Goal: Transaction & Acquisition: Purchase product/service

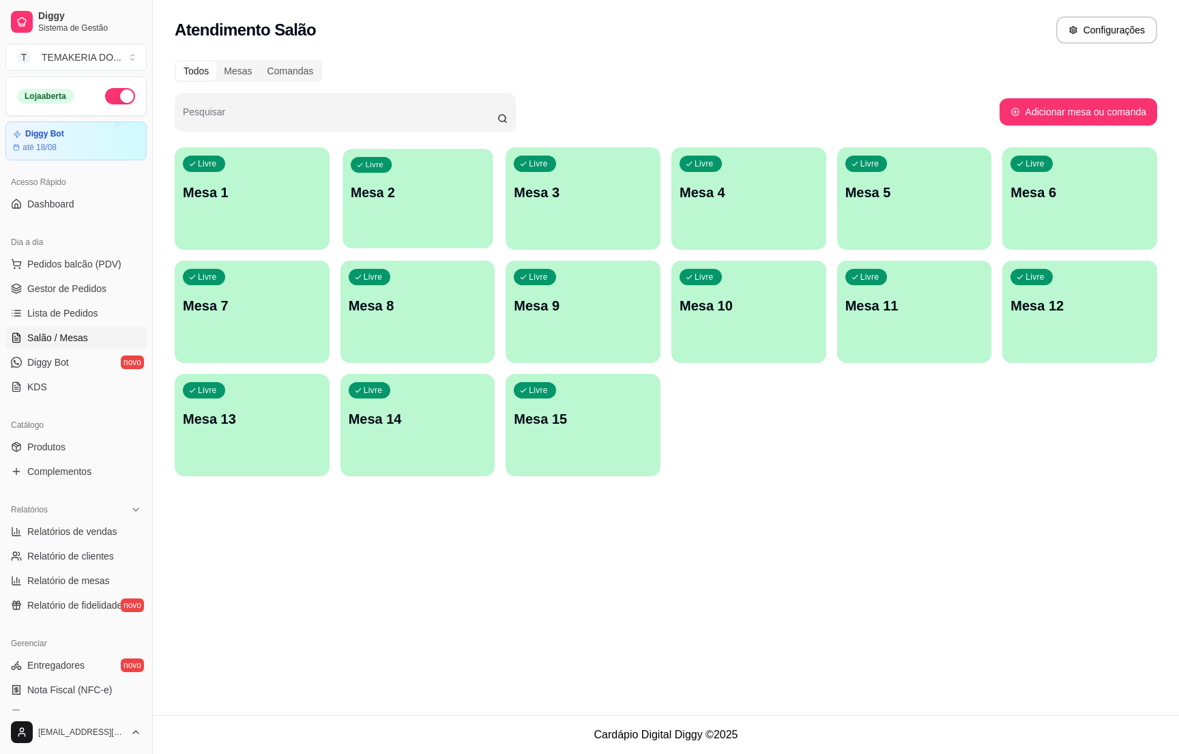
click at [430, 205] on div "Livre Mesa 2" at bounding box center [417, 190] width 150 height 83
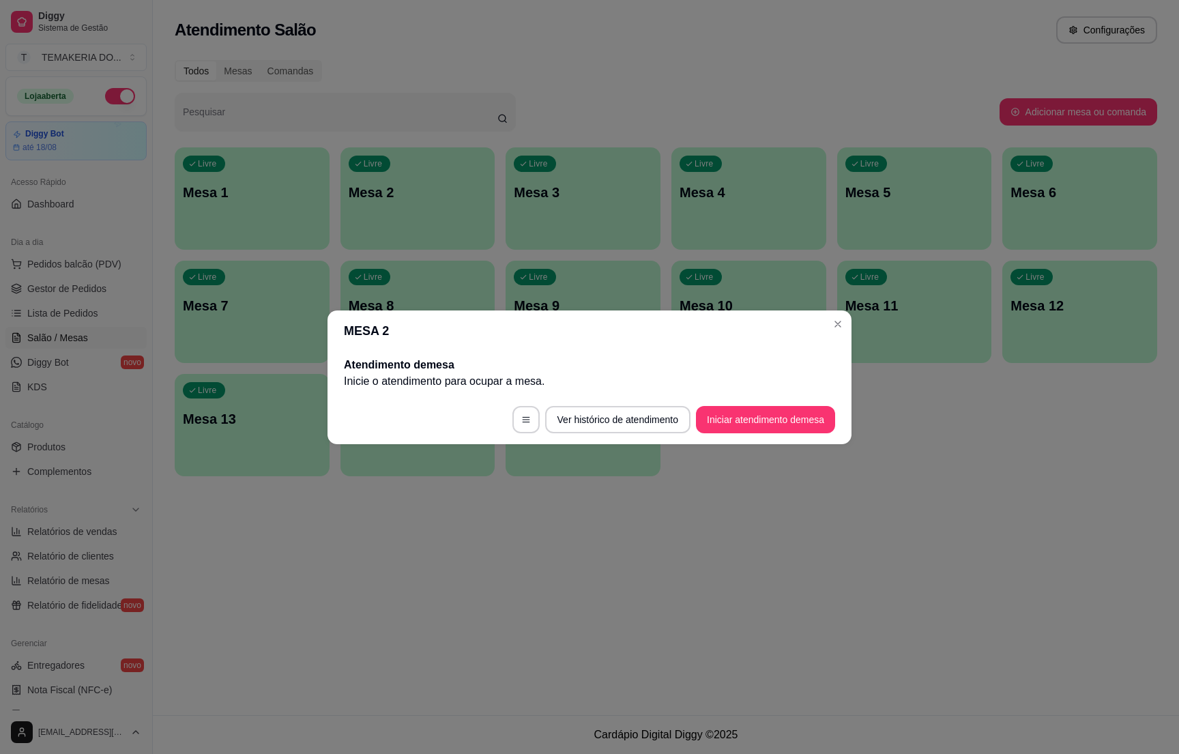
click at [751, 439] on footer "Ver histórico de atendimento Iniciar atendimento de mesa" at bounding box center [589, 419] width 524 height 49
click at [748, 426] on button "Iniciar atendimento de mesa" at bounding box center [765, 419] width 139 height 27
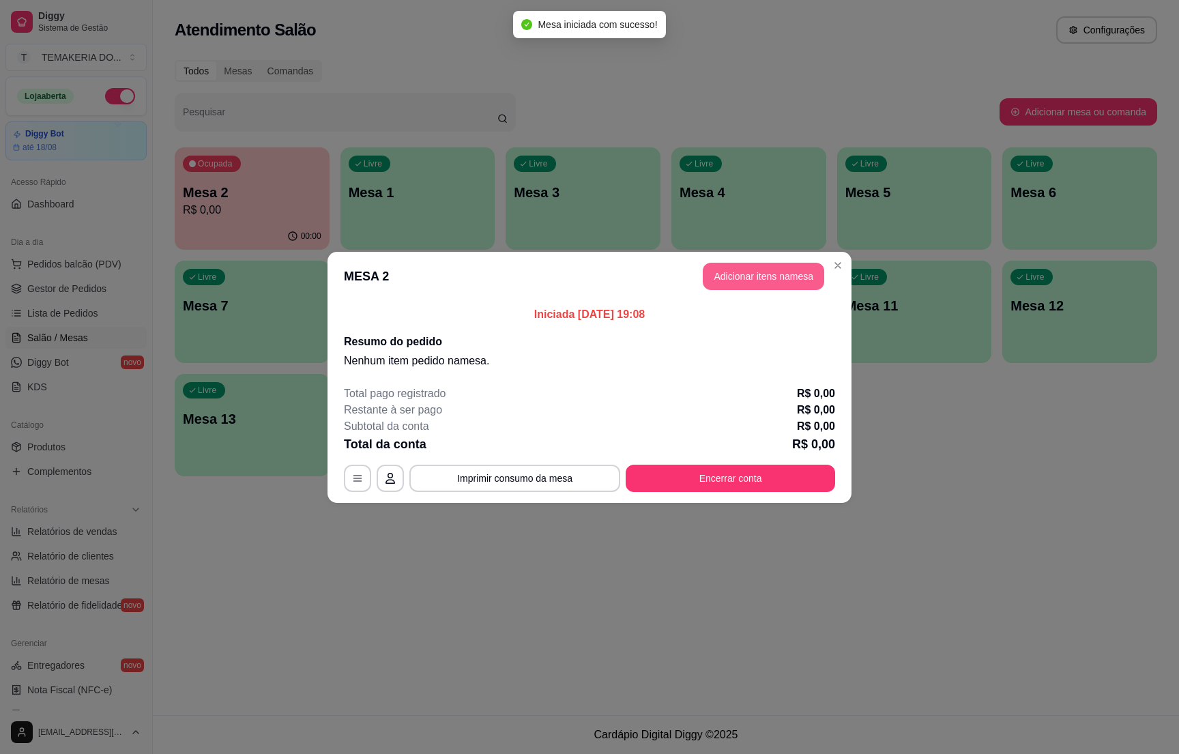
click at [716, 276] on button "Adicionar itens na mesa" at bounding box center [762, 276] width 121 height 27
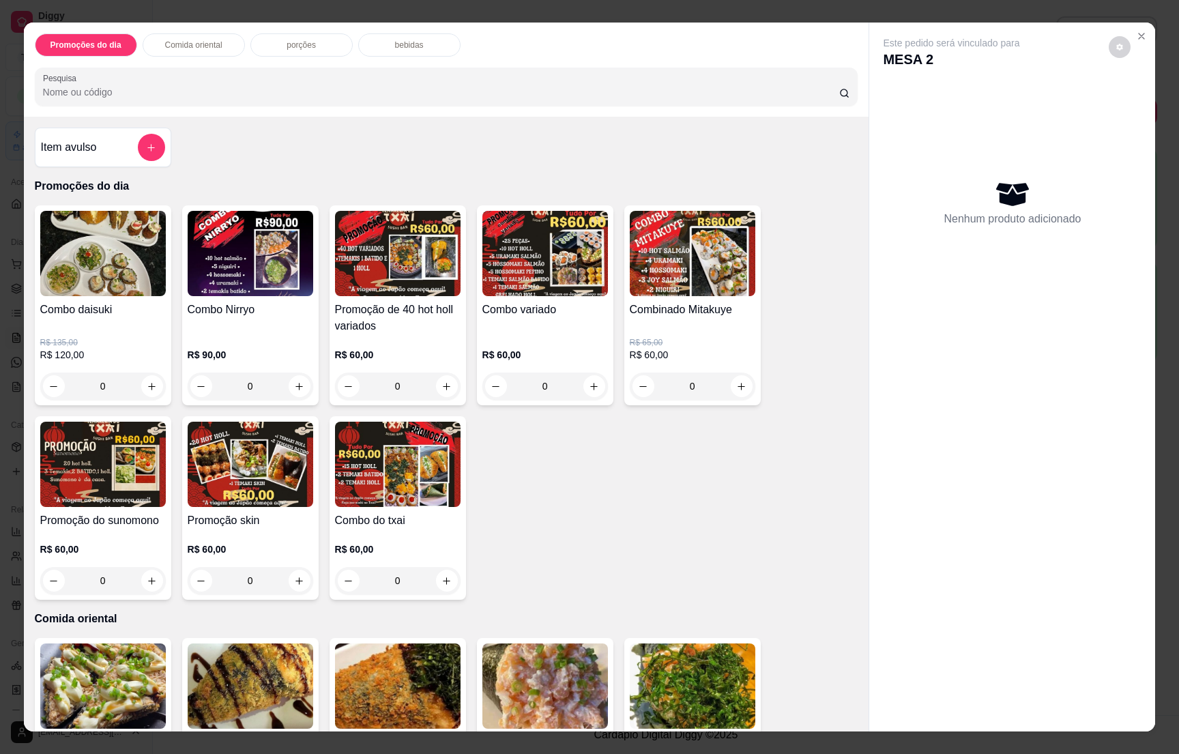
scroll to position [614, 0]
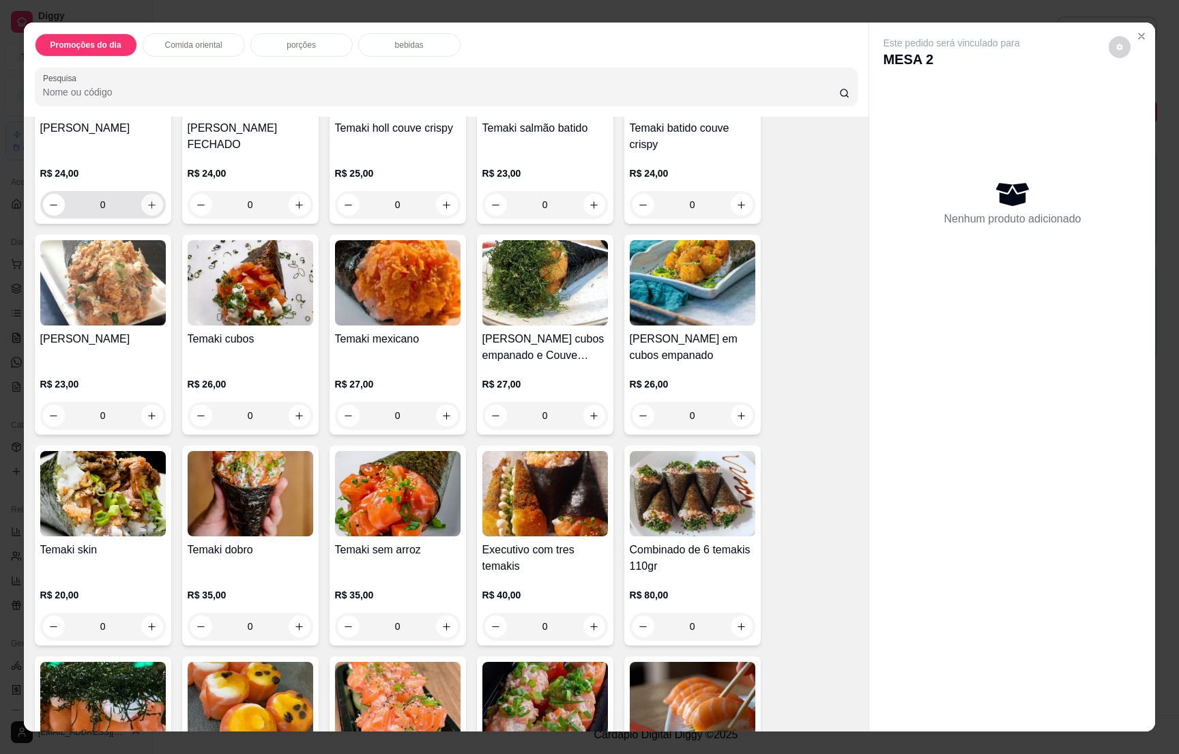
click at [148, 207] on icon "increase-product-quantity" at bounding box center [152, 205] width 10 height 10
type input "1"
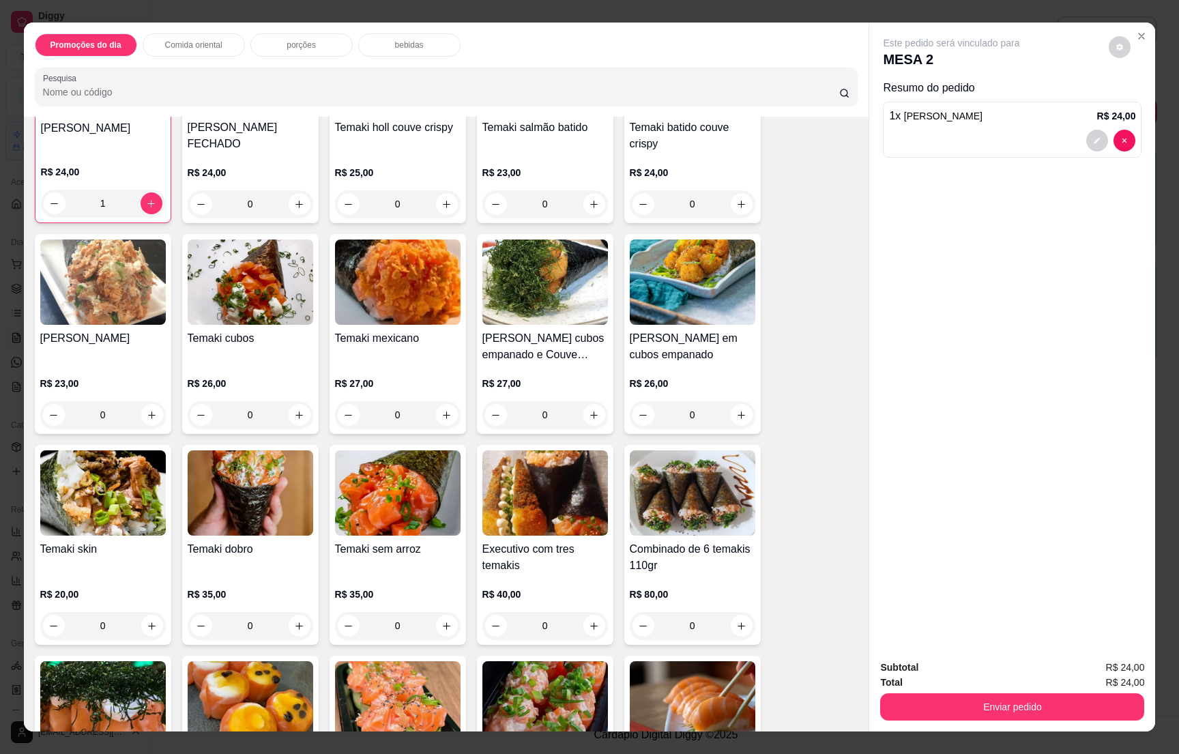
scroll to position [717, 0]
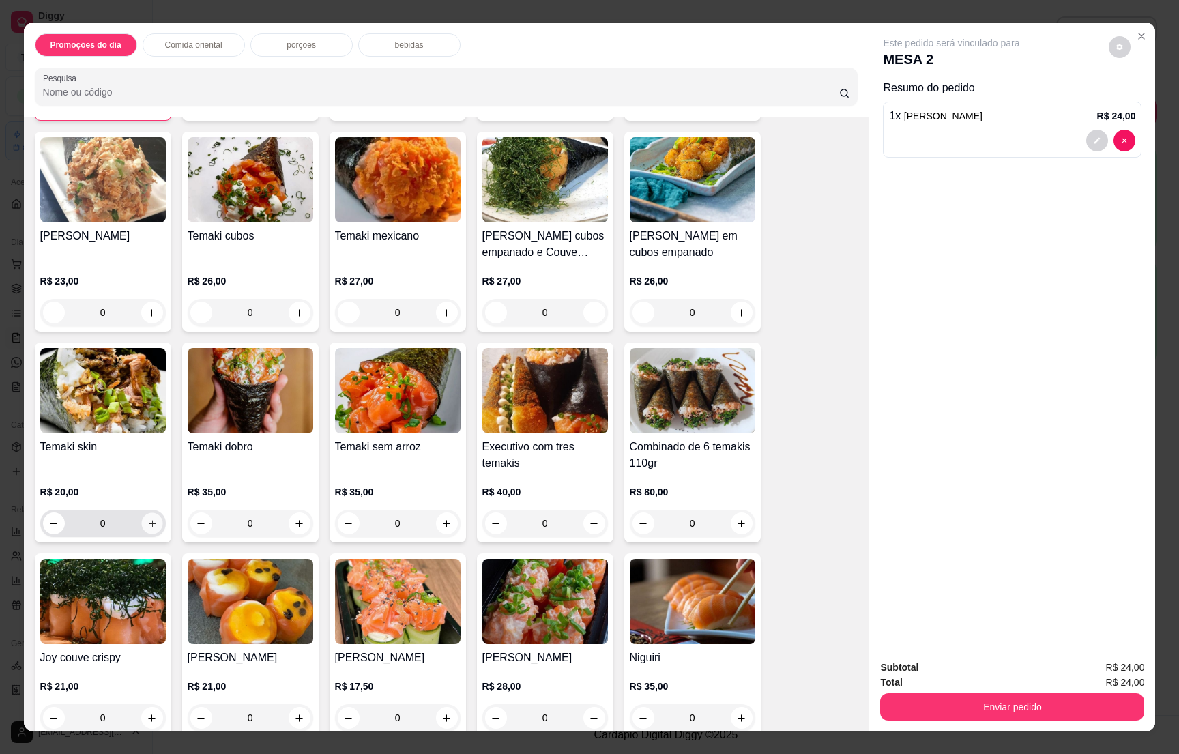
click at [144, 518] on button "increase-product-quantity" at bounding box center [151, 523] width 21 height 21
type input "1"
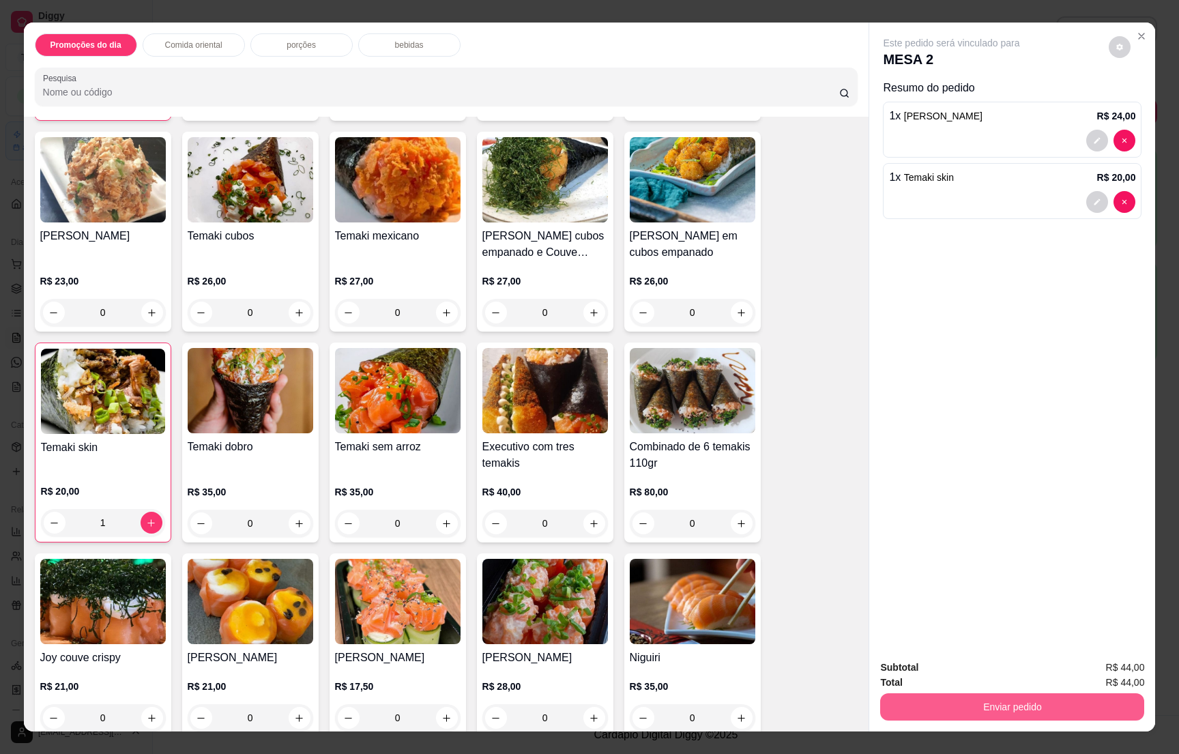
click at [1009, 698] on button "Enviar pedido" at bounding box center [1012, 706] width 264 height 27
click at [947, 662] on button "Não registrar e enviar pedido" at bounding box center [965, 672] width 138 height 25
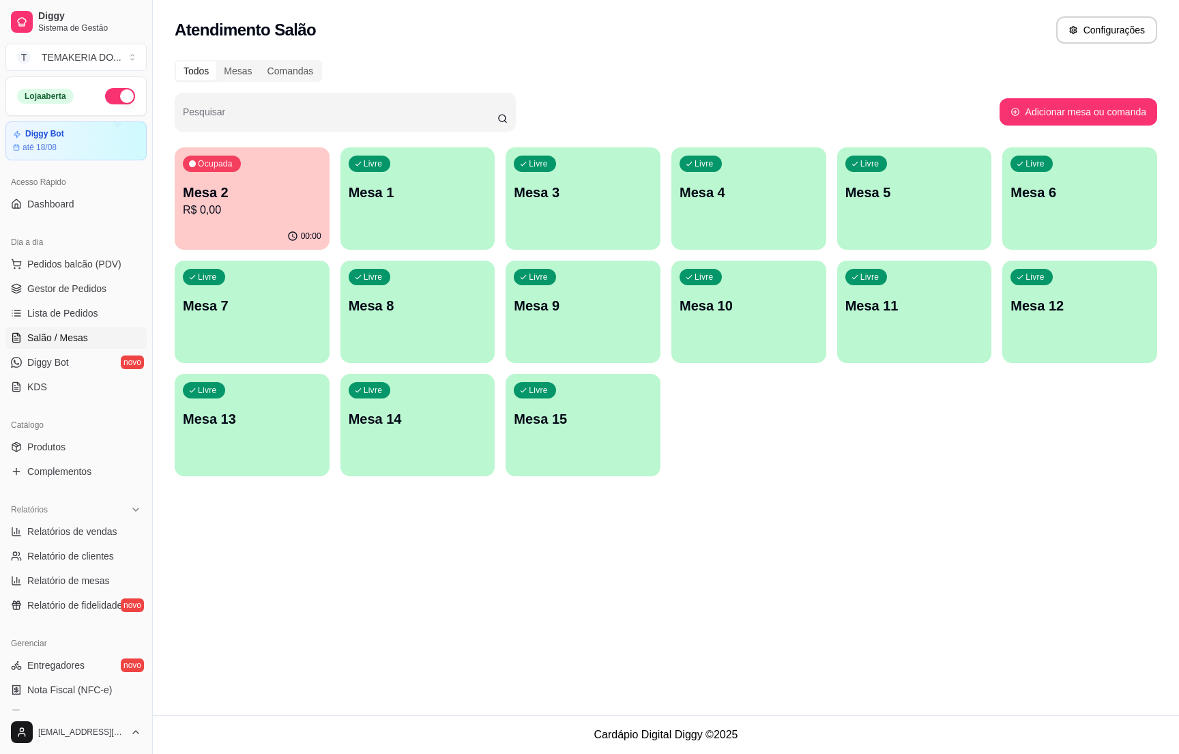
click at [197, 221] on div "Ocupada Mesa 2 R$ 0,00" at bounding box center [252, 185] width 155 height 76
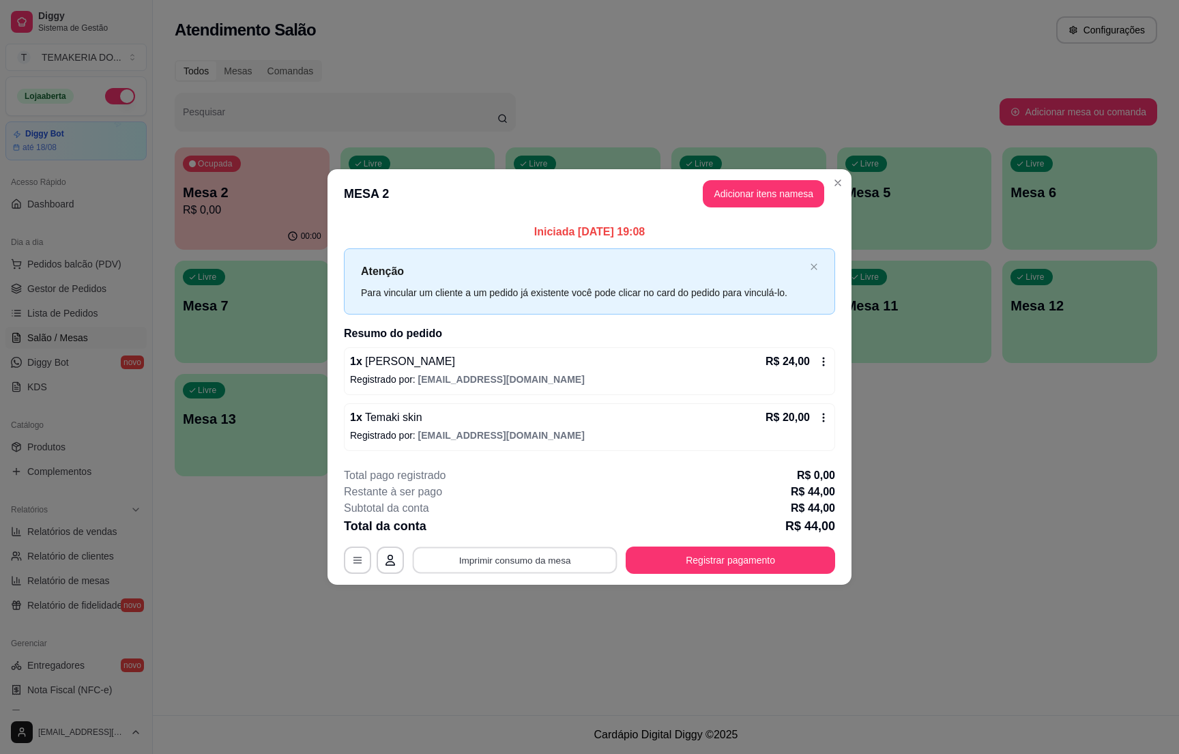
click at [502, 561] on button "Imprimir consumo da mesa" at bounding box center [515, 560] width 205 height 27
click at [277, 533] on div "**********" at bounding box center [589, 377] width 1179 height 754
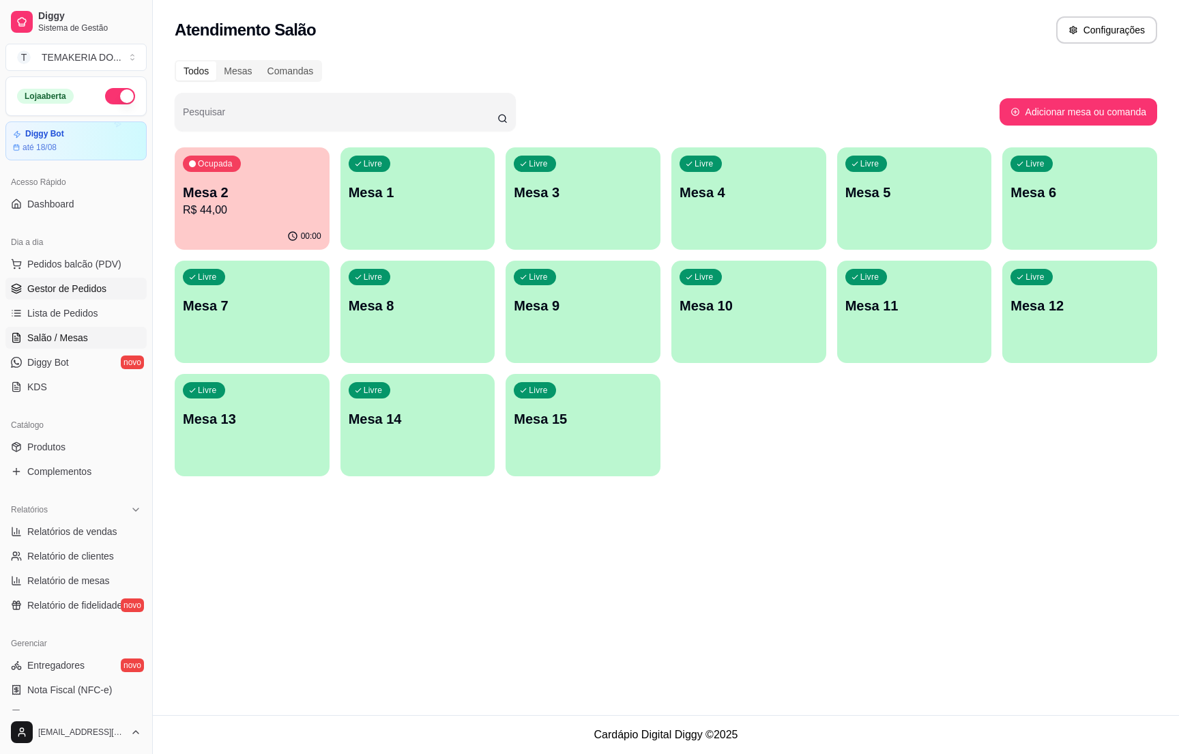
click at [41, 288] on span "Gestor de Pedidos" at bounding box center [66, 289] width 79 height 14
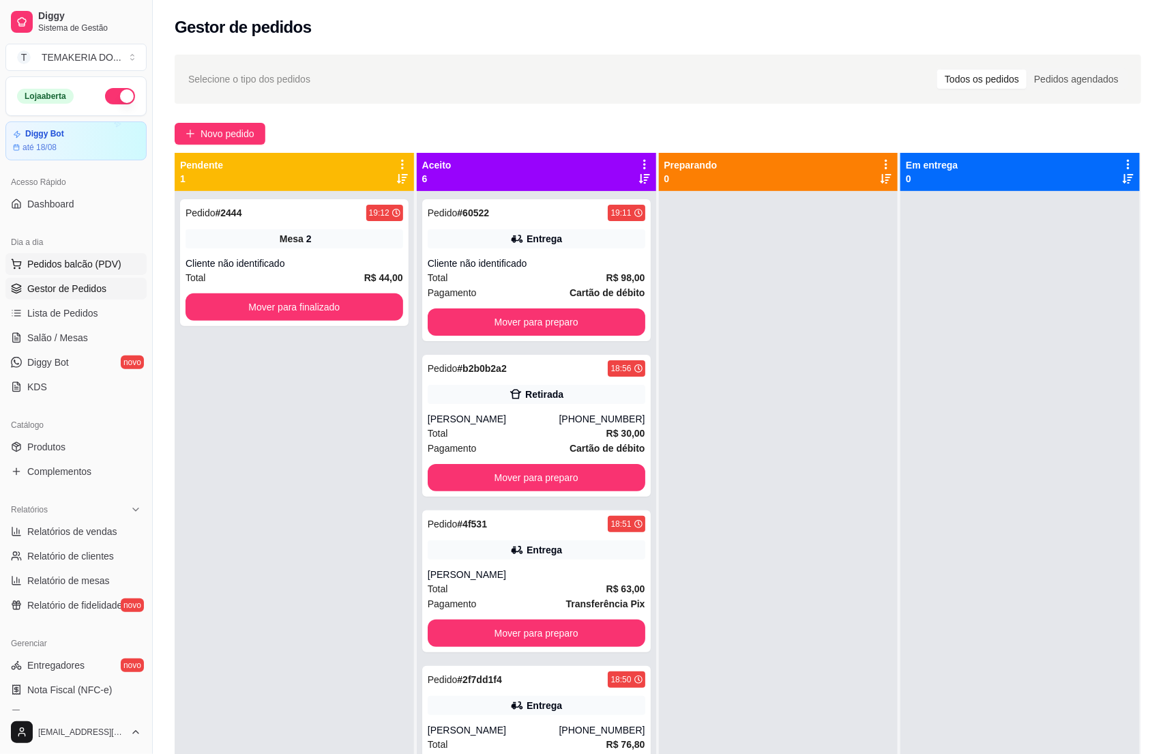
click at [99, 266] on span "Pedidos balcão (PDV)" at bounding box center [74, 264] width 94 height 14
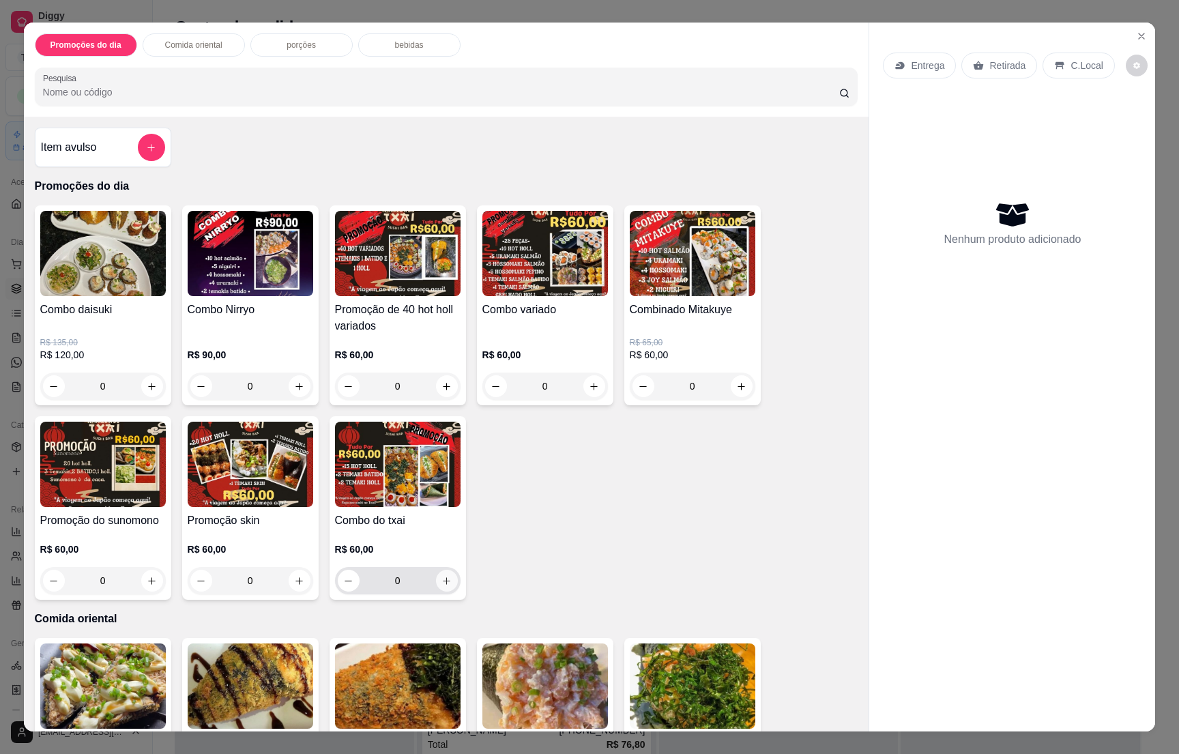
click at [441, 579] on icon "increase-product-quantity" at bounding box center [446, 581] width 10 height 10
type input "1"
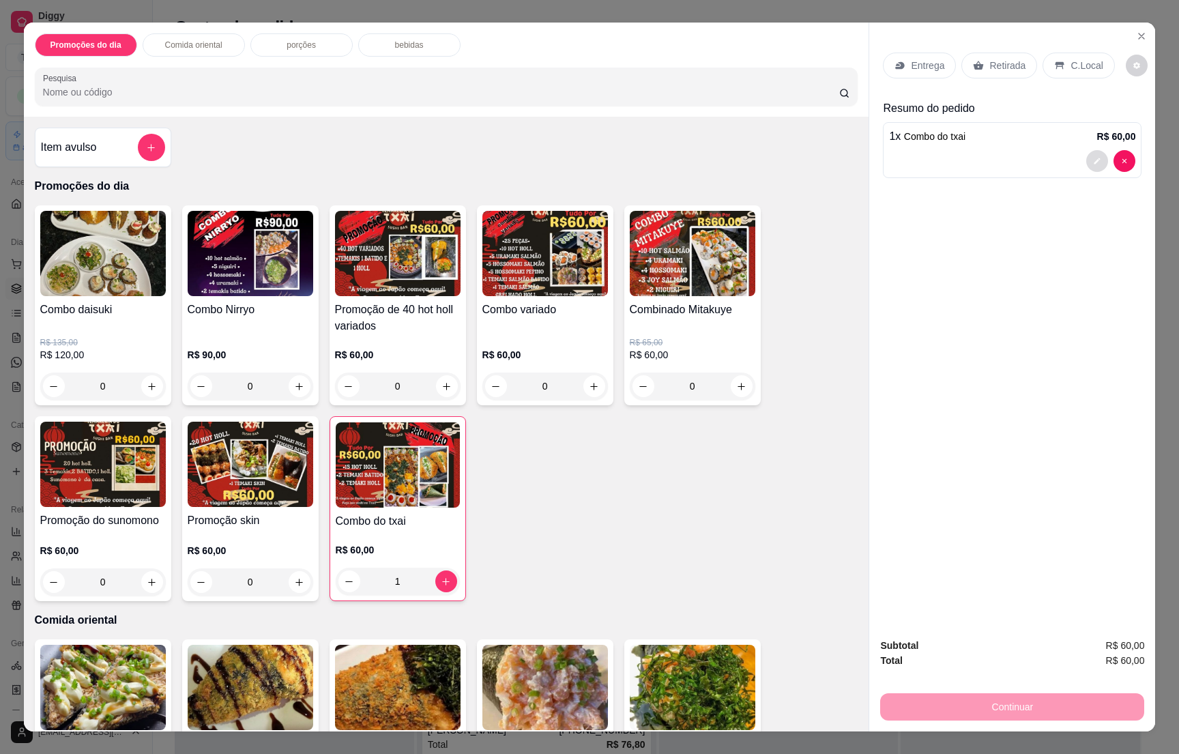
click at [1089, 158] on button "decrease-product-quantity" at bounding box center [1097, 161] width 22 height 22
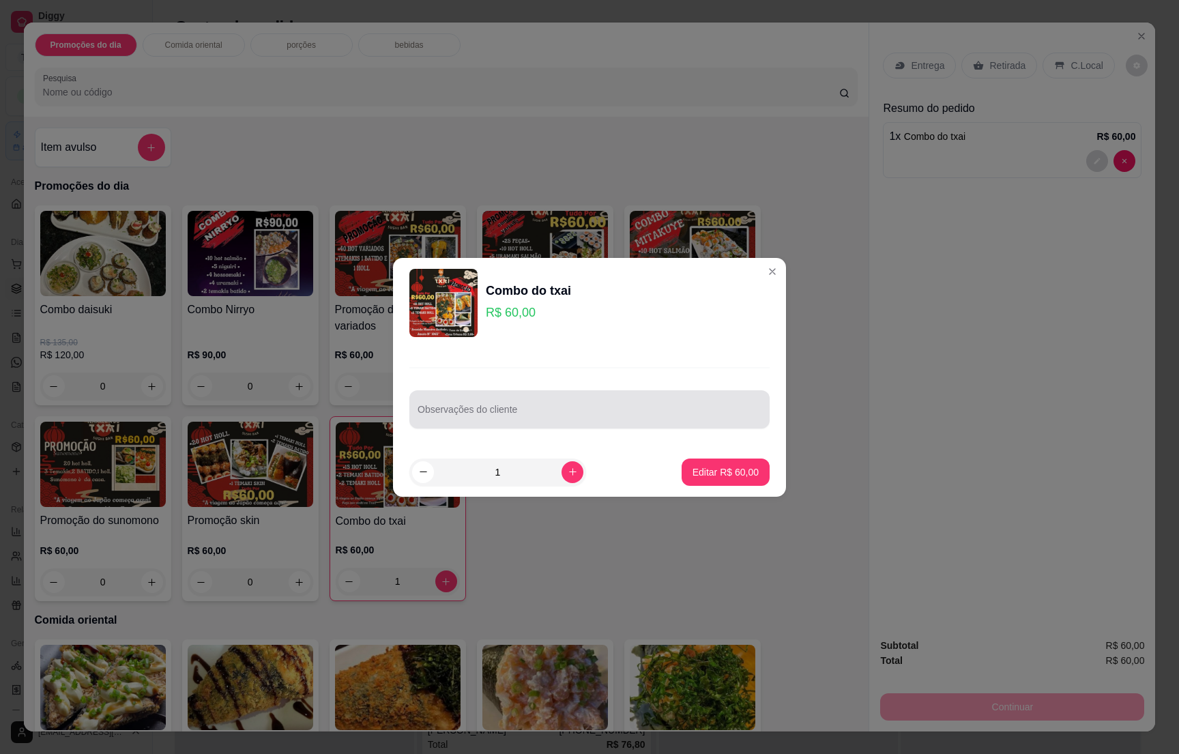
click at [486, 408] on input "Observações do cliente" at bounding box center [589, 415] width 344 height 14
type input "3 holl 1 cru"
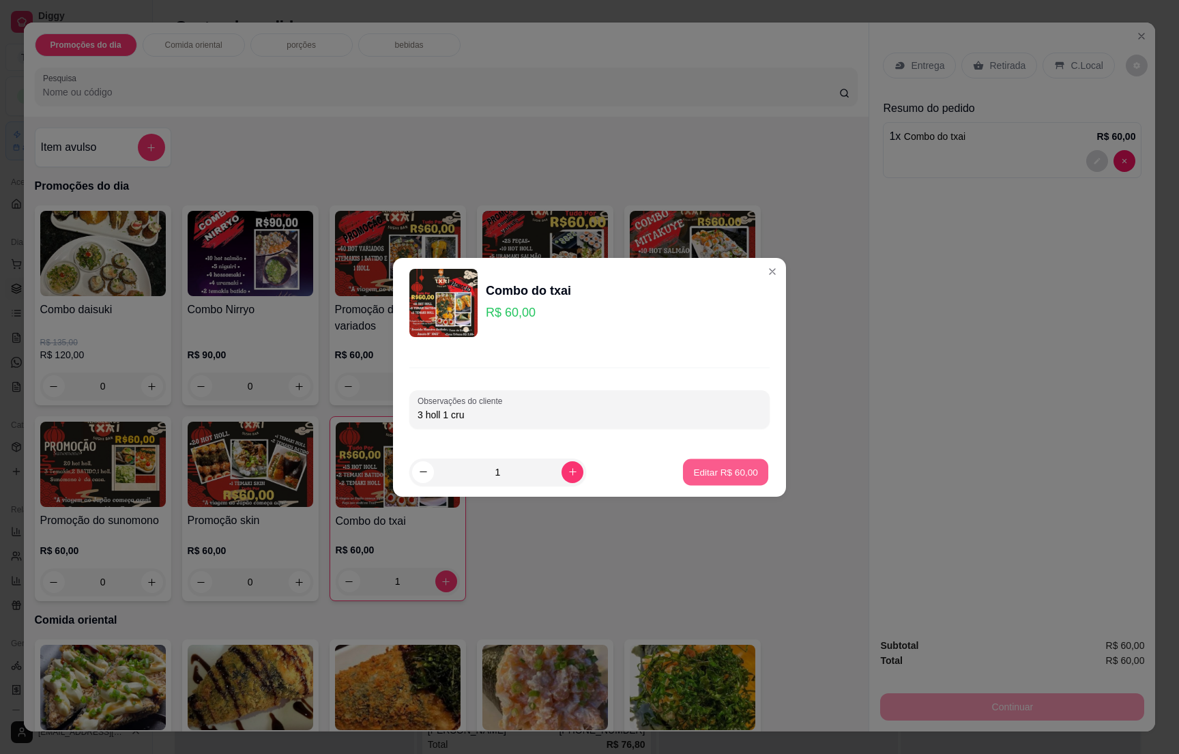
click at [700, 477] on p "Editar R$ 60,00" at bounding box center [725, 471] width 64 height 13
type input "0"
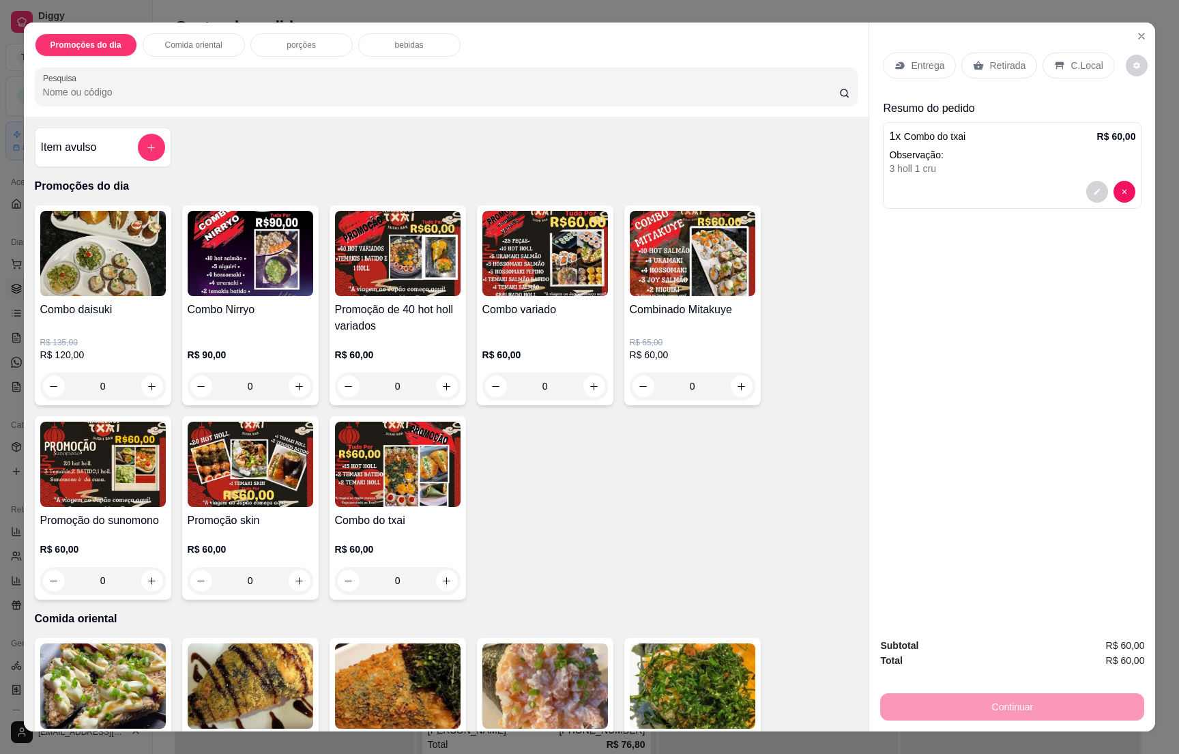
click at [962, 58] on div "Retirada" at bounding box center [999, 66] width 76 height 26
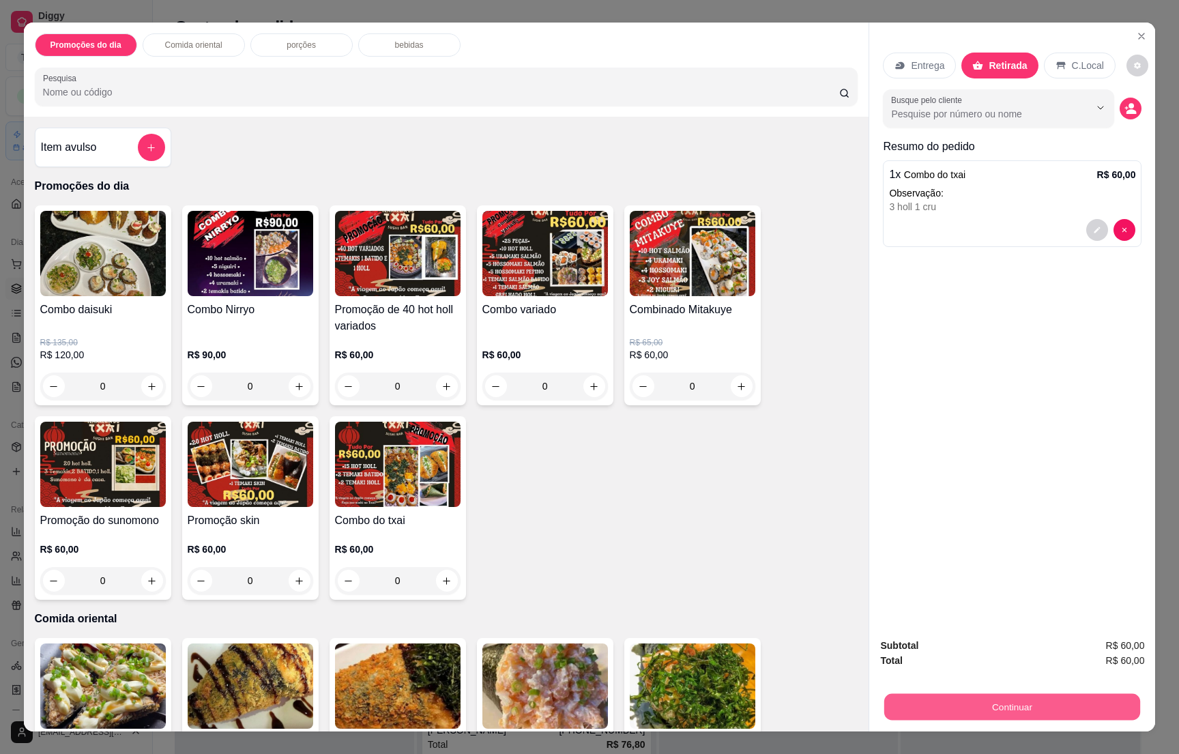
click at [940, 711] on button "Continuar" at bounding box center [1012, 706] width 256 height 27
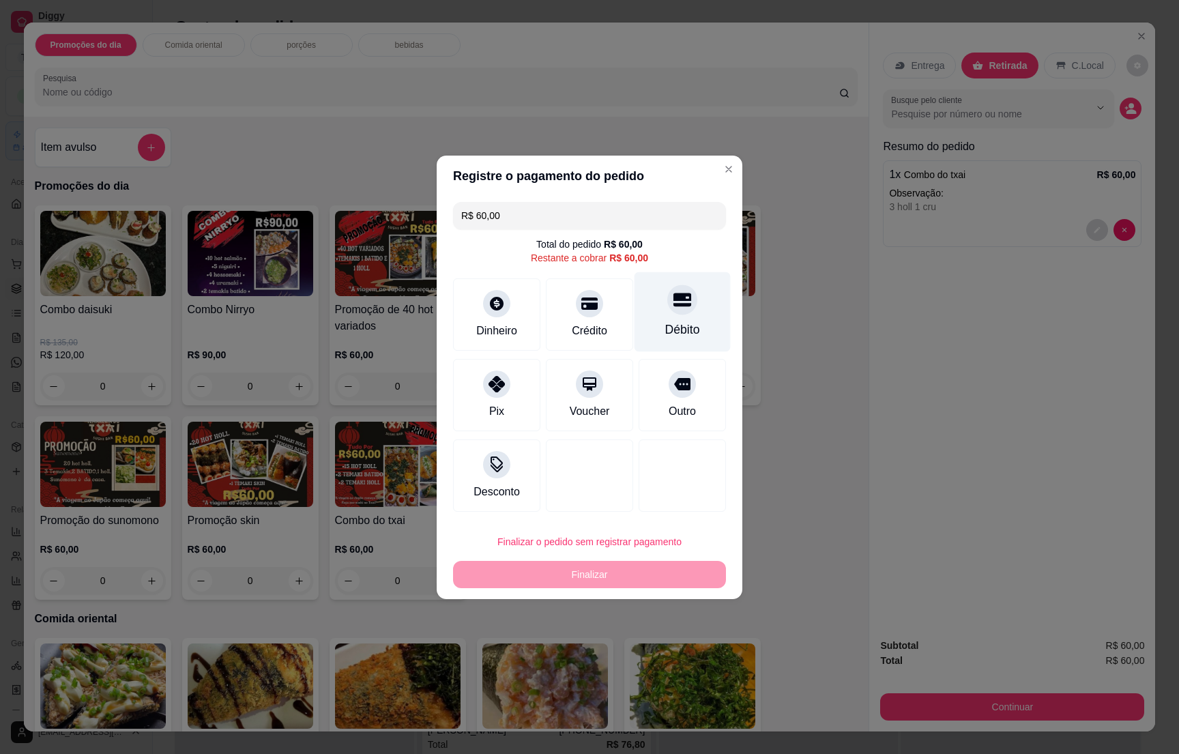
click at [651, 315] on div "Débito" at bounding box center [682, 311] width 96 height 80
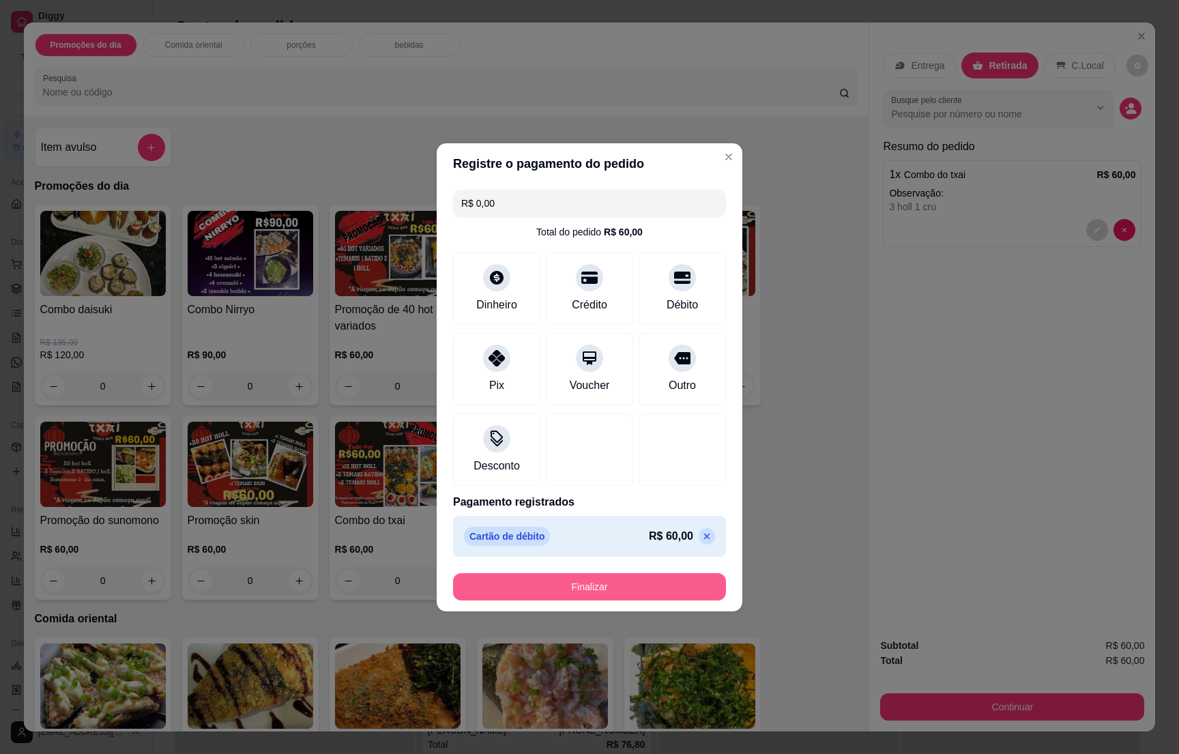
click at [590, 581] on button "Finalizar" at bounding box center [589, 586] width 273 height 27
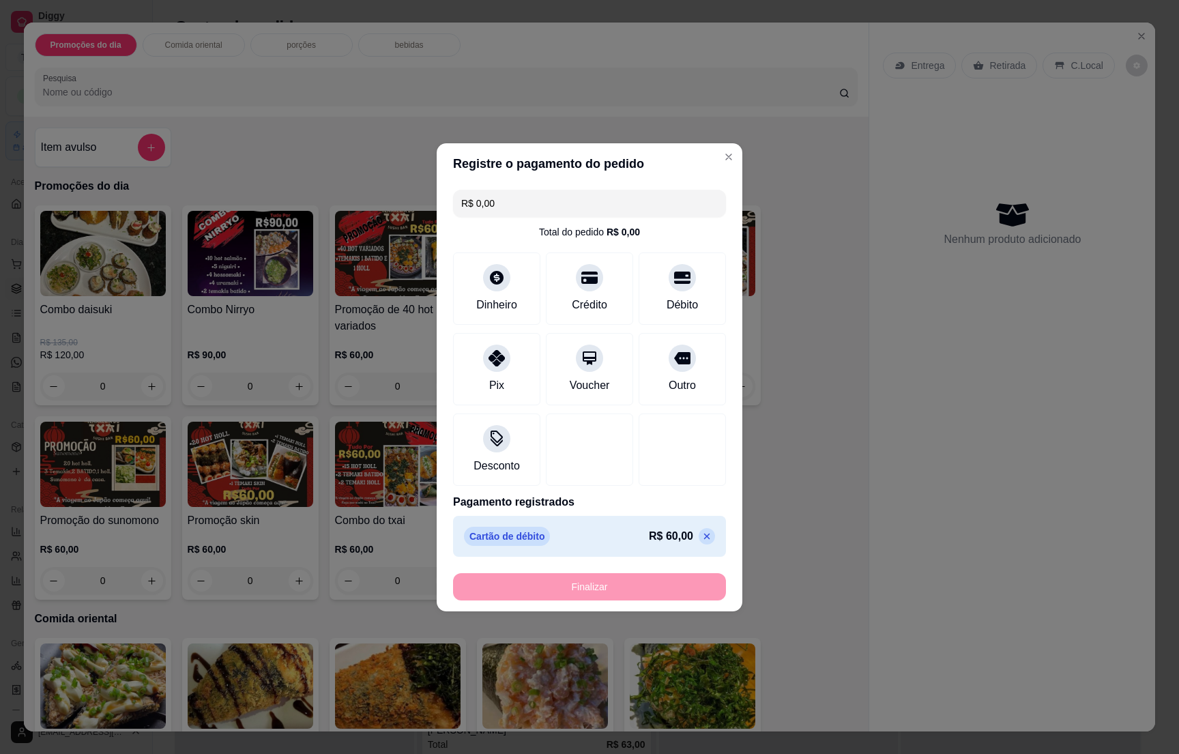
type input "-R$ 60,00"
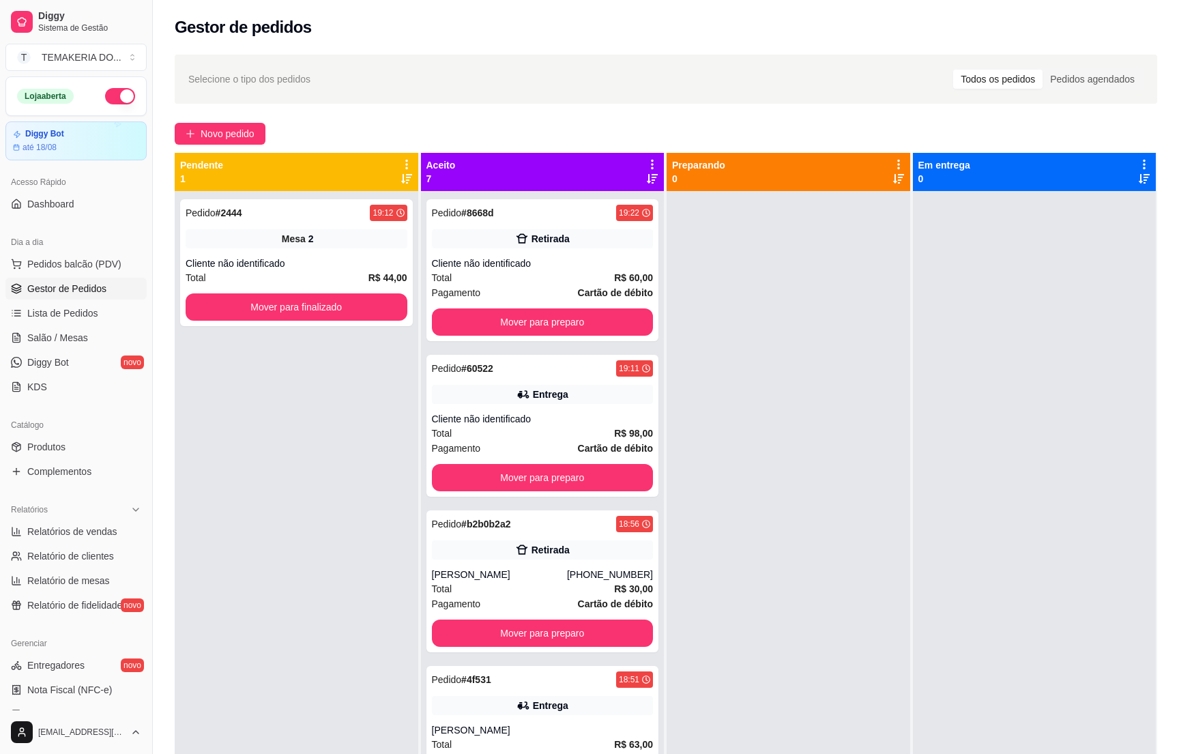
click at [833, 583] on div at bounding box center [787, 568] width 243 height 754
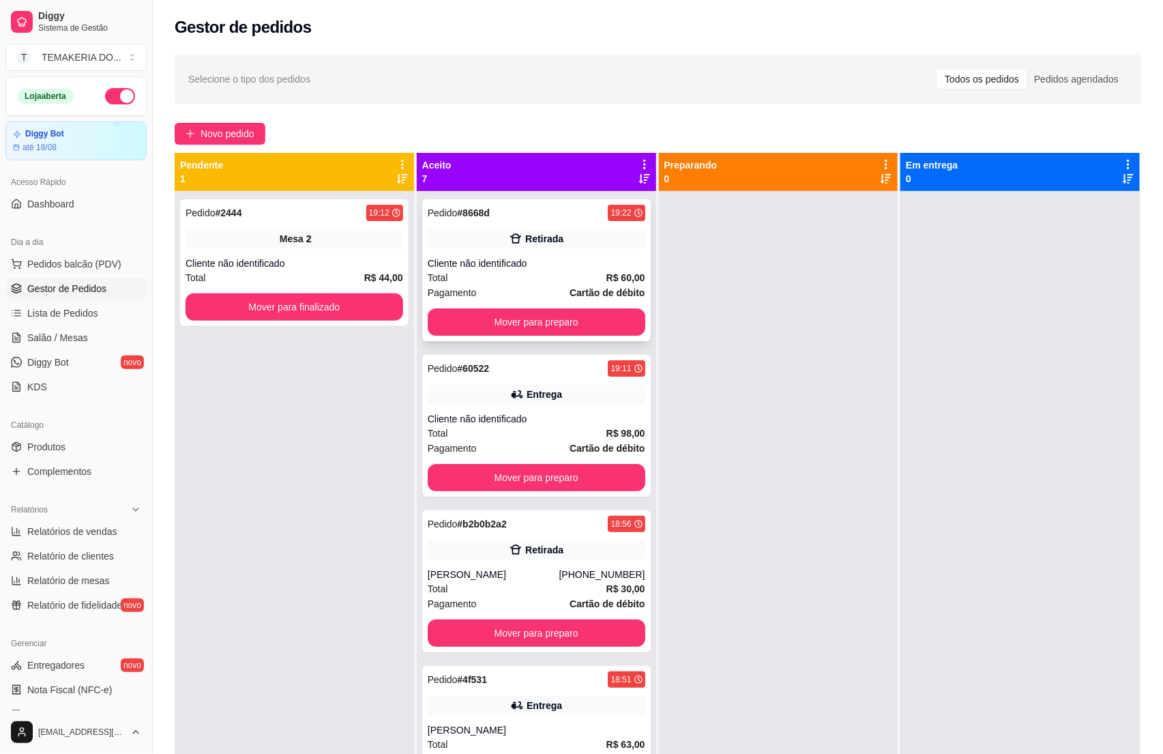
click at [546, 281] on div "Total R$ 60,00" at bounding box center [537, 277] width 218 height 15
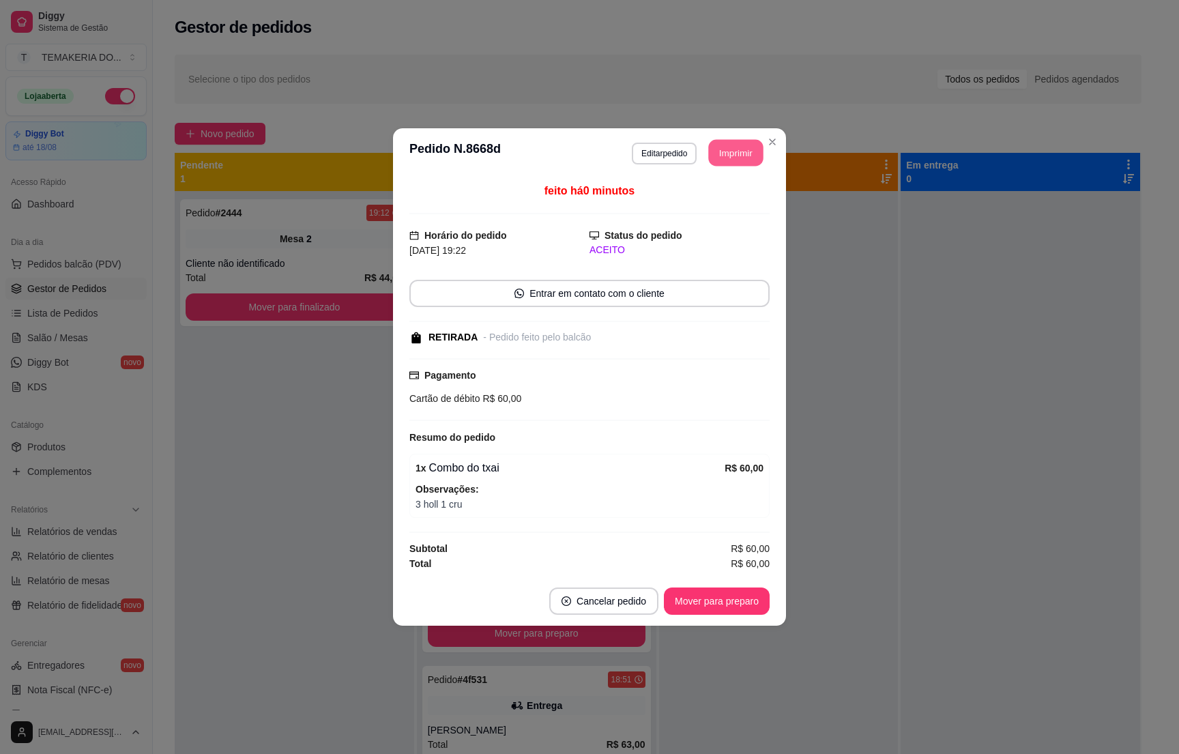
click at [714, 147] on button "Imprimir" at bounding box center [736, 153] width 55 height 27
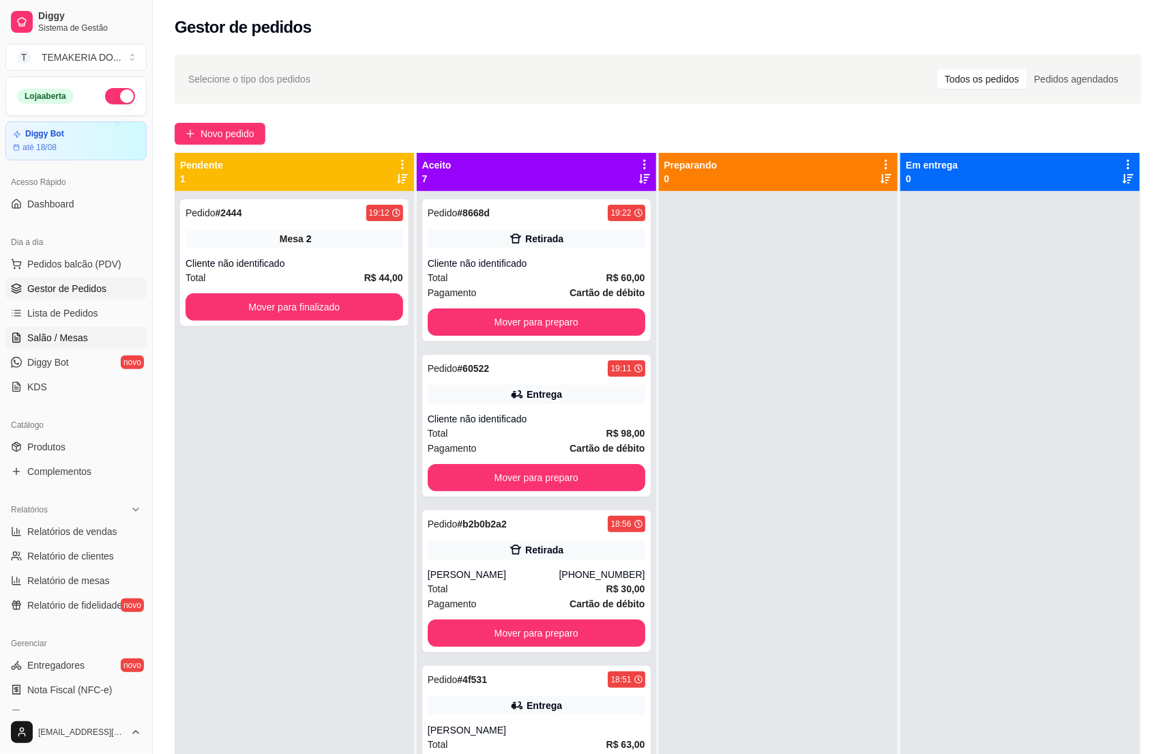
click at [31, 332] on span "Salão / Mesas" at bounding box center [57, 338] width 61 height 14
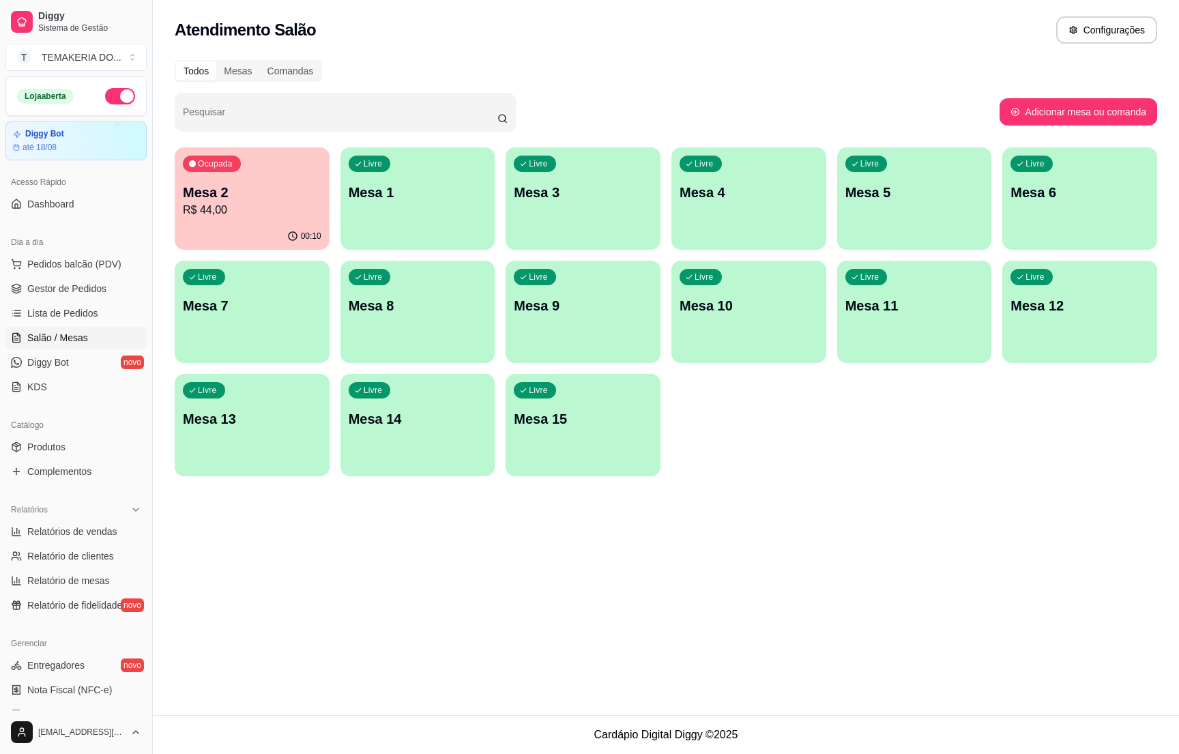
click at [242, 186] on p "Mesa 2" at bounding box center [252, 192] width 138 height 19
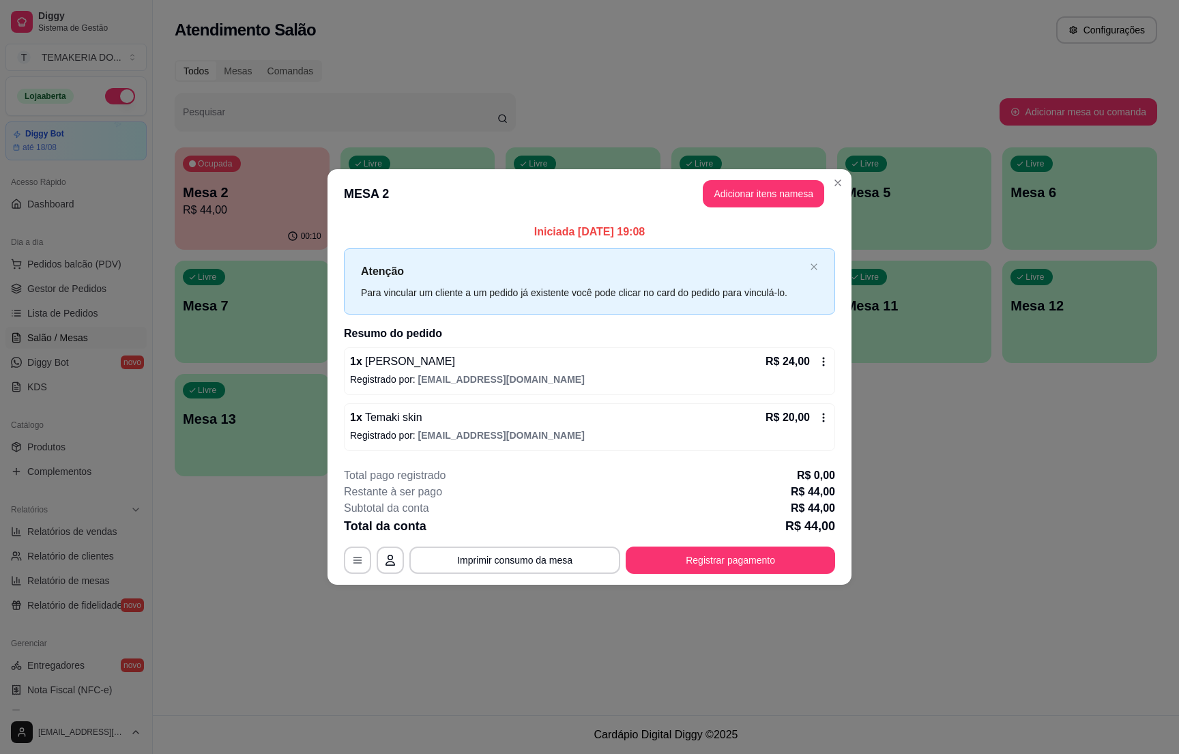
click at [674, 543] on div "**********" at bounding box center [589, 520] width 491 height 106
click at [673, 554] on button "Registrar pagamento" at bounding box center [729, 559] width 209 height 27
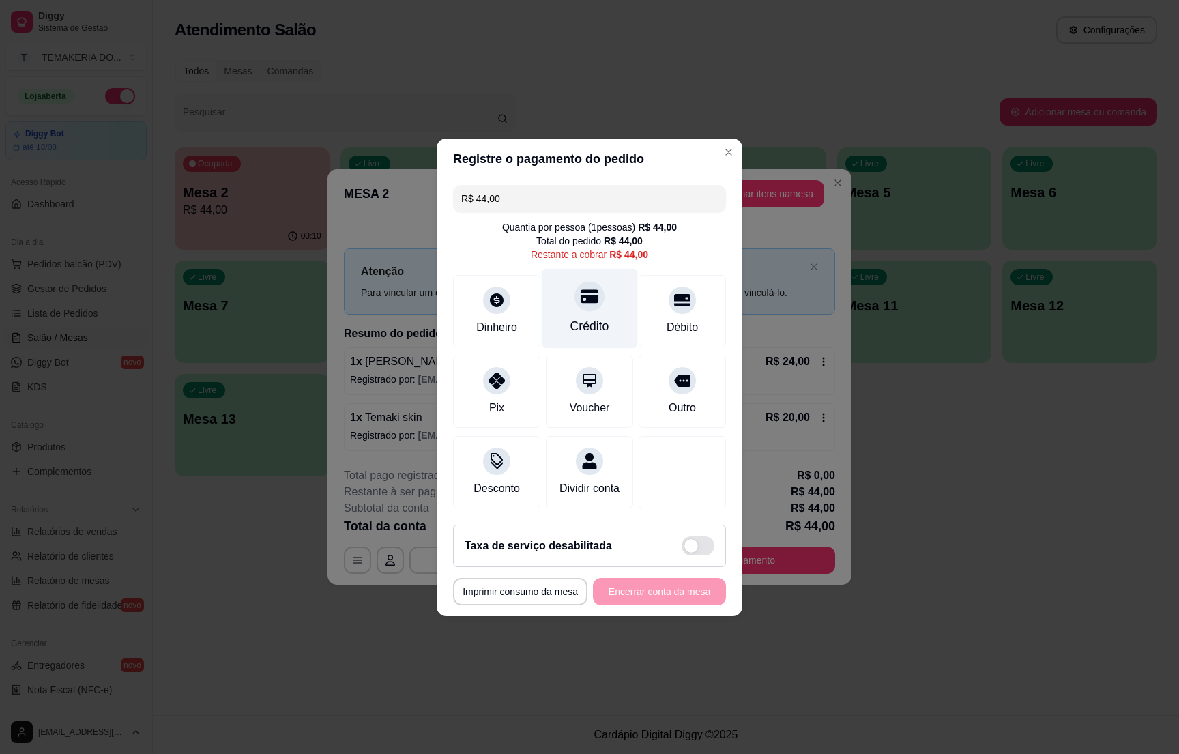
click at [585, 317] on div "Crédito" at bounding box center [589, 326] width 39 height 18
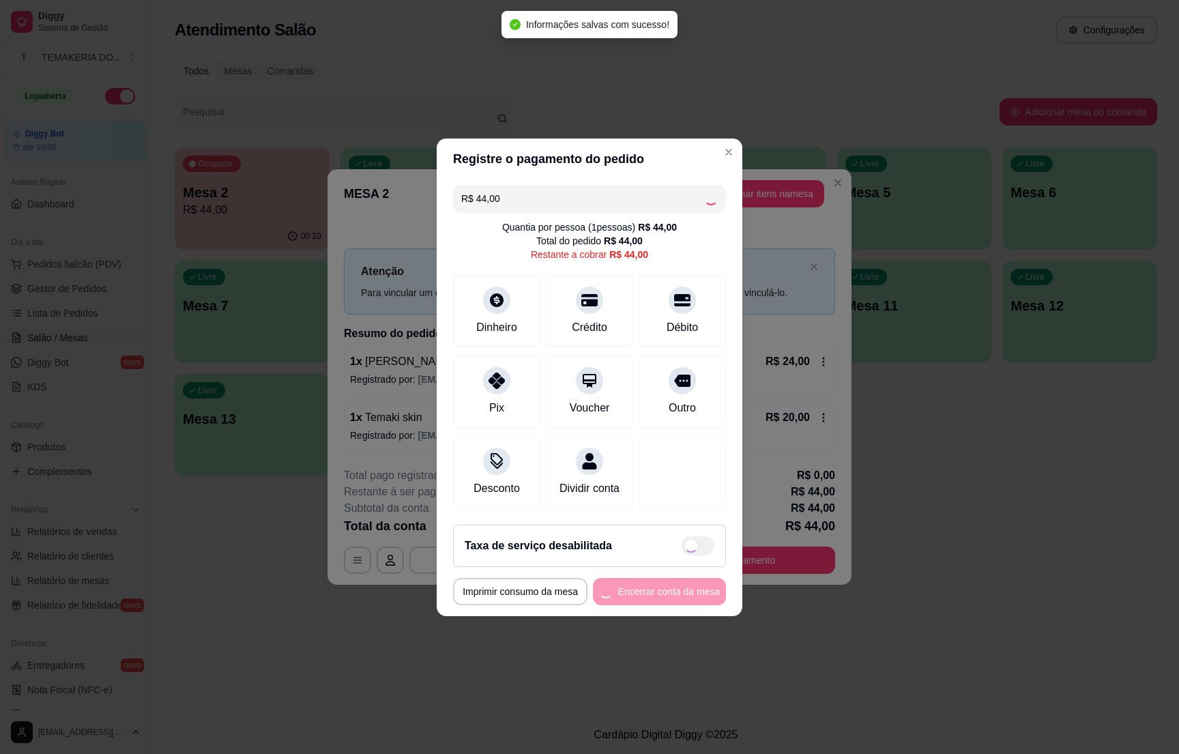
type input "R$ 0,00"
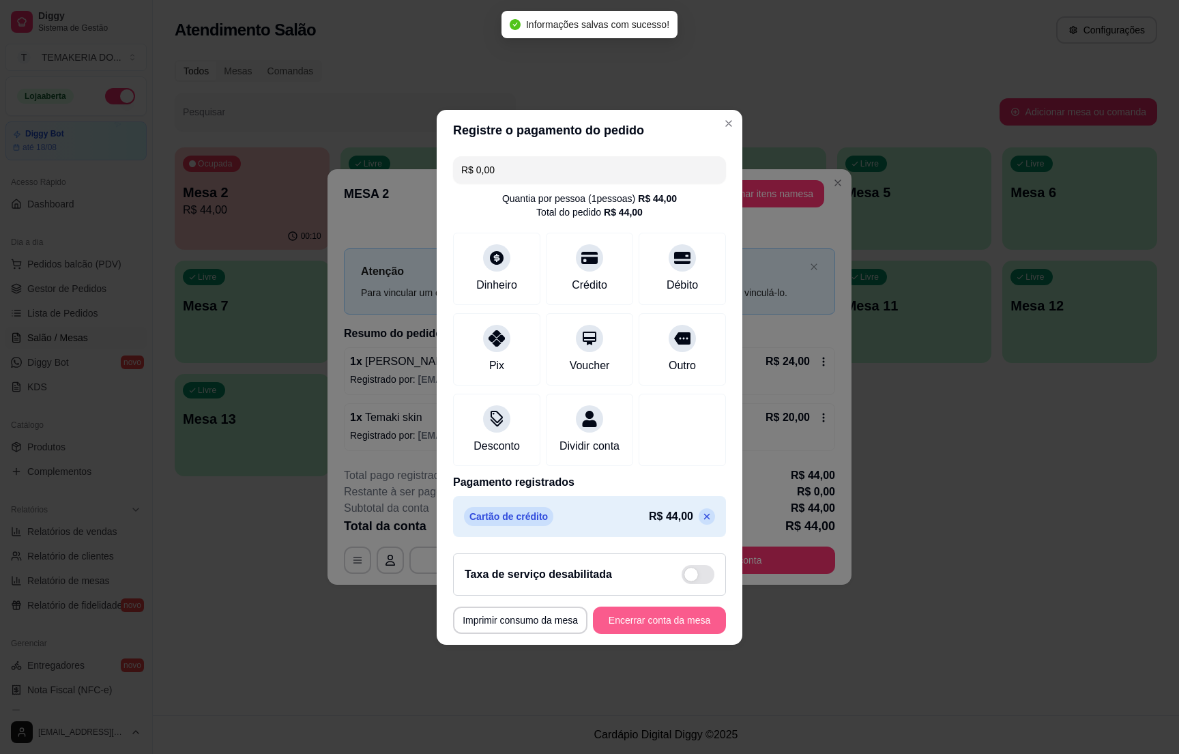
click at [617, 628] on button "Encerrar conta da mesa" at bounding box center [659, 619] width 133 height 27
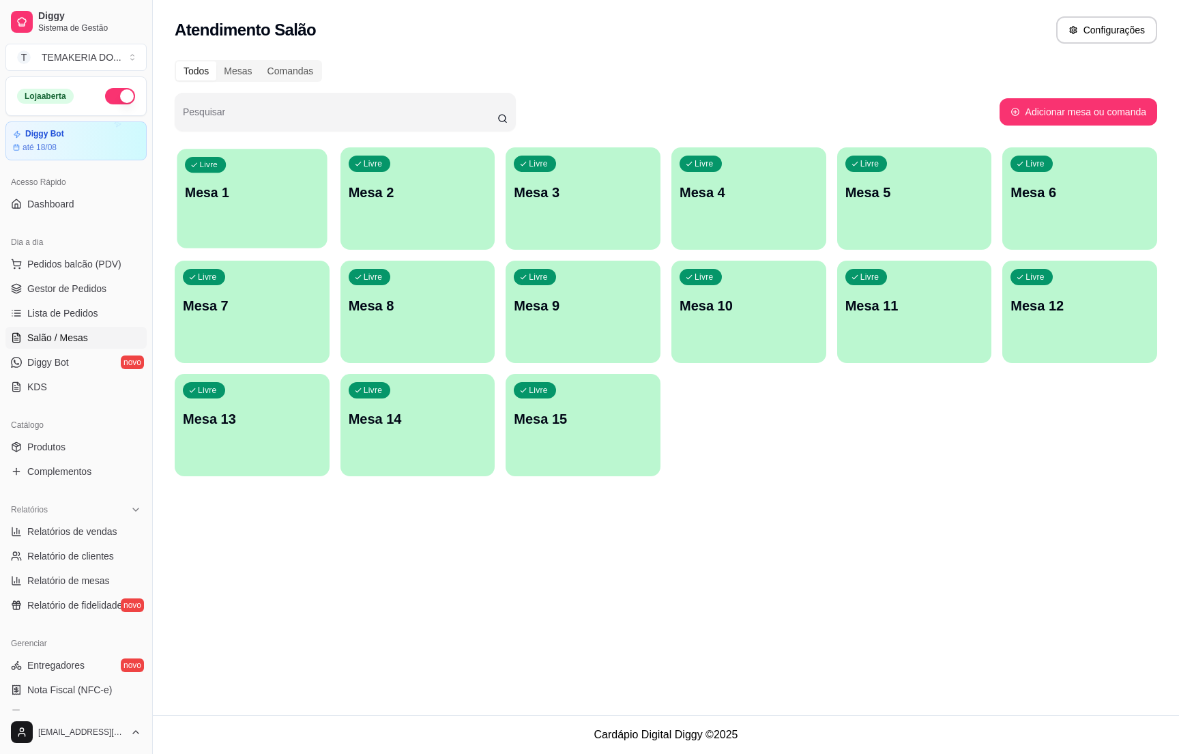
click at [271, 213] on div "Livre Mesa 1" at bounding box center [252, 190] width 150 height 83
click at [354, 250] on div "Livre Mesa 1 Livre Mesa 2 Livre Mesa 3 Livre Mesa 4 Livre Mesa 5 Livre Mesa 6 L…" at bounding box center [666, 311] width 982 height 329
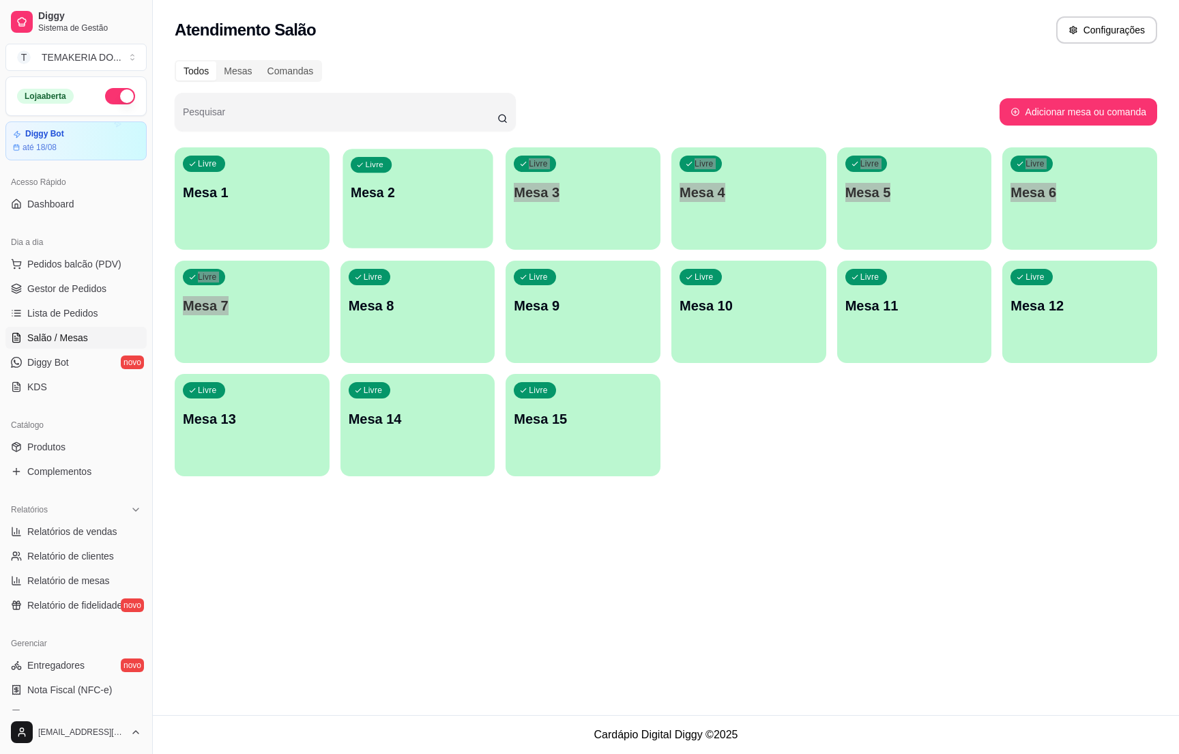
click at [385, 221] on div "Livre Mesa 2" at bounding box center [417, 190] width 150 height 83
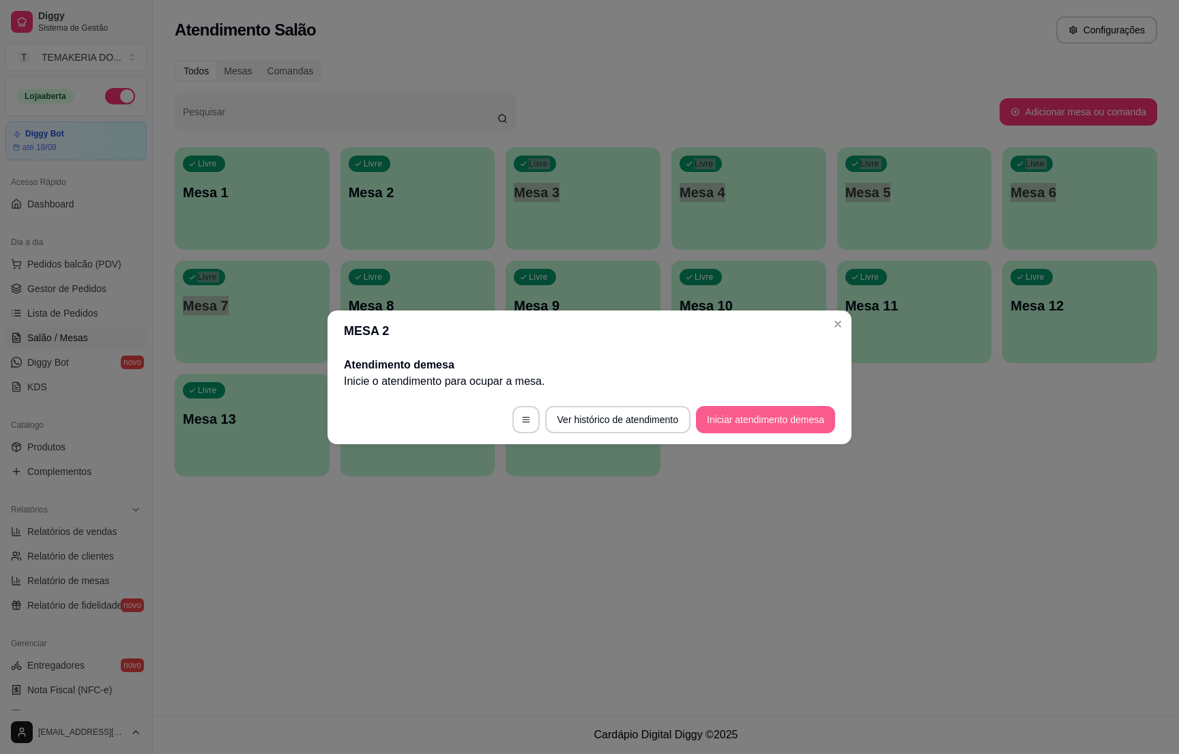
click at [725, 426] on button "Iniciar atendimento de mesa" at bounding box center [765, 419] width 139 height 27
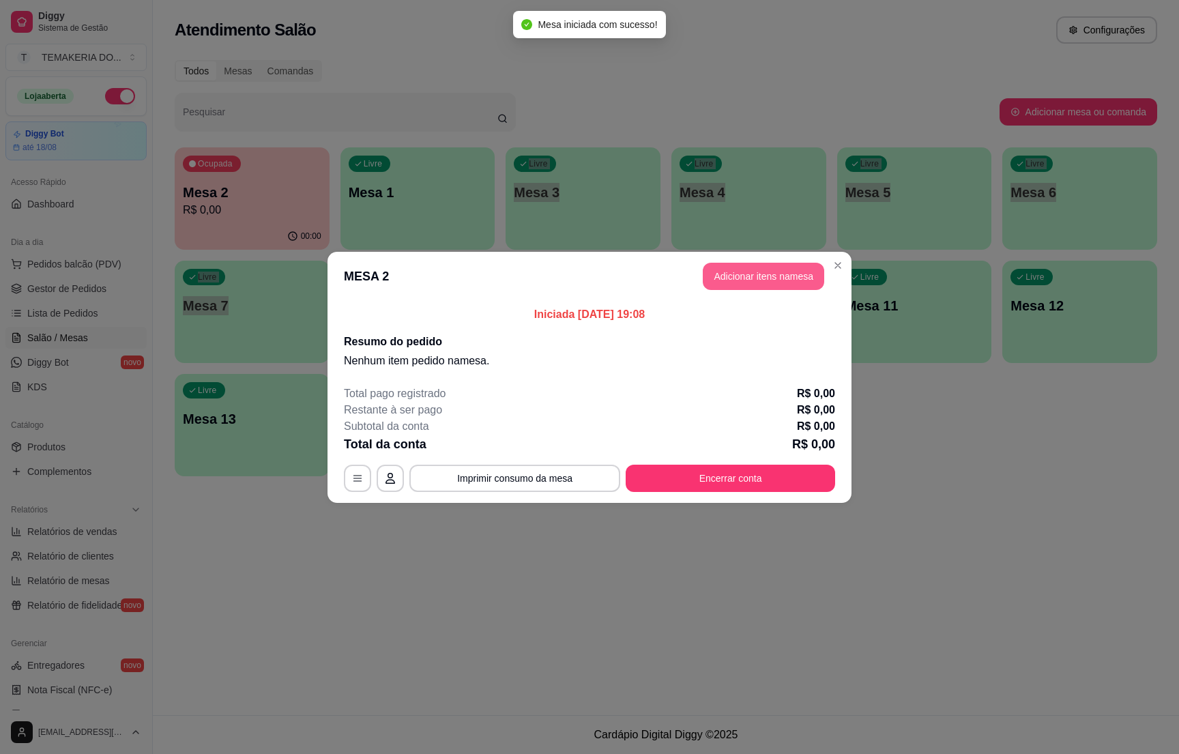
click at [737, 270] on button "Adicionar itens na mesa" at bounding box center [762, 276] width 121 height 27
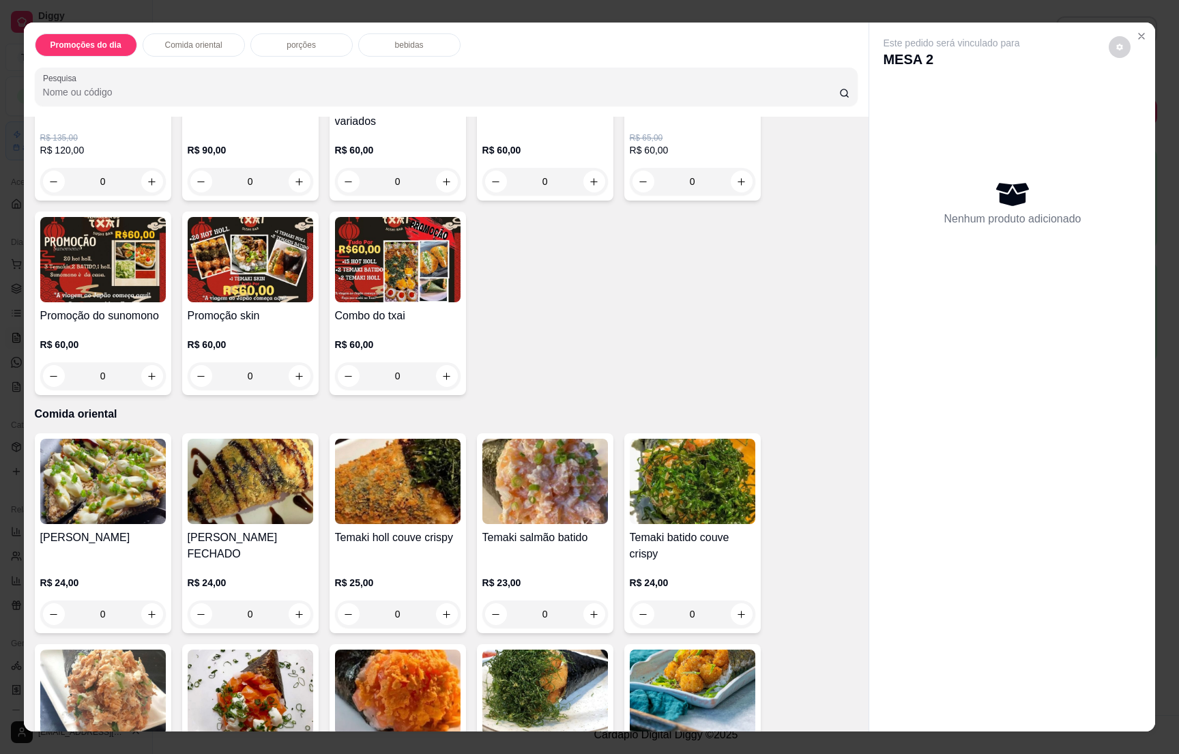
scroll to position [102, 0]
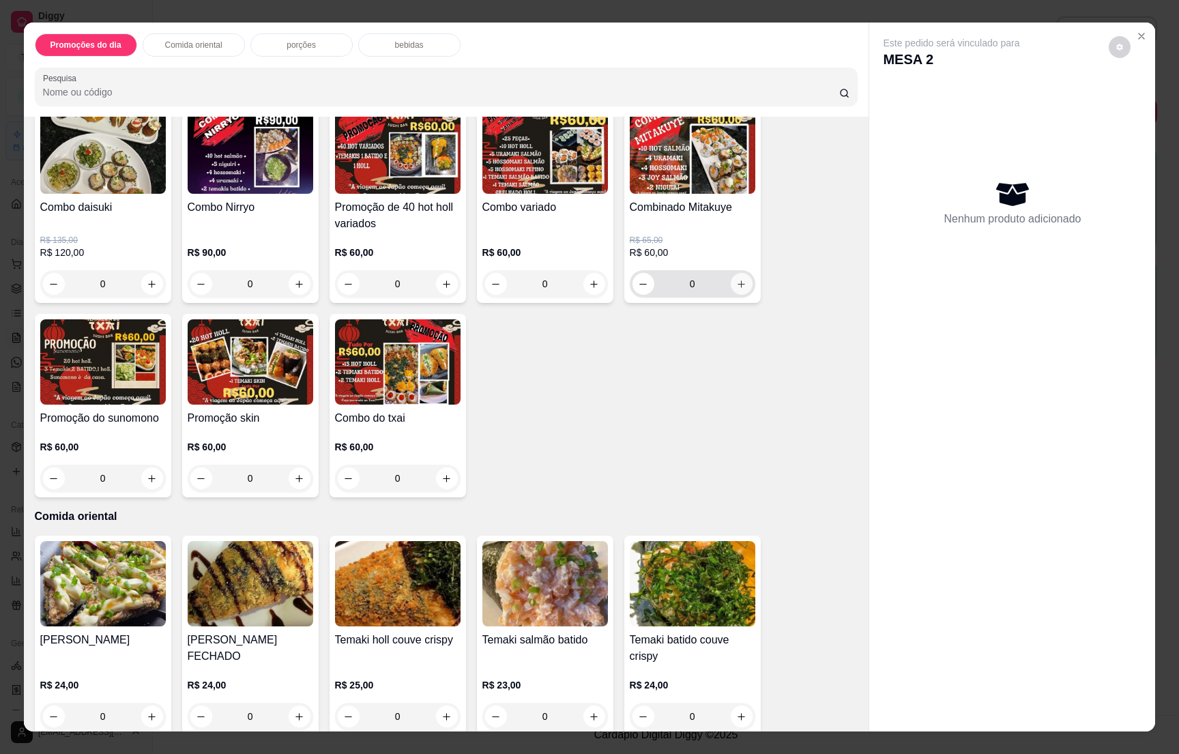
click at [736, 281] on icon "increase-product-quantity" at bounding box center [741, 284] width 10 height 10
type input "1"
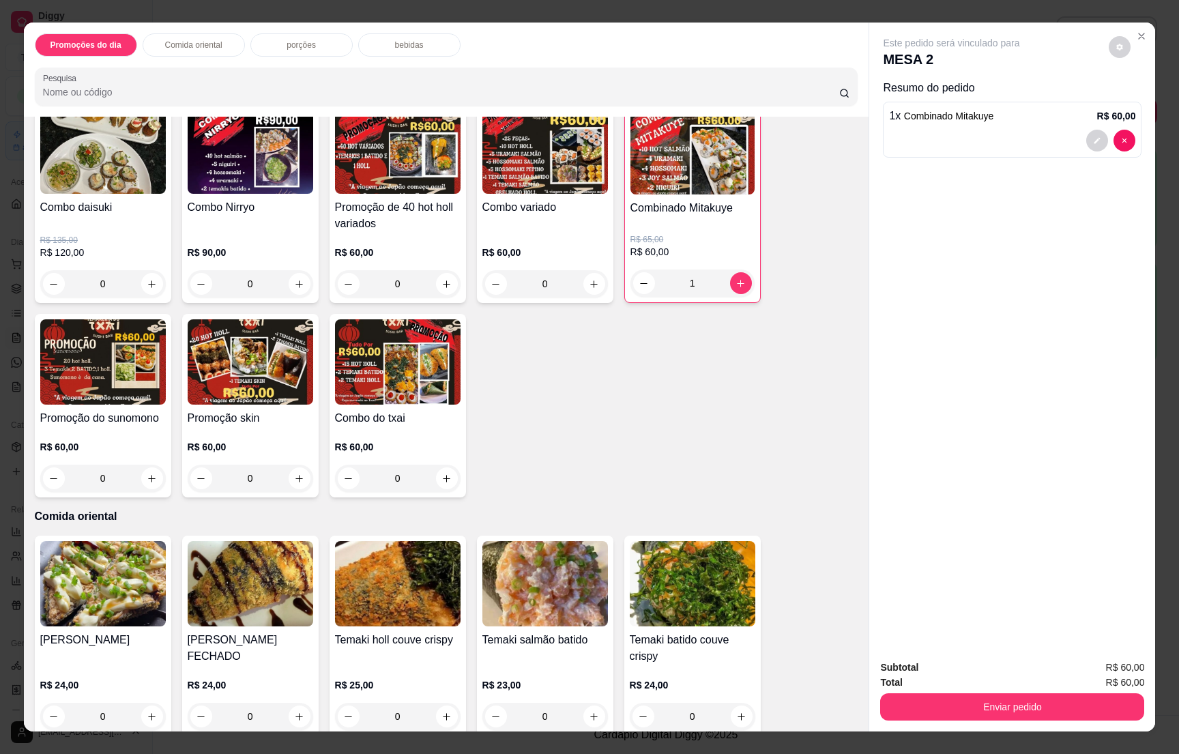
click at [397, 48] on p "bebidas" at bounding box center [409, 45] width 29 height 11
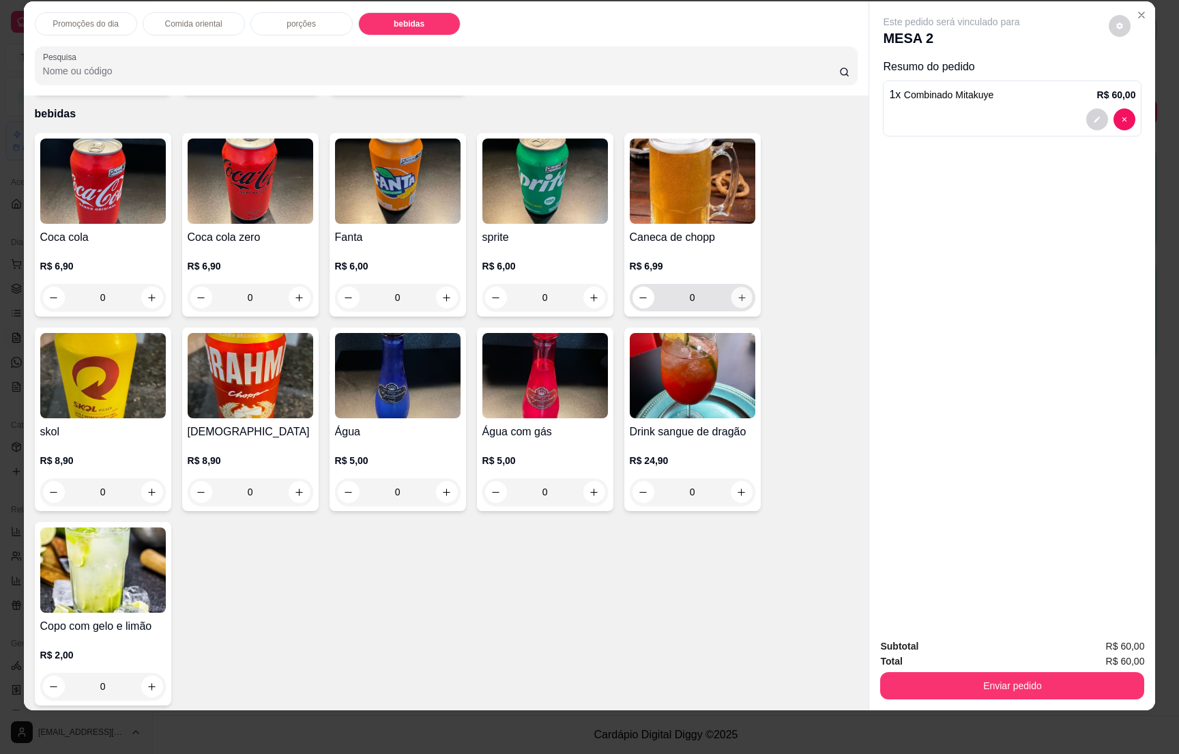
click at [736, 293] on icon "increase-product-quantity" at bounding box center [741, 298] width 10 height 10
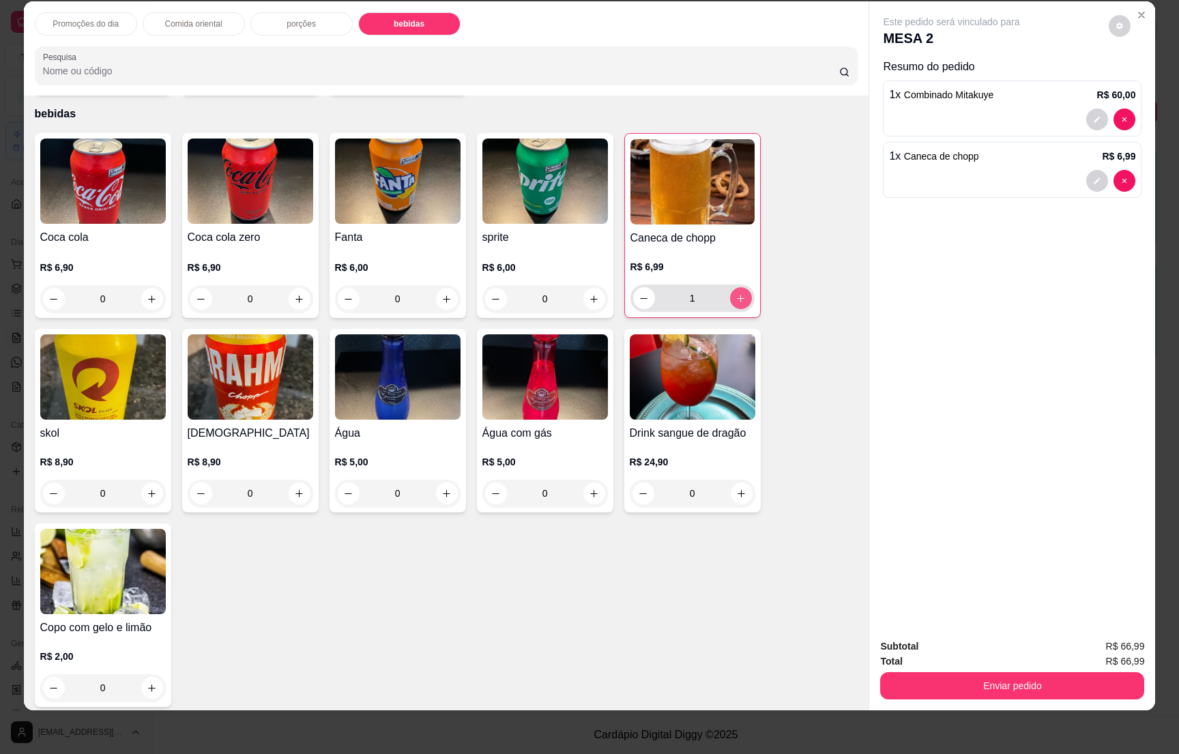
click at [735, 293] on icon "increase-product-quantity" at bounding box center [740, 298] width 10 height 10
type input "2"
click at [1042, 685] on button "Enviar pedido" at bounding box center [1012, 685] width 256 height 27
click at [974, 649] on button "Não registrar e enviar pedido" at bounding box center [965, 651] width 138 height 25
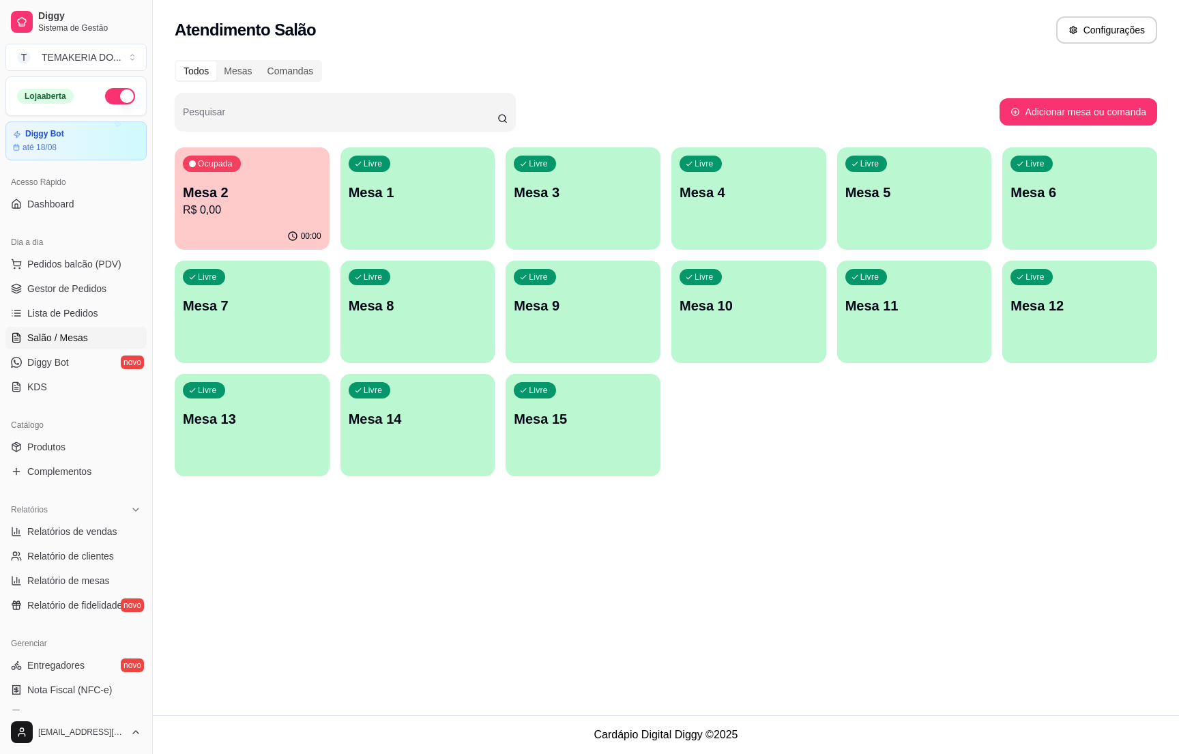
click at [573, 192] on p "Mesa 3" at bounding box center [583, 192] width 138 height 19
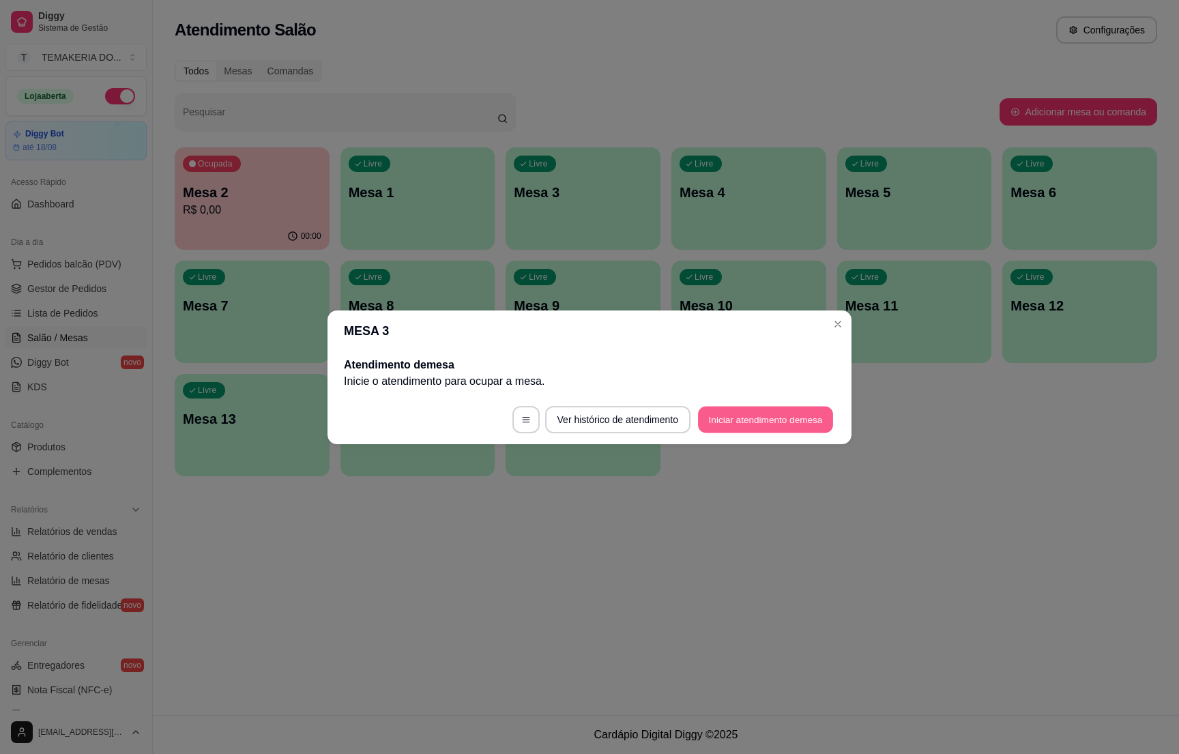
click at [721, 426] on button "Iniciar atendimento de mesa" at bounding box center [765, 419] width 135 height 27
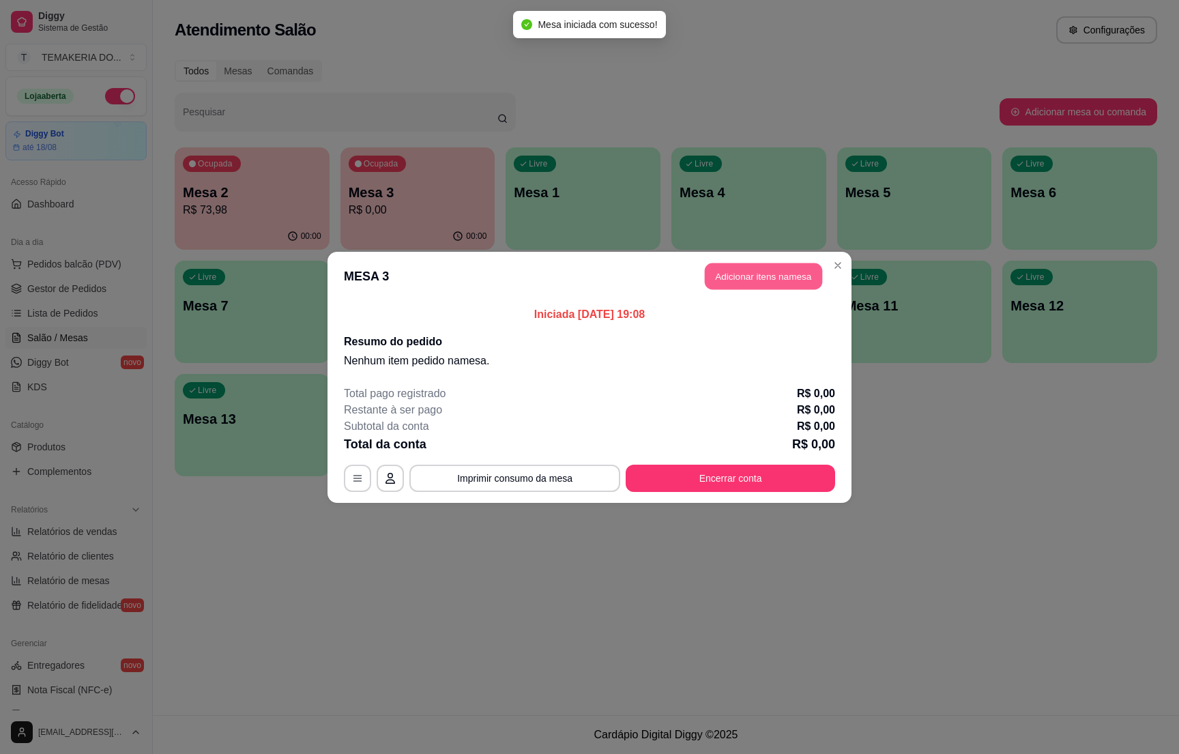
click at [713, 279] on button "Adicionar itens na mesa" at bounding box center [763, 276] width 117 height 27
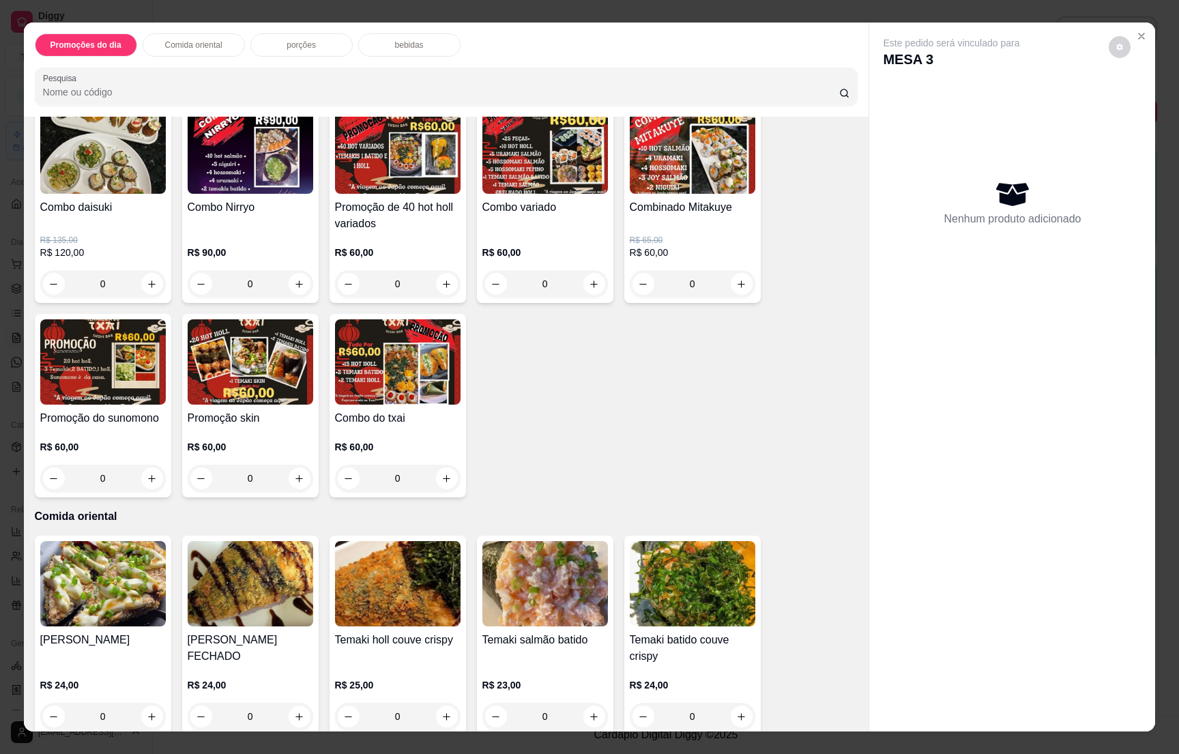
scroll to position [409, 0]
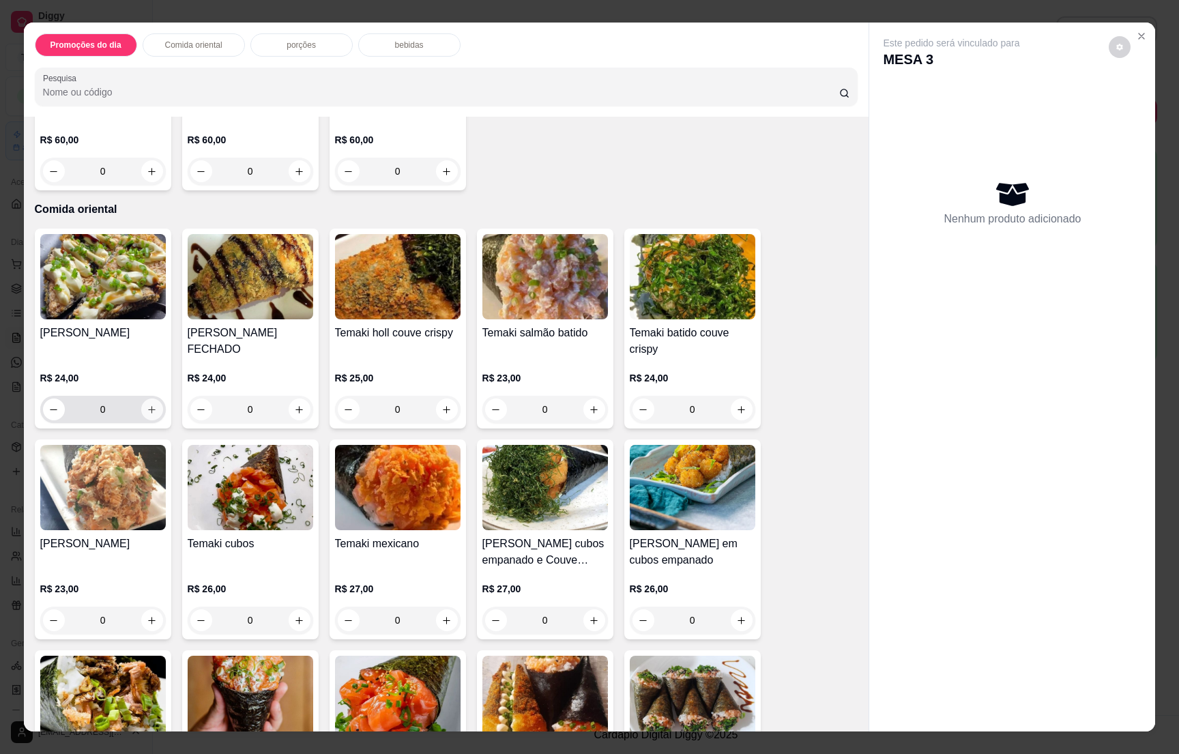
click at [144, 404] on button "increase-product-quantity" at bounding box center [152, 409] width 22 height 22
type input "1"
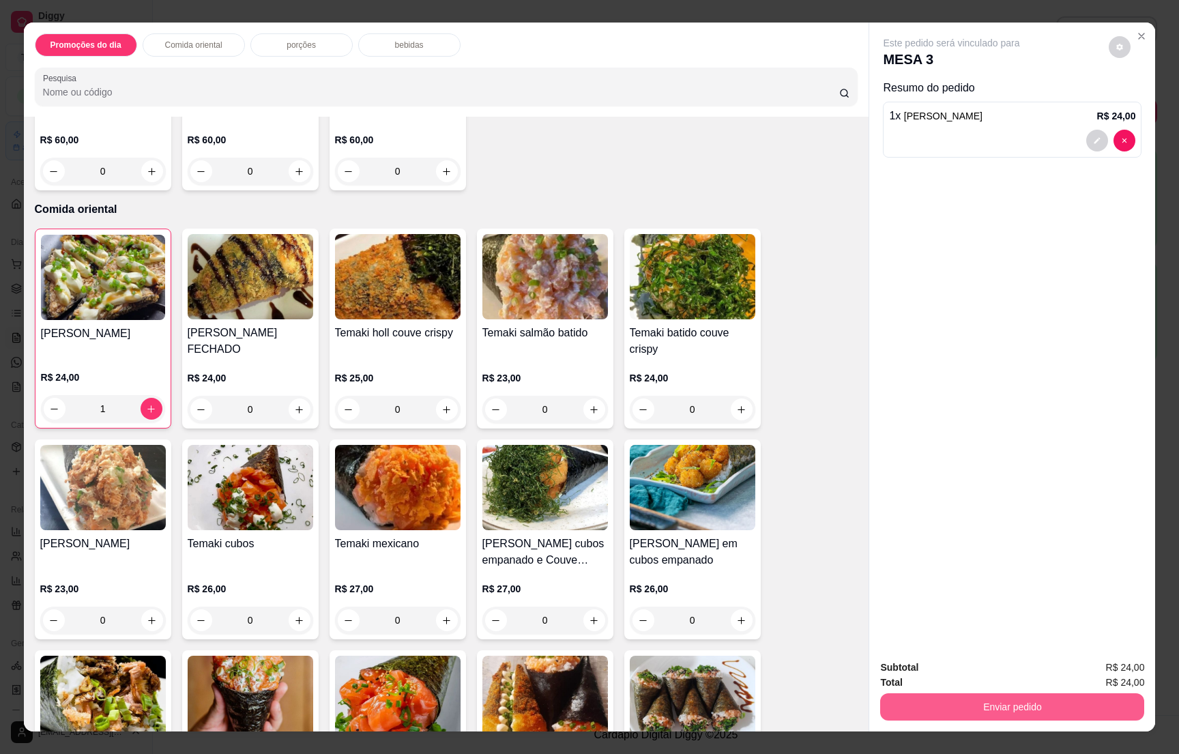
click at [1009, 700] on button "Enviar pedido" at bounding box center [1012, 706] width 264 height 27
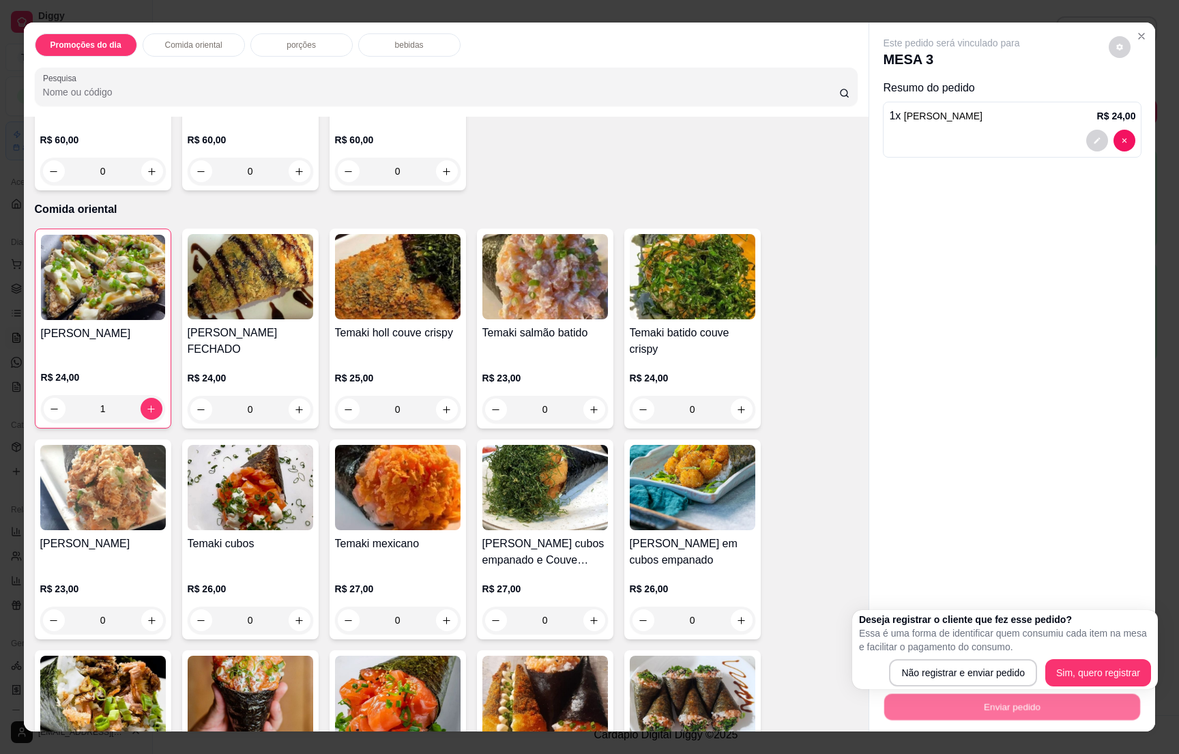
click at [947, 653] on p "Essa é uma forma de identificar quem consumiu cada item na mesa e facilitar o p…" at bounding box center [1005, 639] width 292 height 27
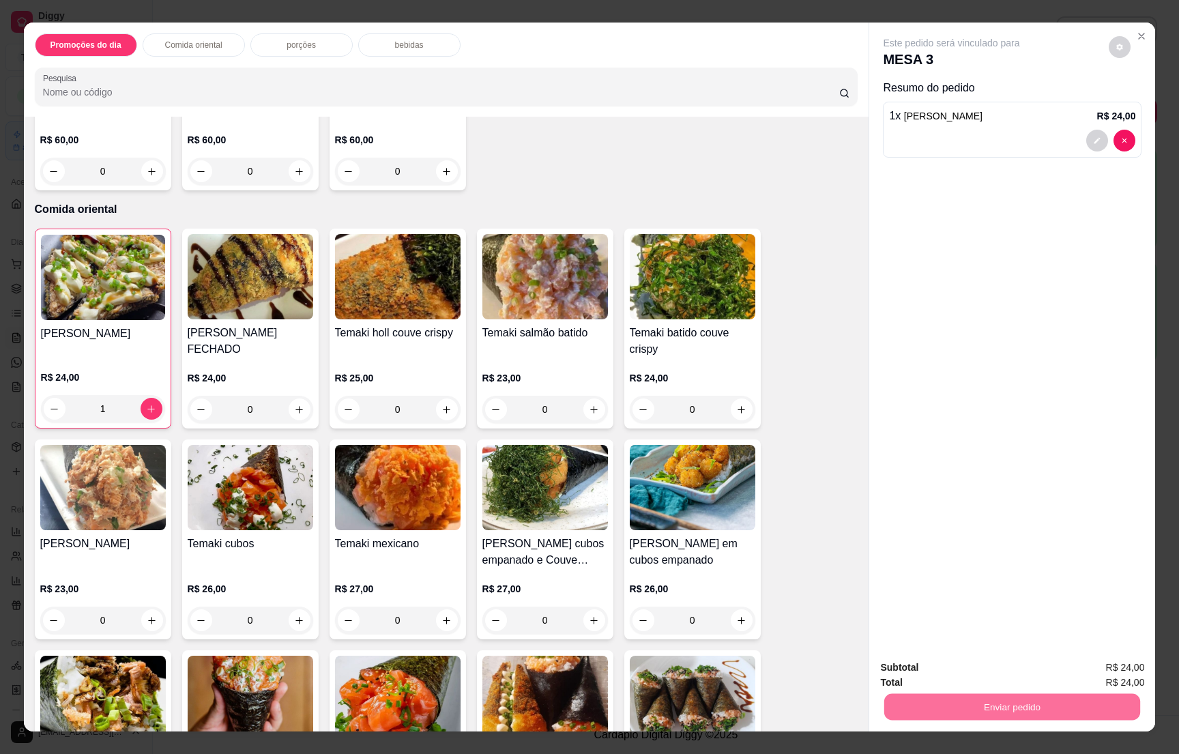
click at [947, 661] on button "Não registrar e enviar pedido" at bounding box center [965, 672] width 138 height 25
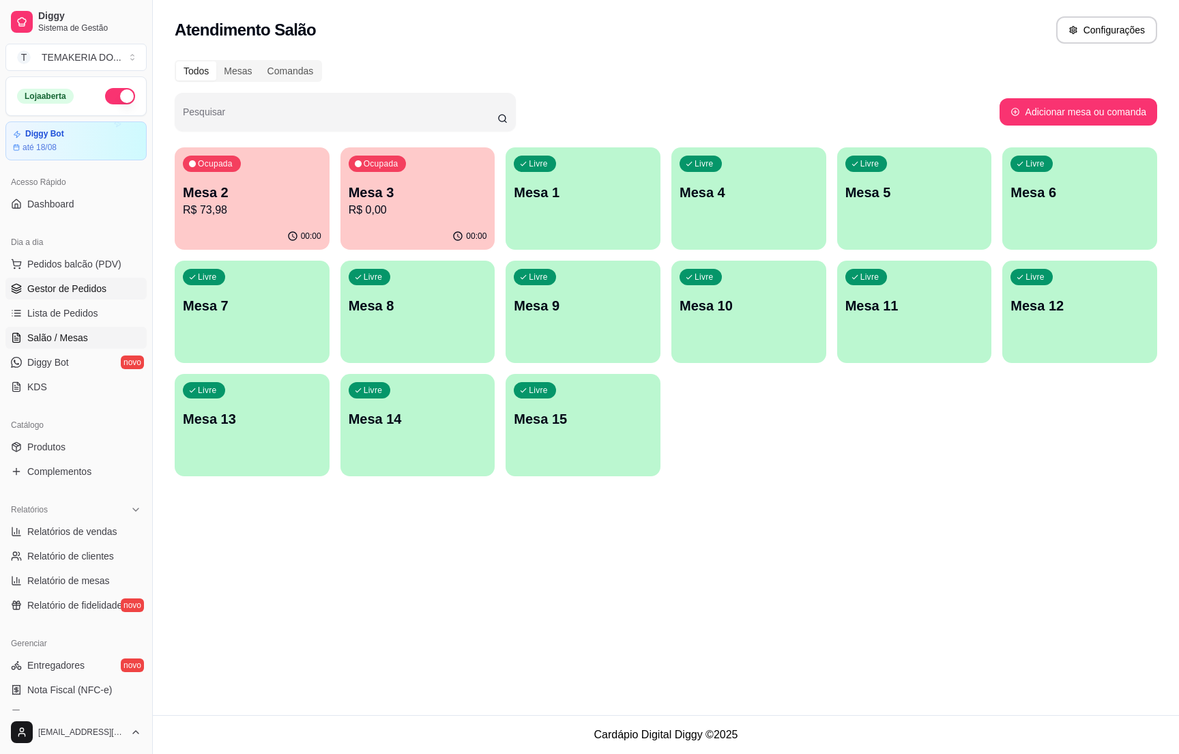
click at [54, 291] on span "Gestor de Pedidos" at bounding box center [66, 289] width 79 height 14
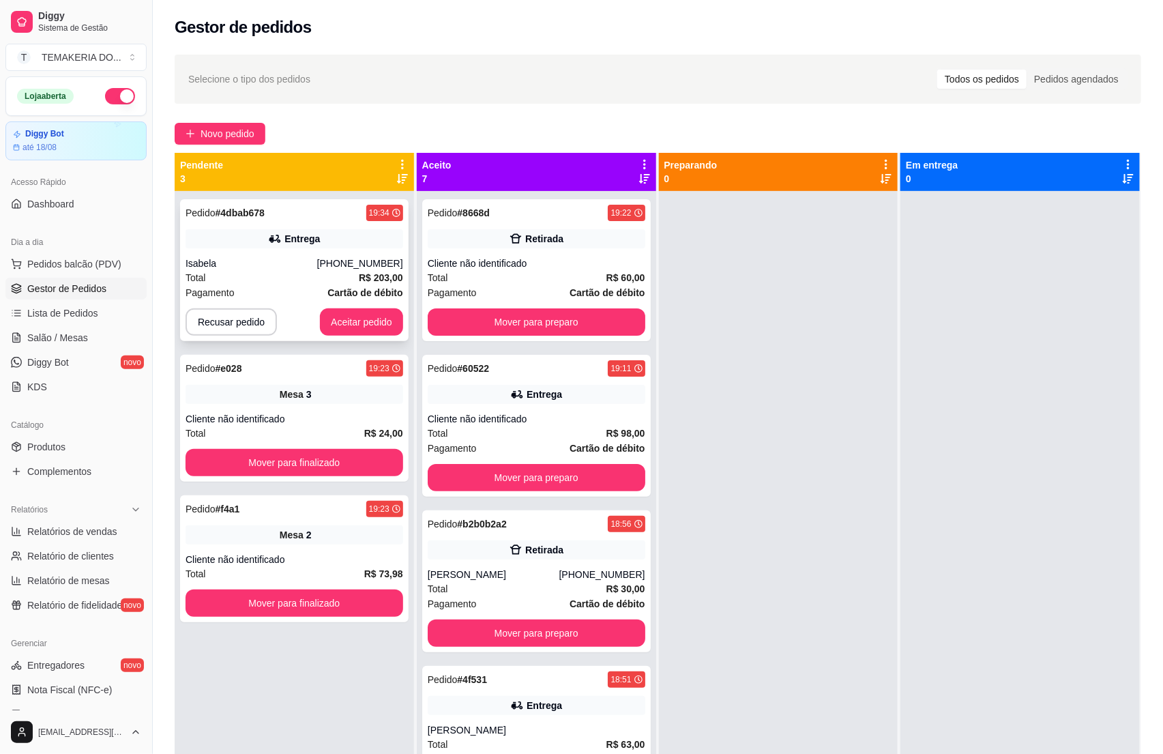
click at [281, 265] on div "Isabela" at bounding box center [252, 263] width 132 height 14
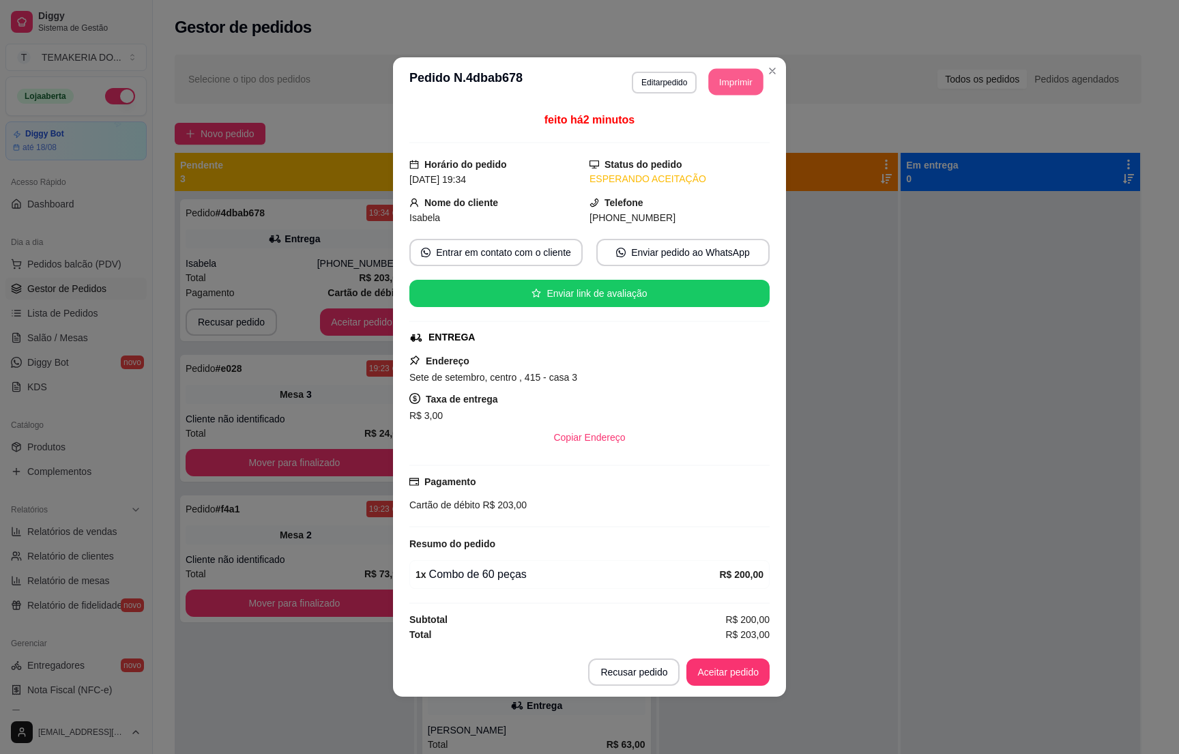
click at [719, 83] on button "Imprimir" at bounding box center [736, 82] width 55 height 27
click at [743, 672] on button "Aceitar pedido" at bounding box center [727, 672] width 80 height 27
click at [743, 672] on div "Recusar pedido Aceitar pedido" at bounding box center [678, 671] width 181 height 27
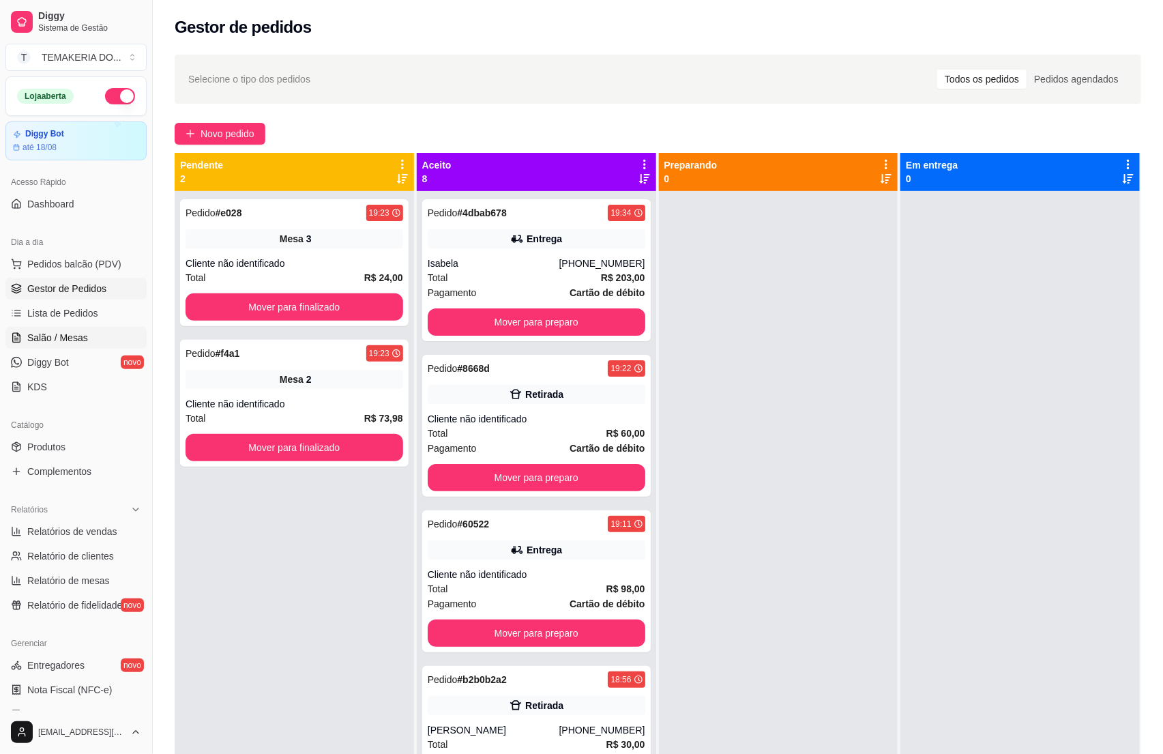
click at [87, 329] on link "Salão / Mesas" at bounding box center [75, 338] width 141 height 22
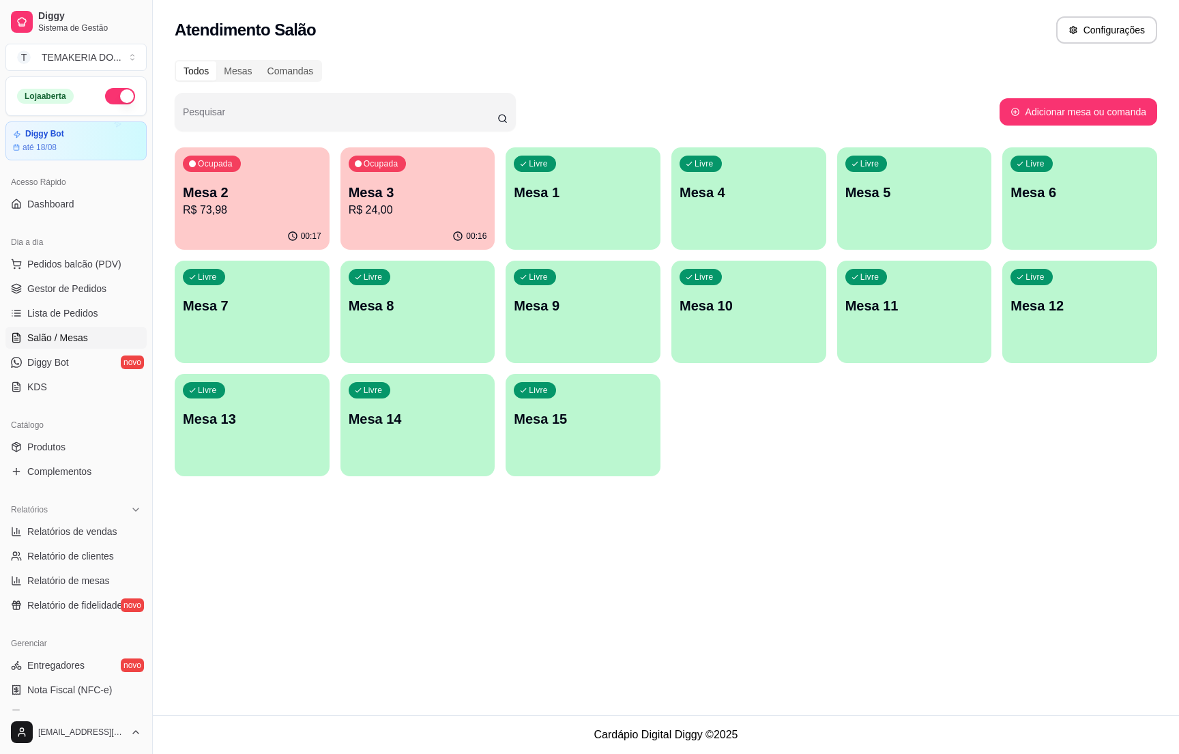
click at [395, 219] on div "Ocupada Mesa 3 R$ 24,00" at bounding box center [417, 185] width 155 height 76
click at [235, 241] on div "00:17" at bounding box center [252, 235] width 150 height 26
click at [396, 207] on p "R$ 24,00" at bounding box center [418, 210] width 138 height 16
click at [396, 207] on body "Diggy Sistema de Gestão T TEMAKERIA DO ... Loja aberta Diggy Bot até 18/08 Aces…" at bounding box center [589, 377] width 1179 height 754
click at [80, 285] on span "Gestor de Pedidos" at bounding box center [66, 289] width 79 height 14
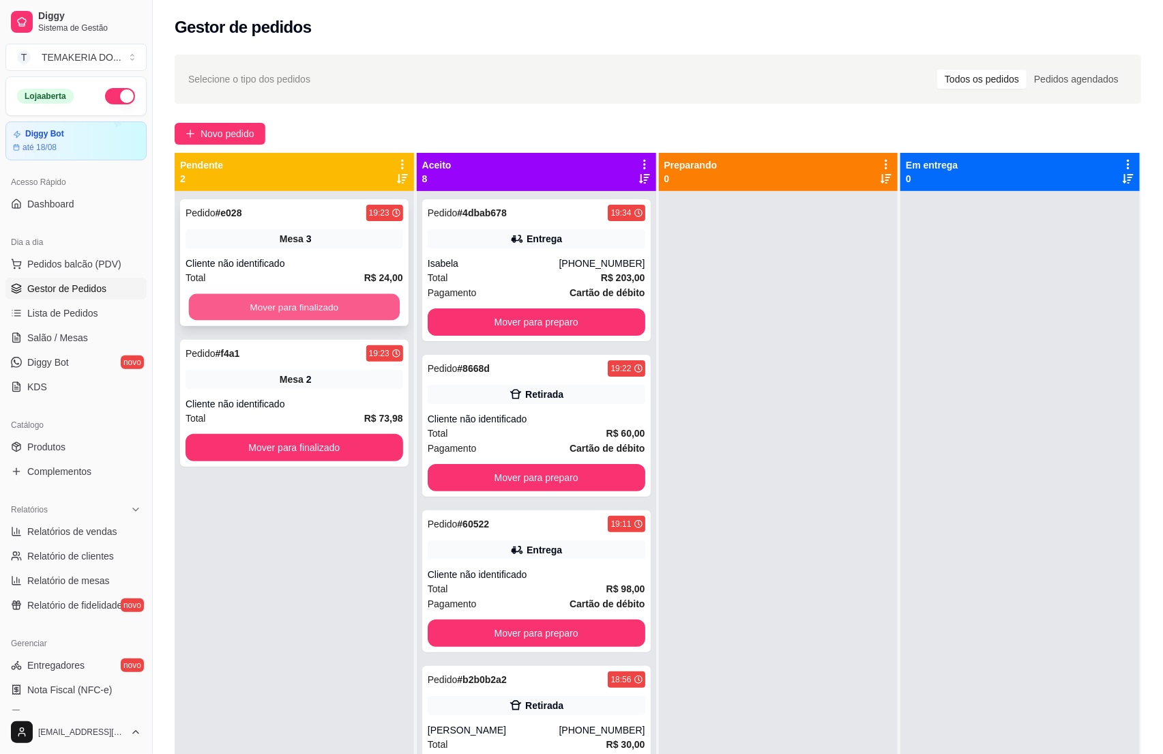
click at [274, 303] on button "Mover para finalizado" at bounding box center [294, 307] width 211 height 27
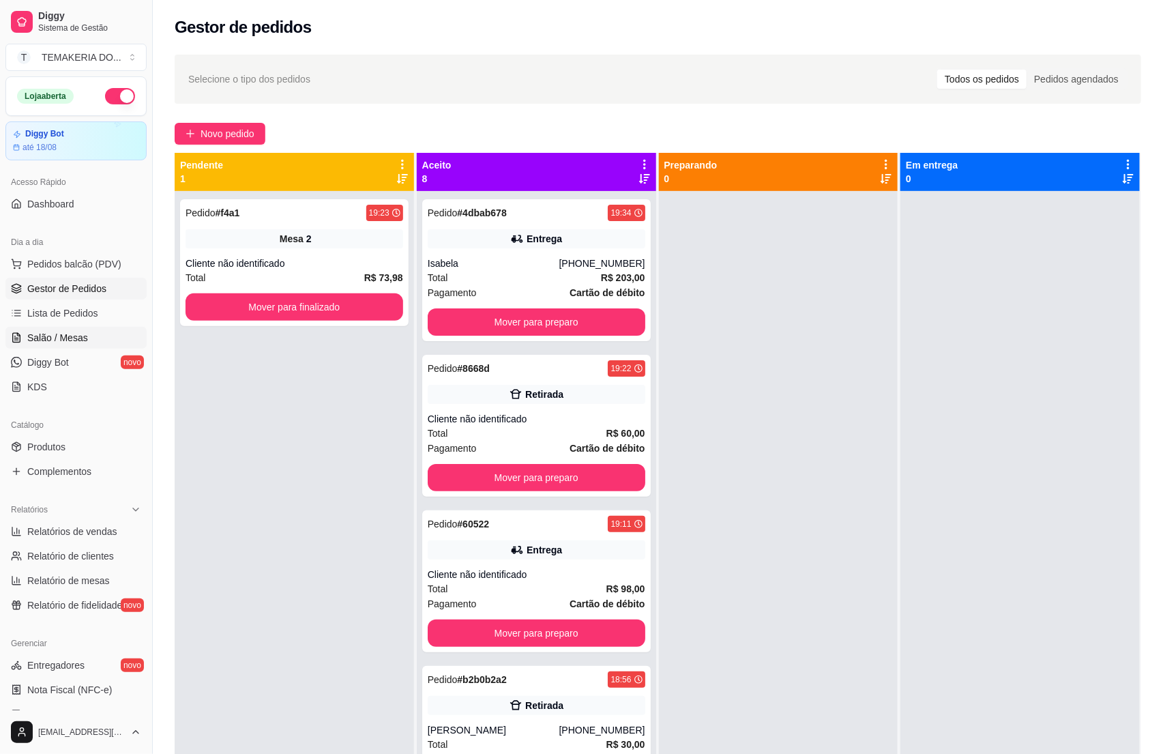
click at [44, 338] on span "Salão / Mesas" at bounding box center [57, 338] width 61 height 14
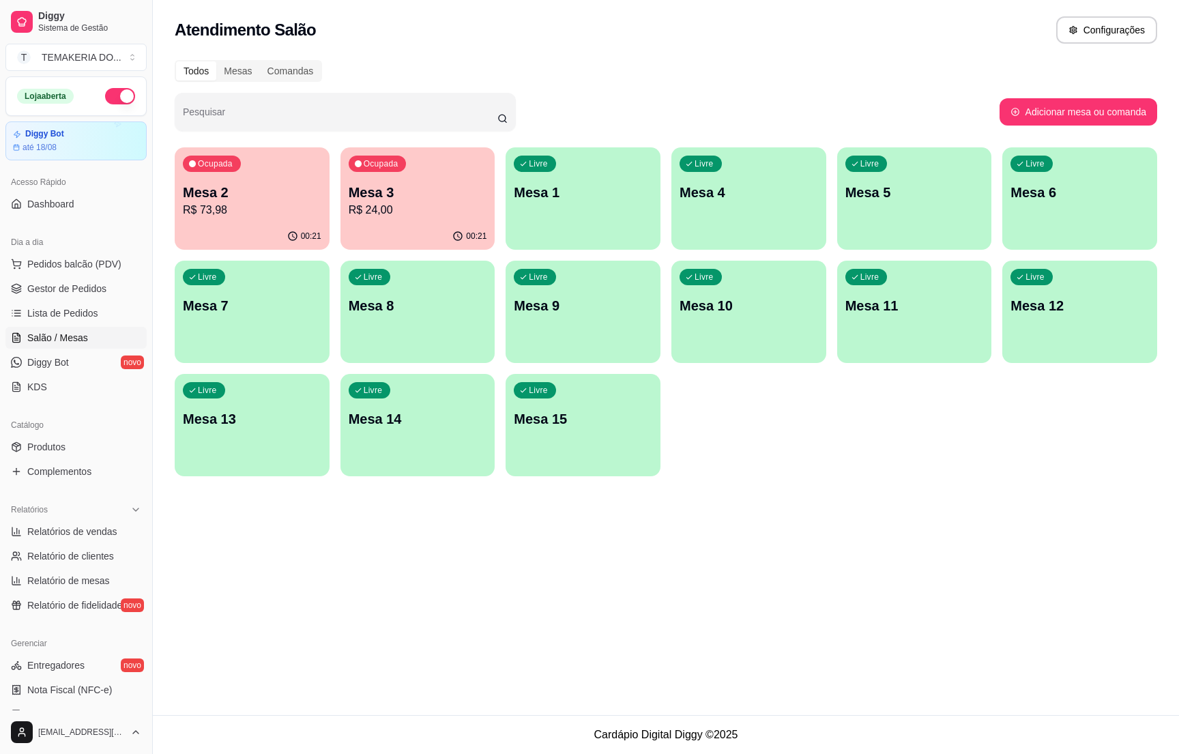
click at [395, 233] on div "00:21" at bounding box center [417, 236] width 155 height 27
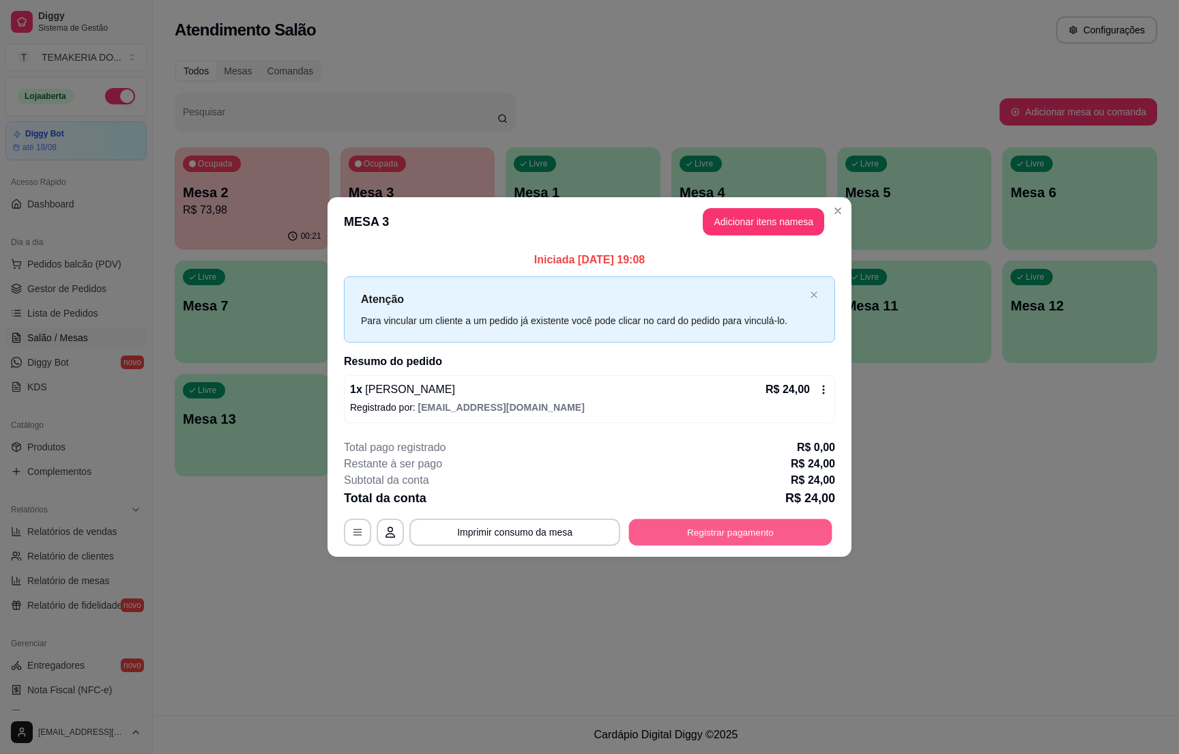
click at [698, 528] on button "Registrar pagamento" at bounding box center [730, 532] width 203 height 27
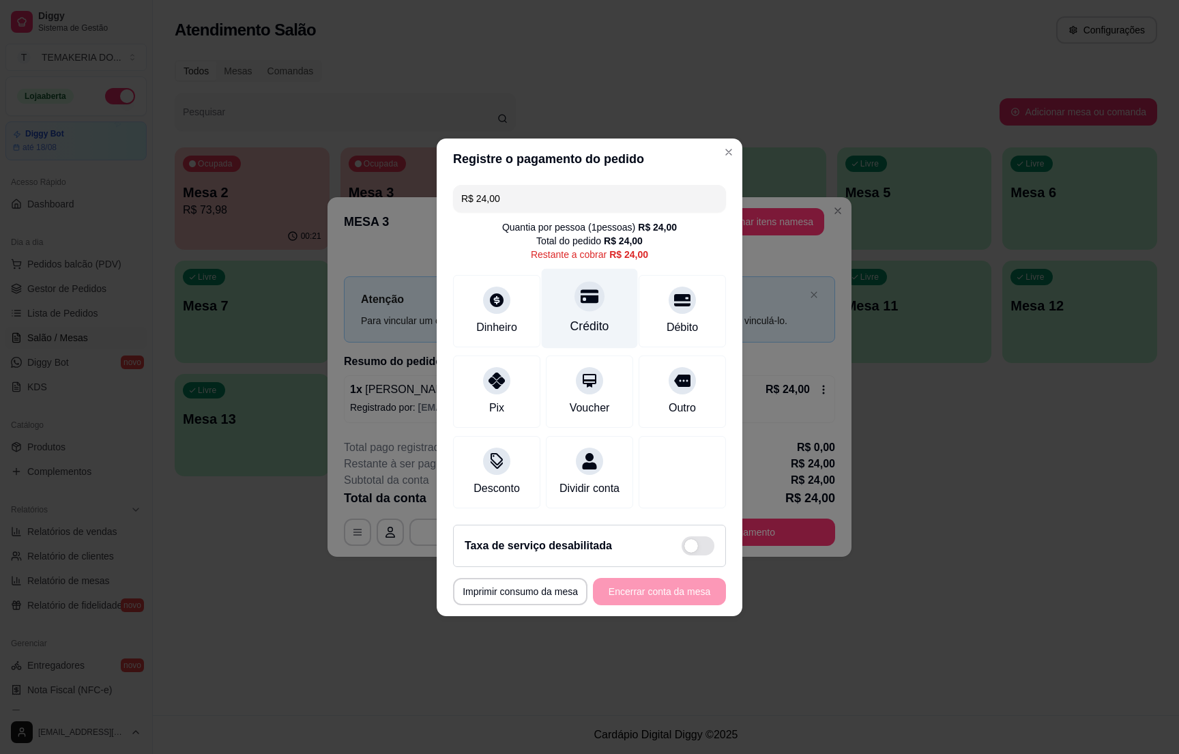
click at [586, 303] on div "Crédito" at bounding box center [590, 308] width 96 height 80
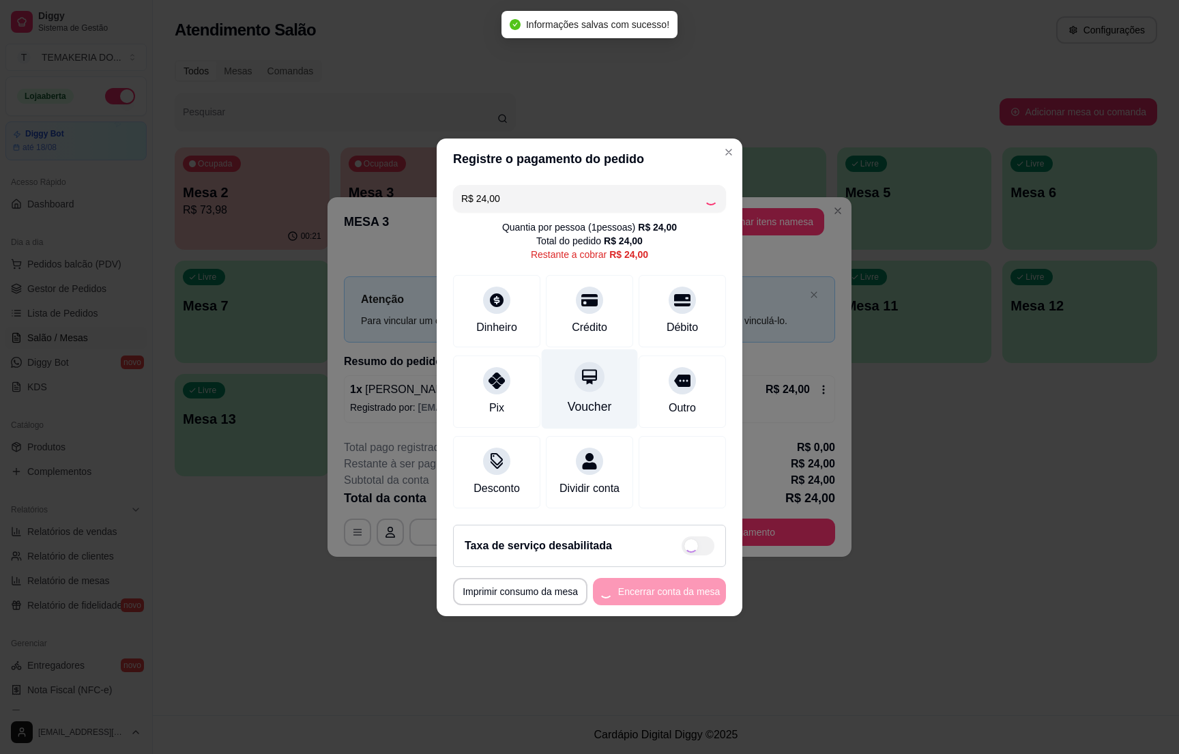
type input "R$ 0,00"
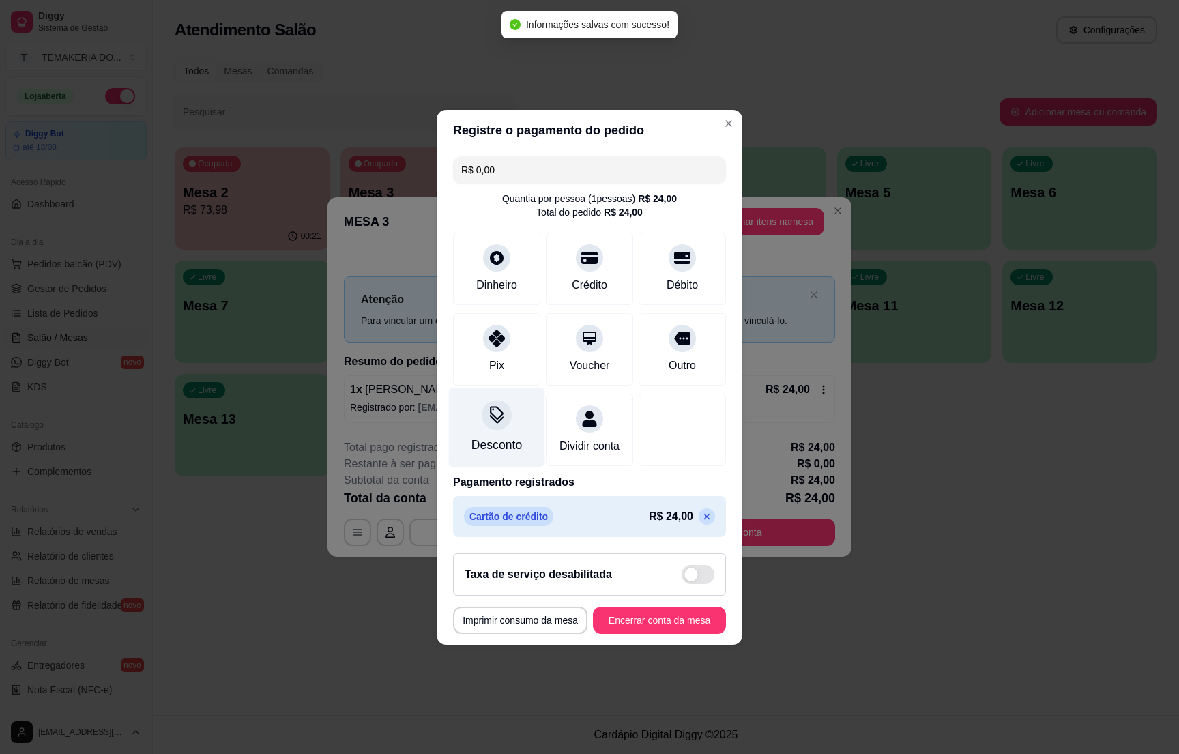
click at [489, 400] on div at bounding box center [497, 415] width 30 height 30
click at [489, 351] on div "Em reais" at bounding box center [518, 337] width 143 height 80
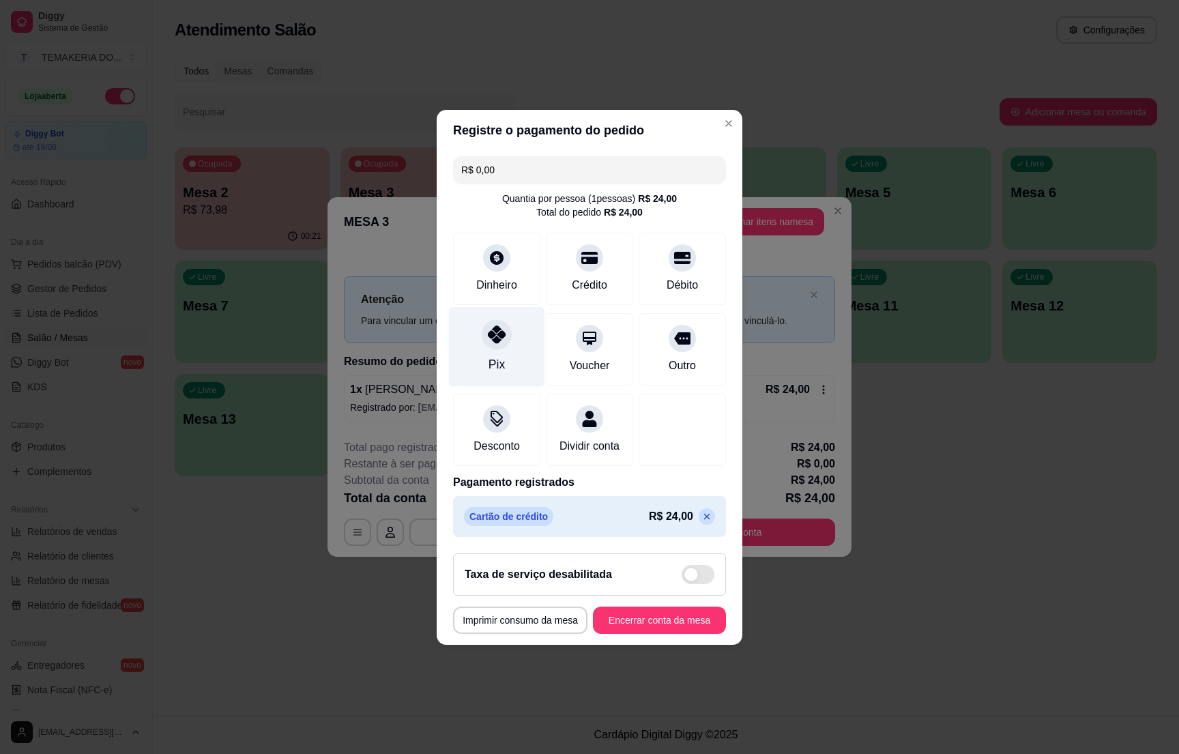
click at [471, 348] on div "Pix" at bounding box center [497, 346] width 96 height 80
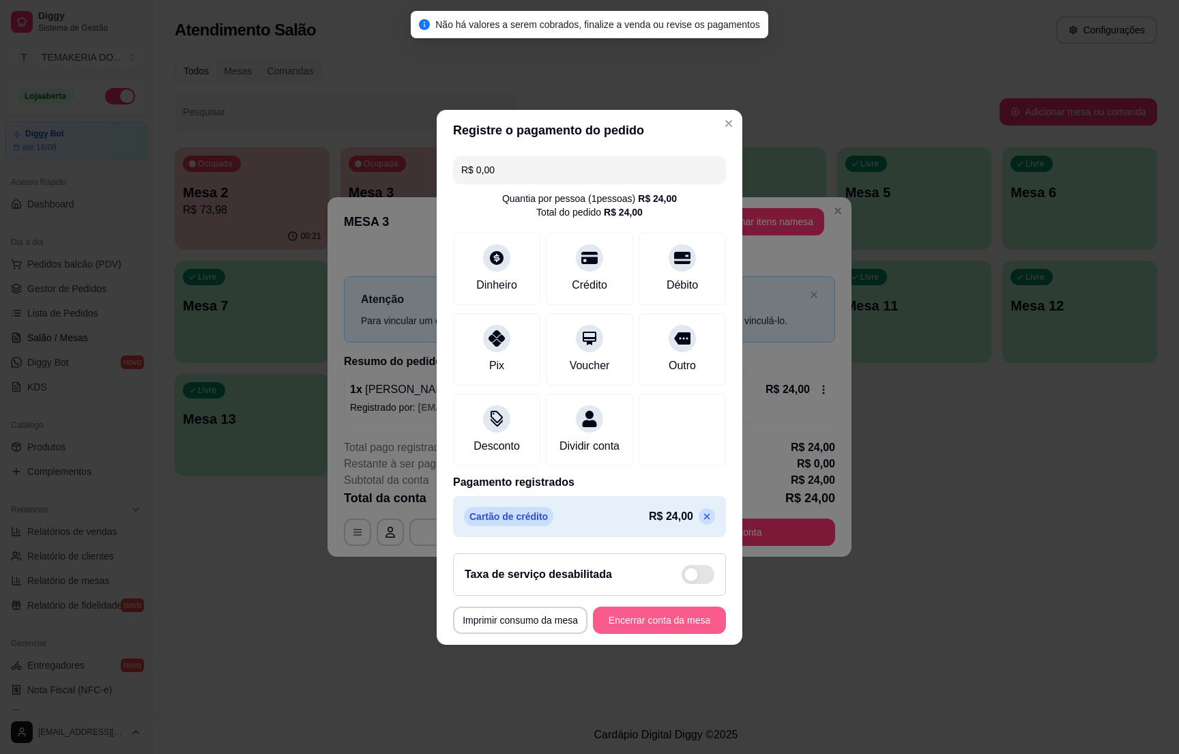
click at [669, 633] on button "Encerrar conta da mesa" at bounding box center [659, 619] width 133 height 27
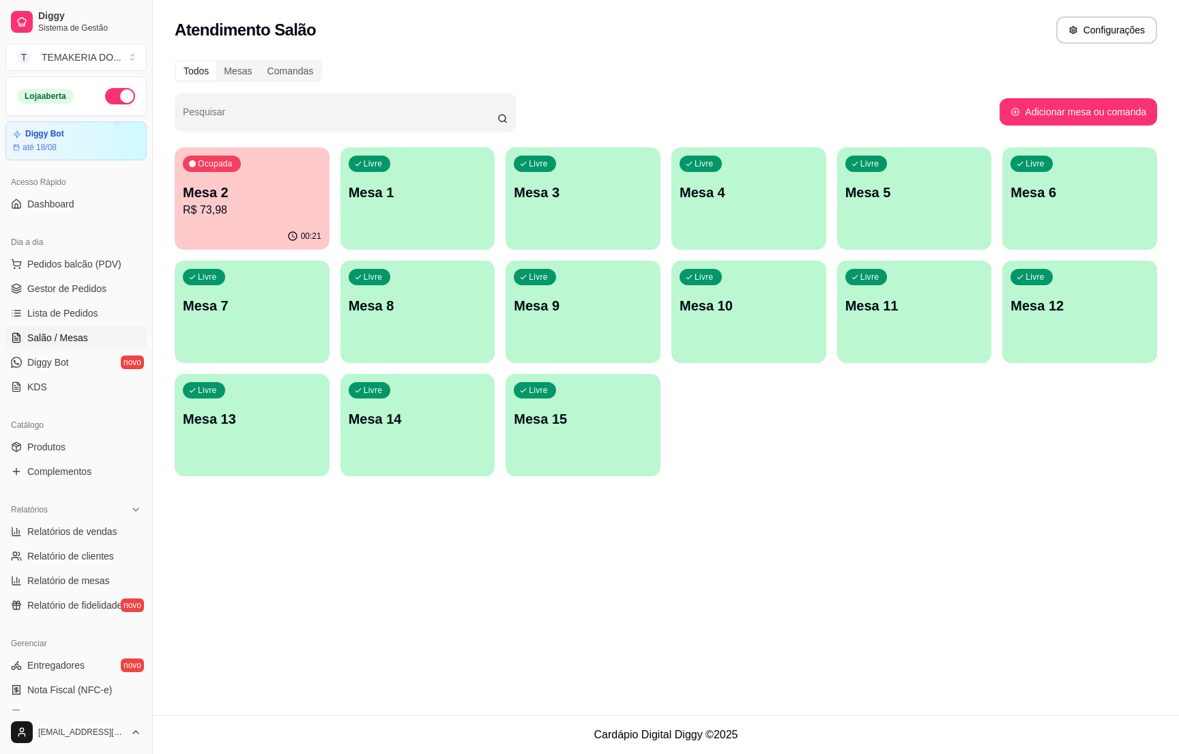
drag, startPoint x: 281, startPoint y: 559, endPoint x: 188, endPoint y: 445, distance: 147.4
click at [280, 557] on div "Atendimento Salão Configurações Todos Mesas Comandas Pesquisar Adicionar mesa o…" at bounding box center [666, 357] width 1026 height 715
click at [110, 287] on link "Gestor de Pedidos" at bounding box center [75, 289] width 141 height 22
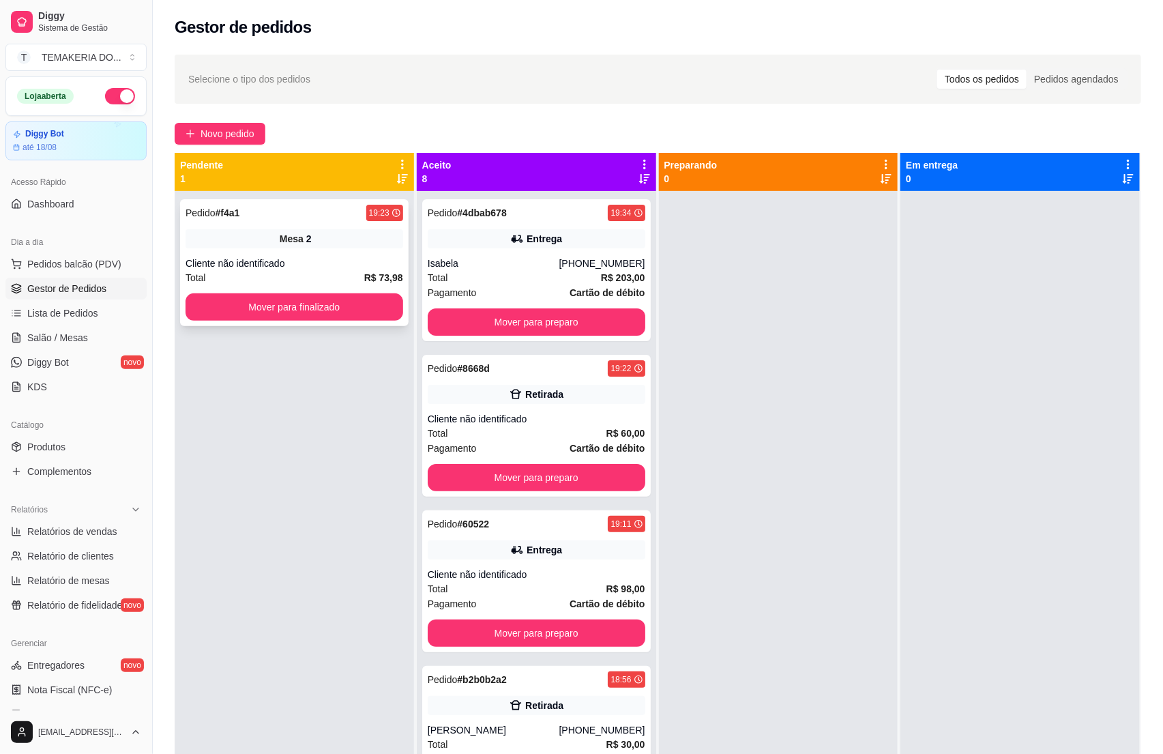
click at [368, 260] on div "Cliente não identificado" at bounding box center [295, 263] width 218 height 14
click at [43, 329] on link "Salão / Mesas" at bounding box center [75, 338] width 141 height 22
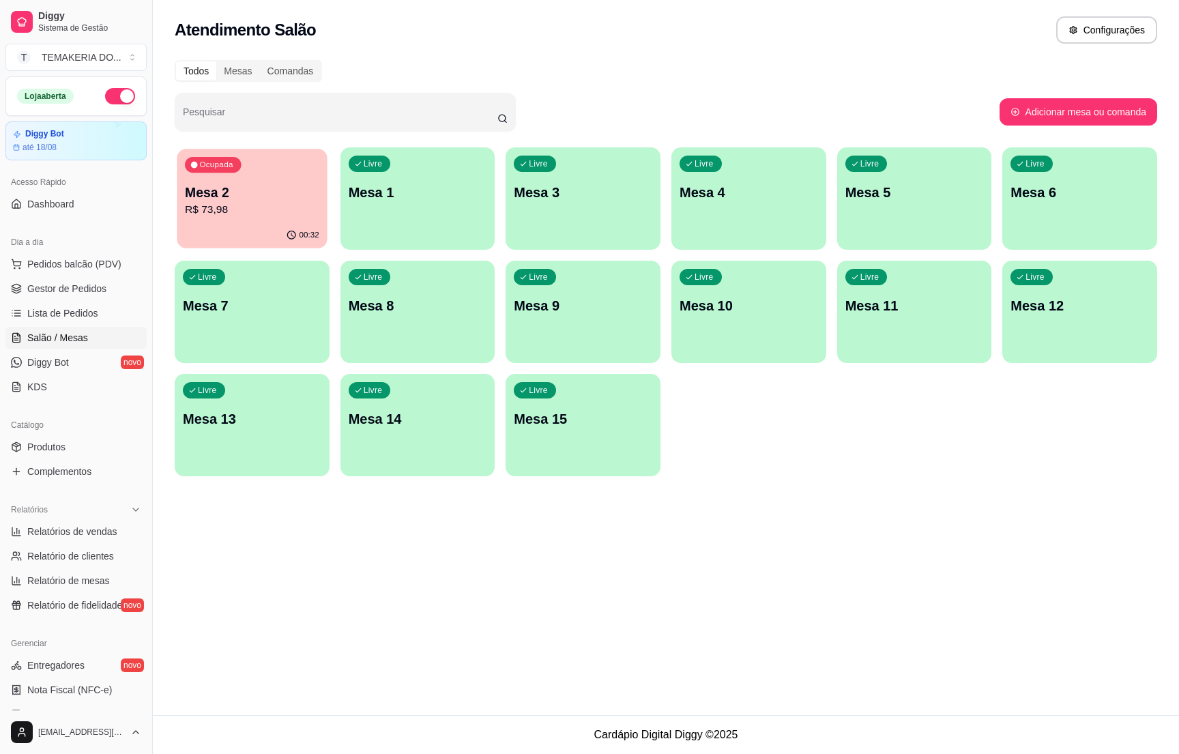
click at [238, 238] on div "00:32" at bounding box center [252, 235] width 150 height 26
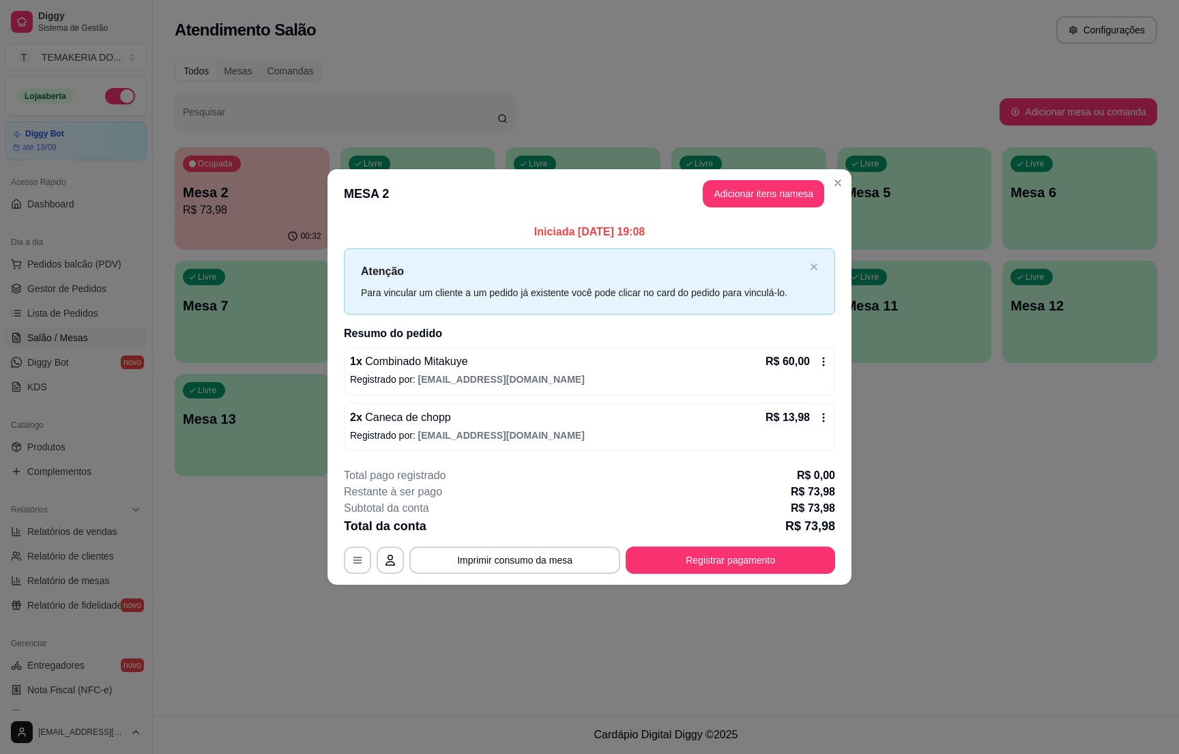
click at [722, 207] on header "MESA 2 Adicionar itens na mesa" at bounding box center [589, 193] width 524 height 49
click at [722, 205] on button "Adicionar itens na mesa" at bounding box center [763, 194] width 117 height 27
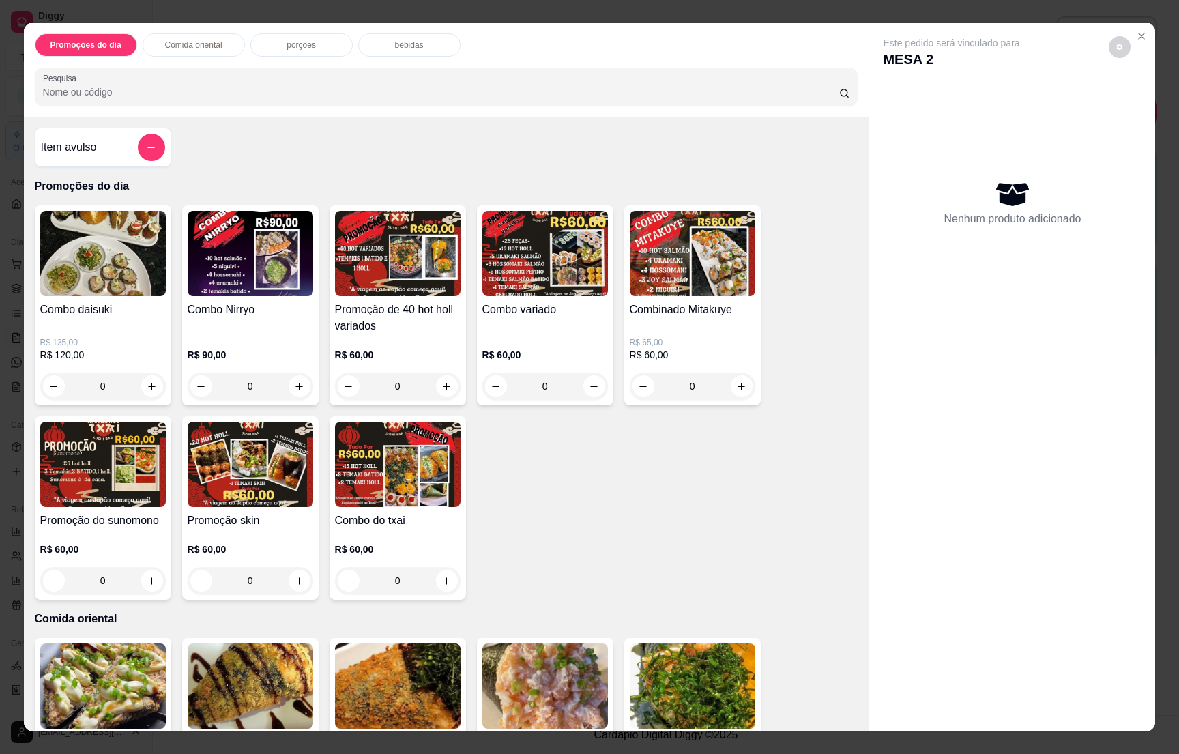
scroll to position [205, 0]
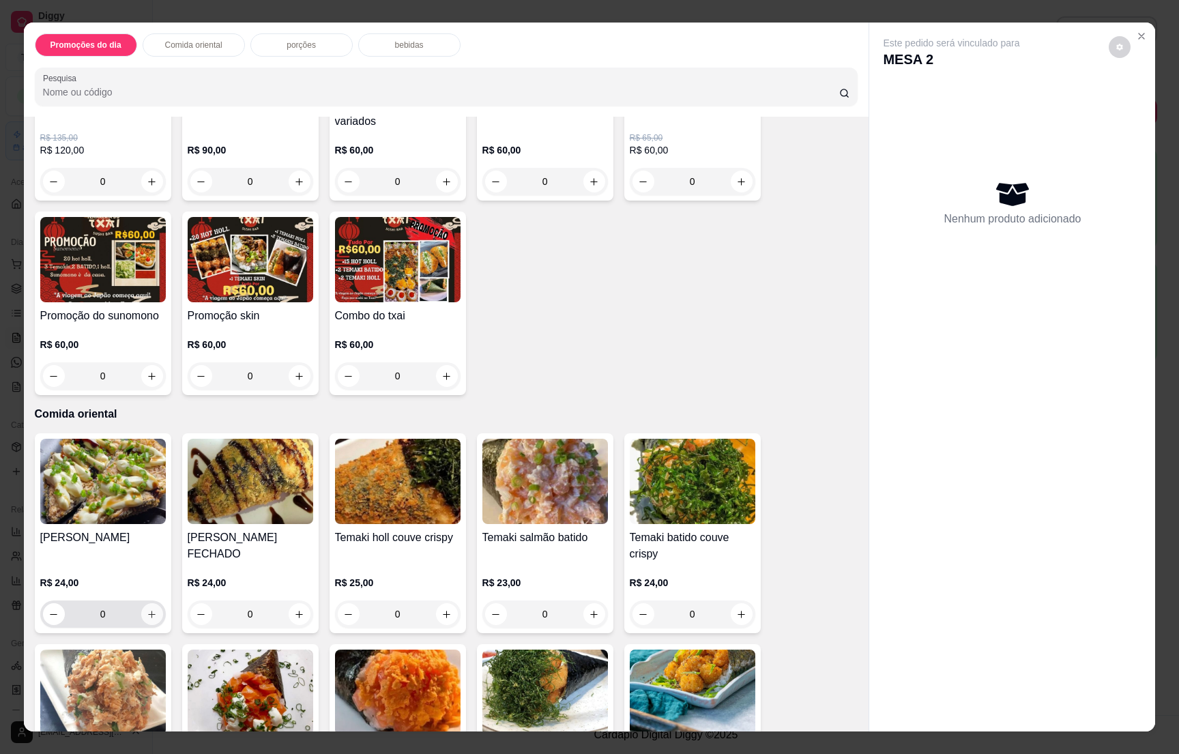
click at [147, 615] on icon "increase-product-quantity" at bounding box center [152, 614] width 10 height 10
type input "1"
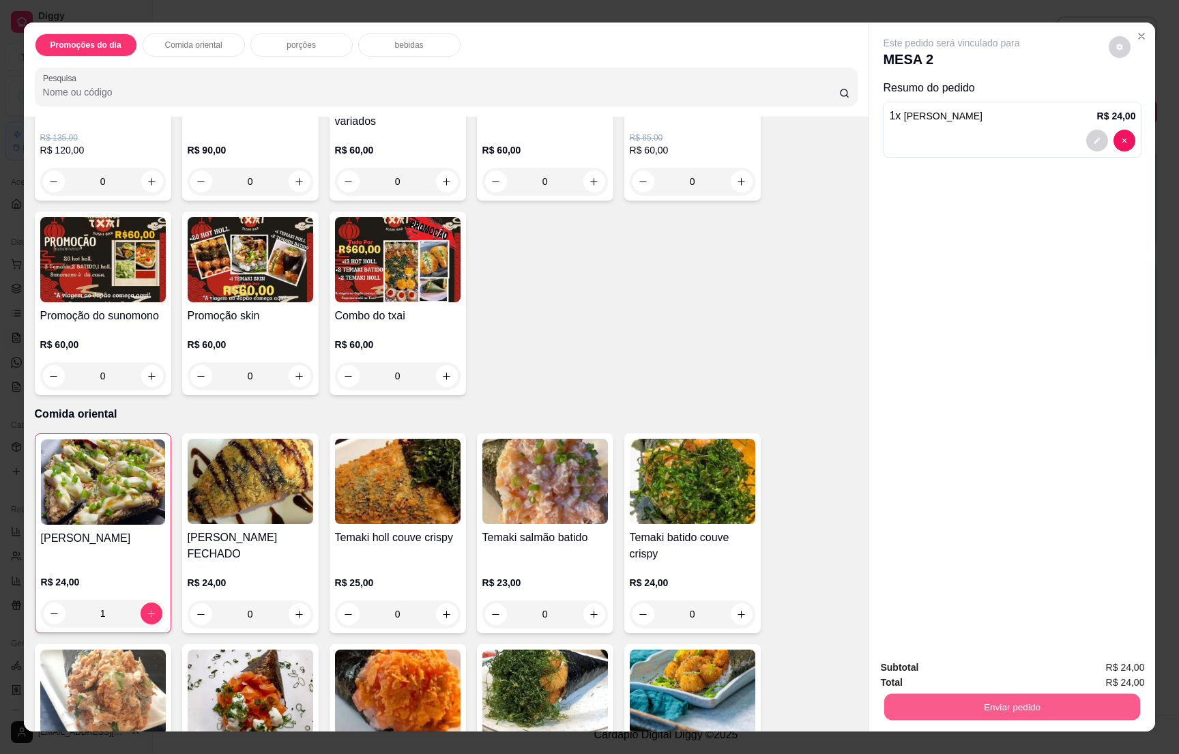
click at [960, 700] on button "Enviar pedido" at bounding box center [1012, 706] width 256 height 27
click at [966, 673] on button "Não registrar e enviar pedido" at bounding box center [965, 672] width 138 height 25
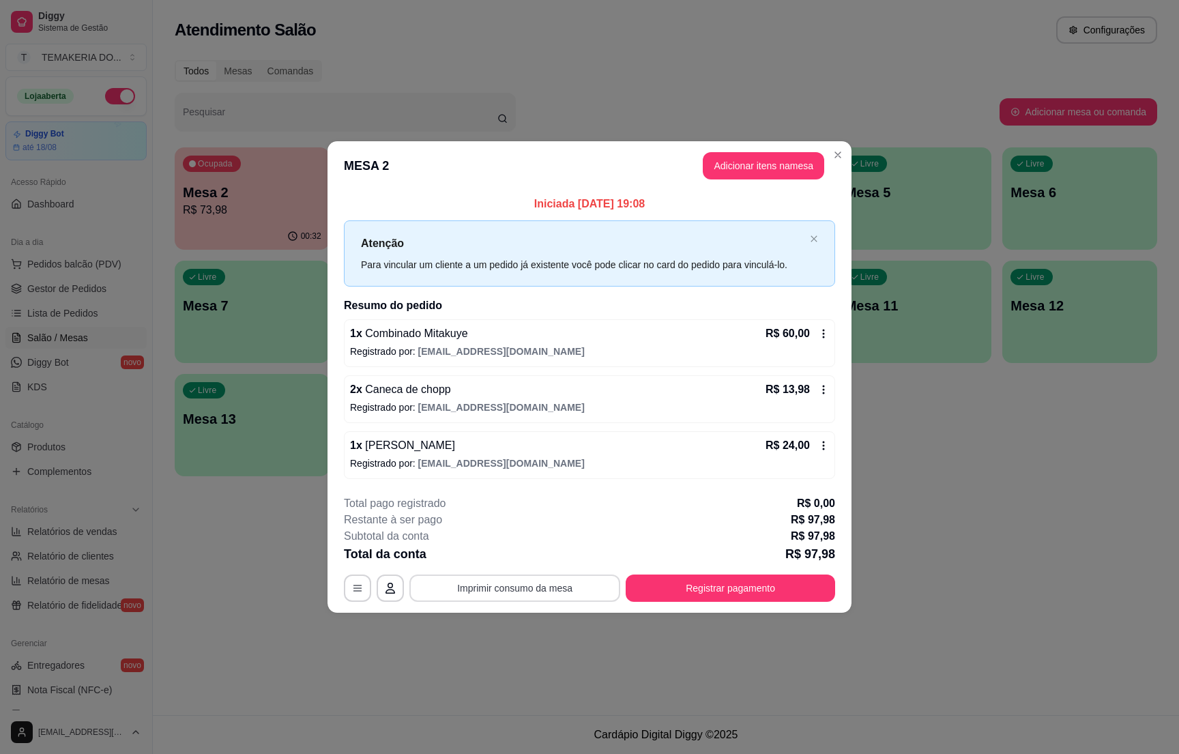
click at [531, 594] on button "Imprimir consumo da mesa" at bounding box center [514, 587] width 211 height 27
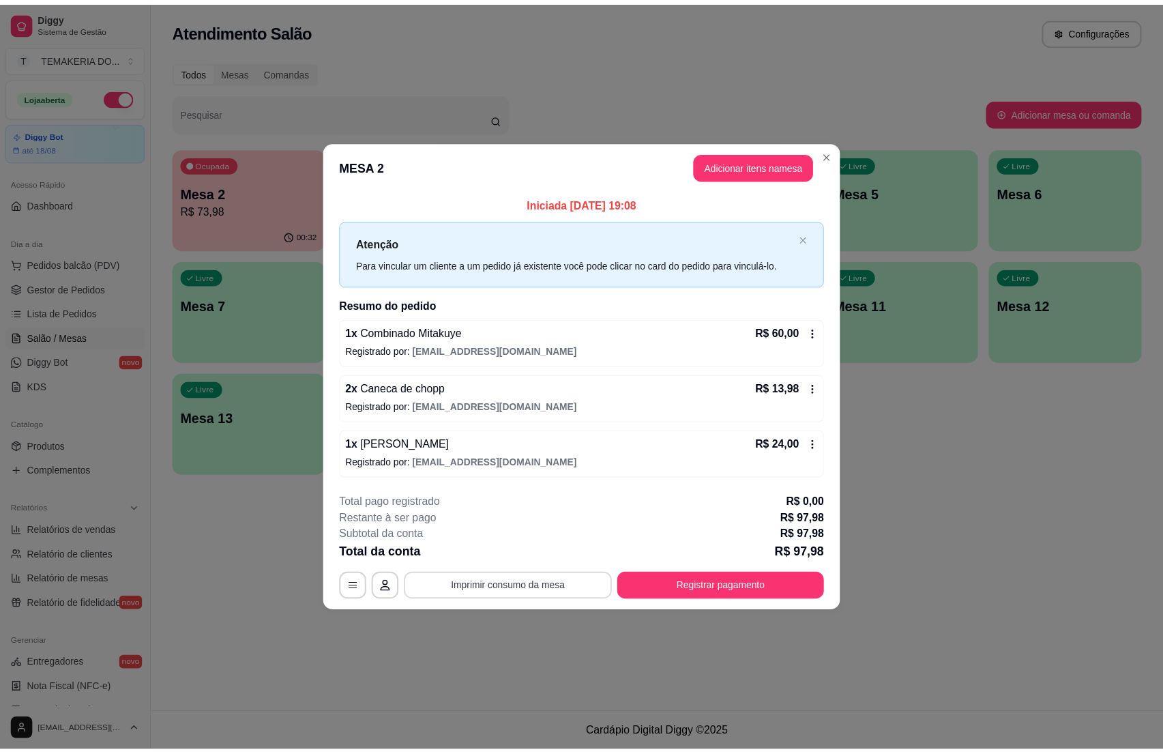
scroll to position [0, 0]
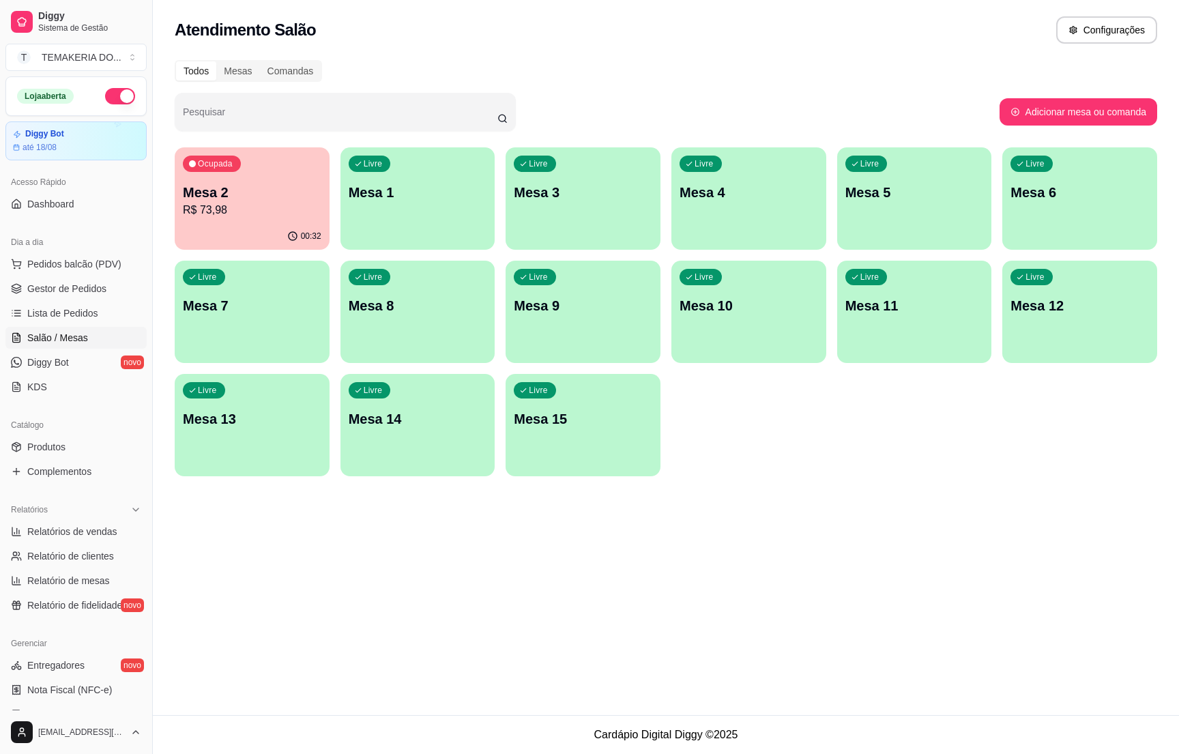
click at [276, 196] on p "Mesa 2" at bounding box center [252, 192] width 138 height 19
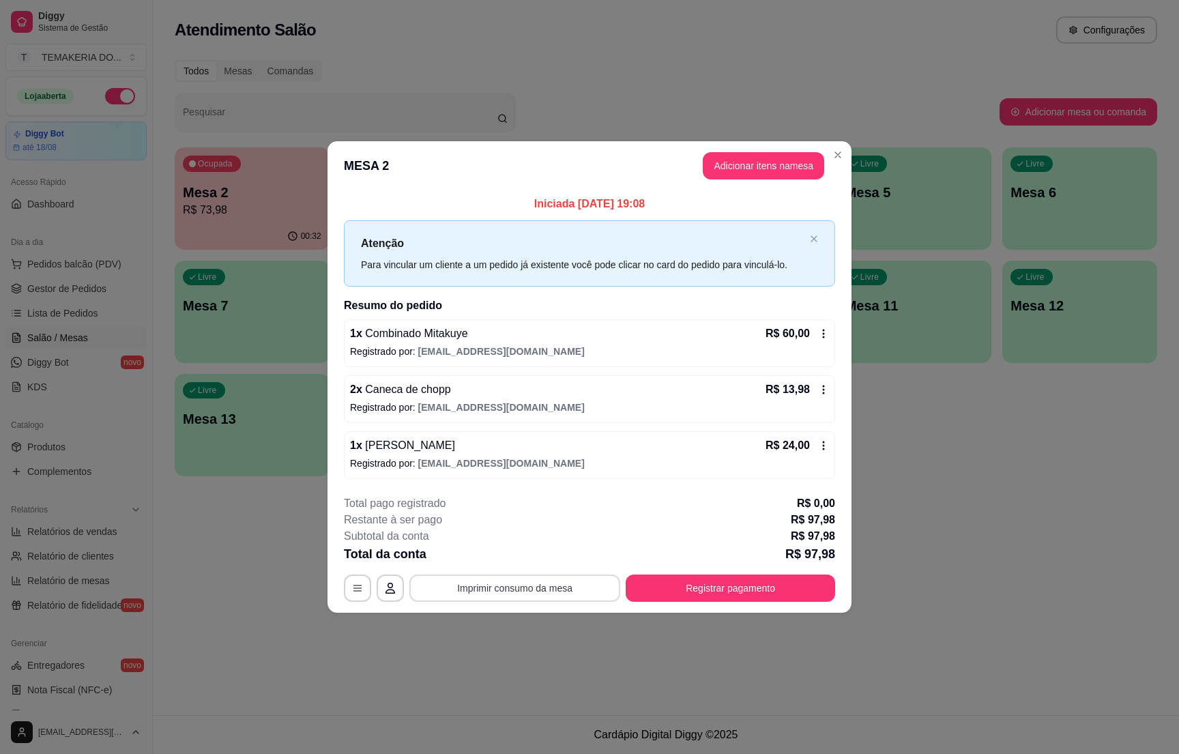
click at [561, 581] on button "Imprimir consumo da mesa" at bounding box center [514, 587] width 211 height 27
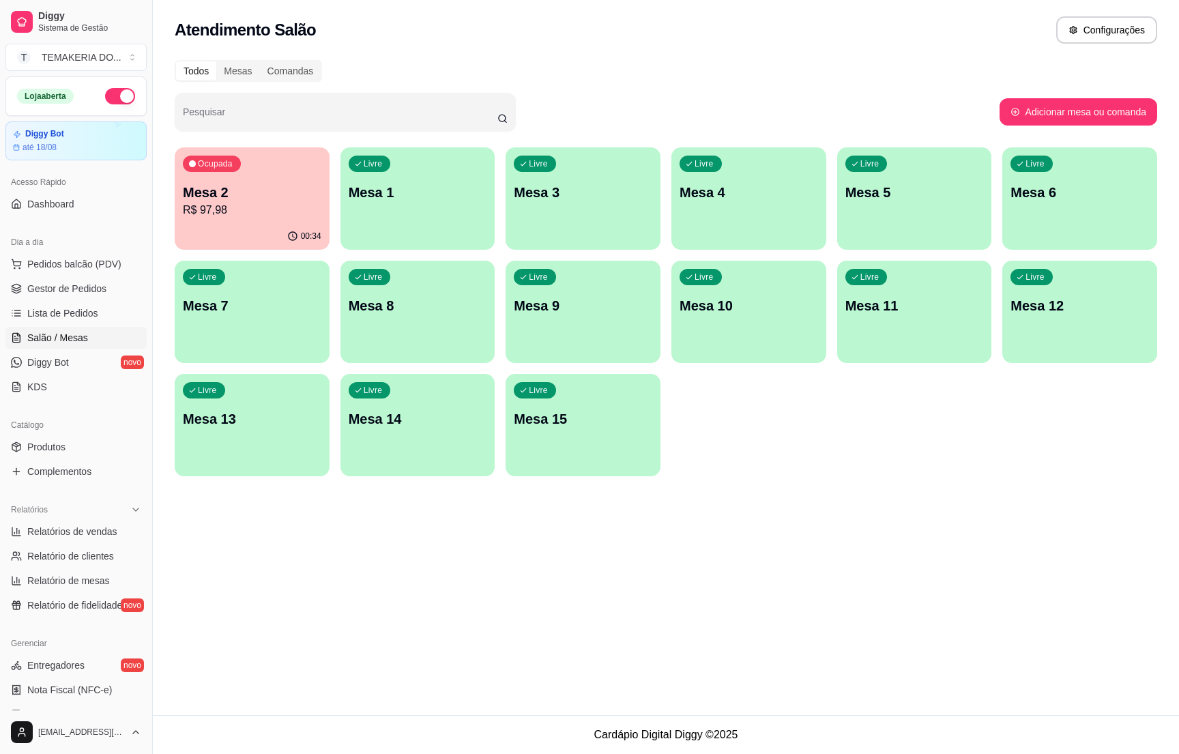
click at [262, 219] on div "Ocupada Mesa 2 R$ 97,98" at bounding box center [252, 185] width 155 height 76
click at [196, 174] on div "Ocupada Mesa 2 R$ 97,98" at bounding box center [252, 185] width 155 height 76
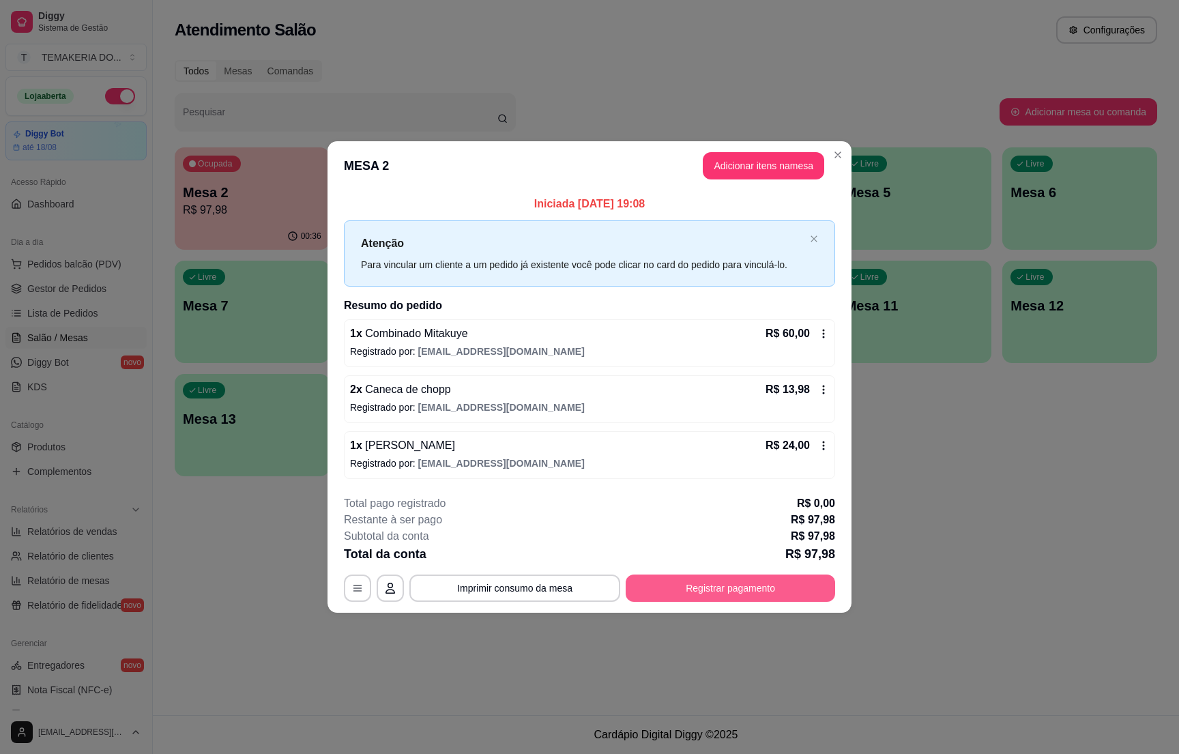
click at [657, 578] on button "Registrar pagamento" at bounding box center [729, 587] width 209 height 27
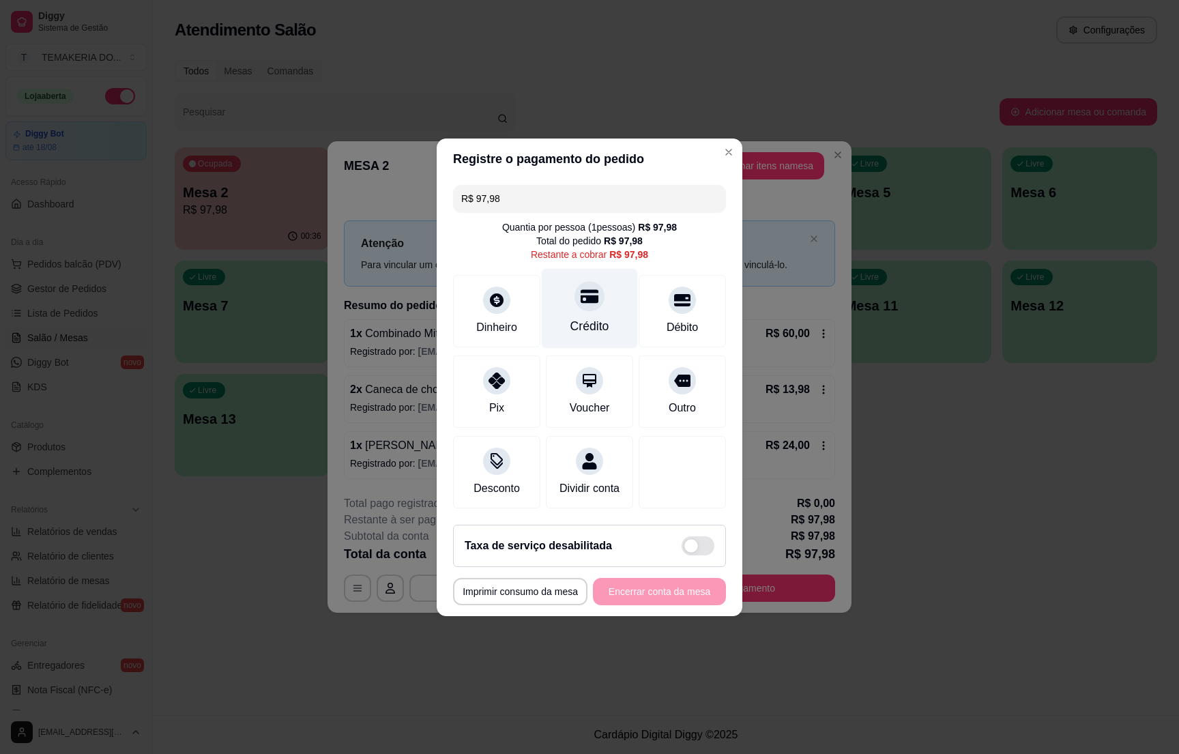
click at [580, 295] on icon at bounding box center [589, 296] width 18 height 18
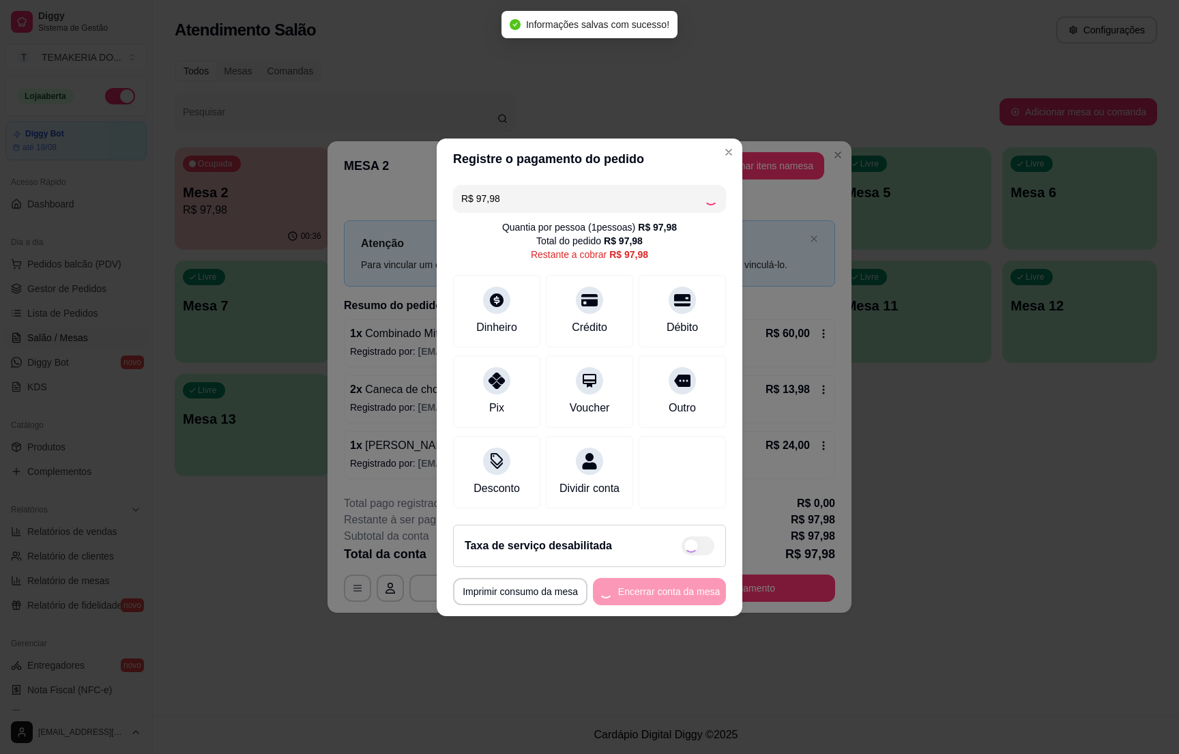
type input "R$ 0,00"
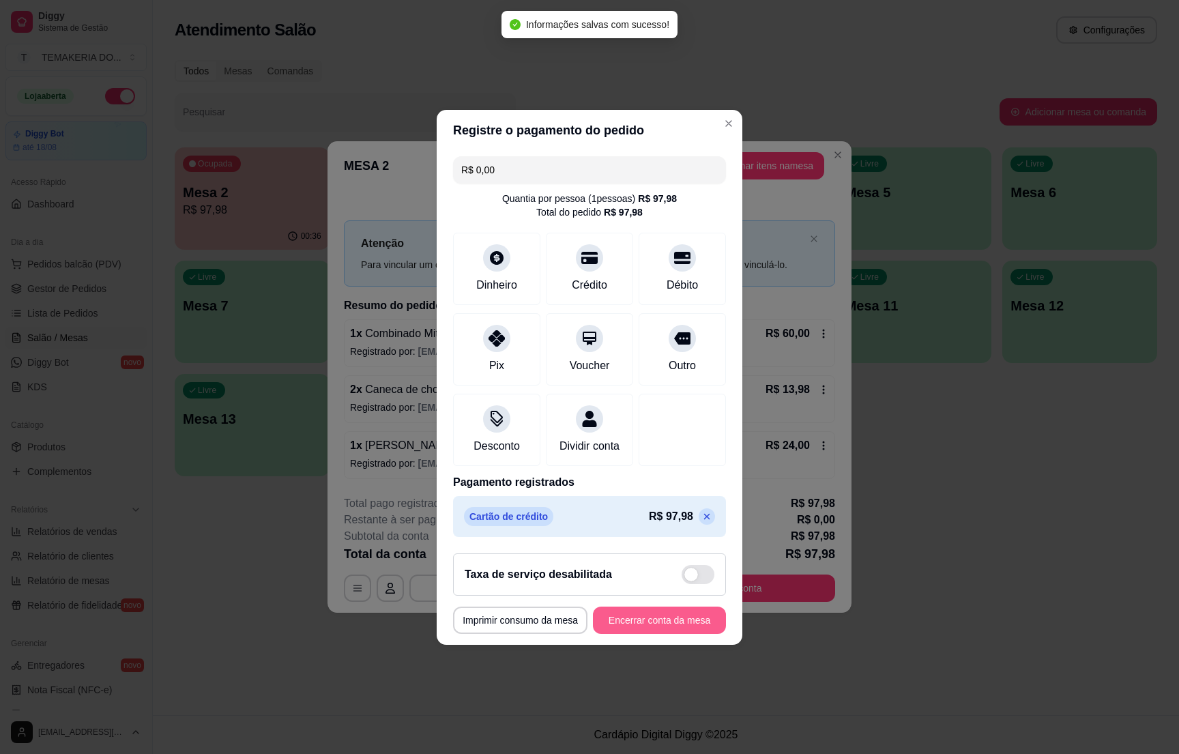
click at [608, 627] on button "Encerrar conta da mesa" at bounding box center [659, 619] width 133 height 27
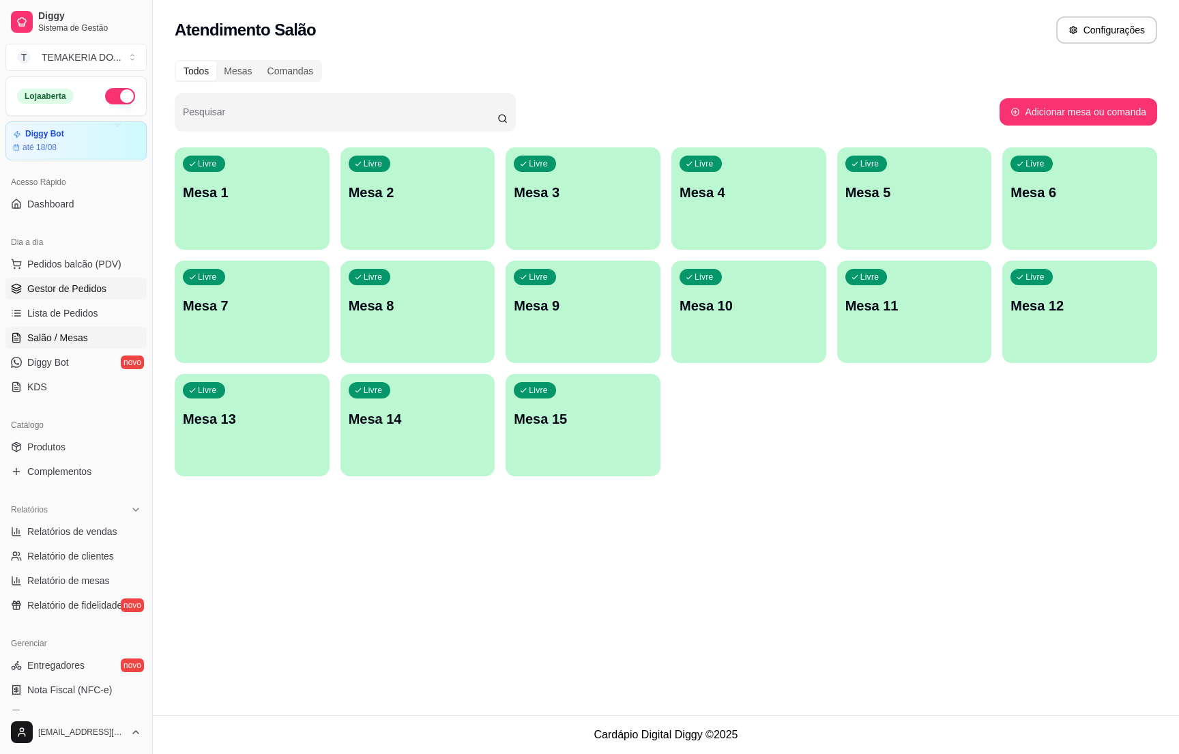
click at [85, 291] on span "Gestor de Pedidos" at bounding box center [66, 289] width 79 height 14
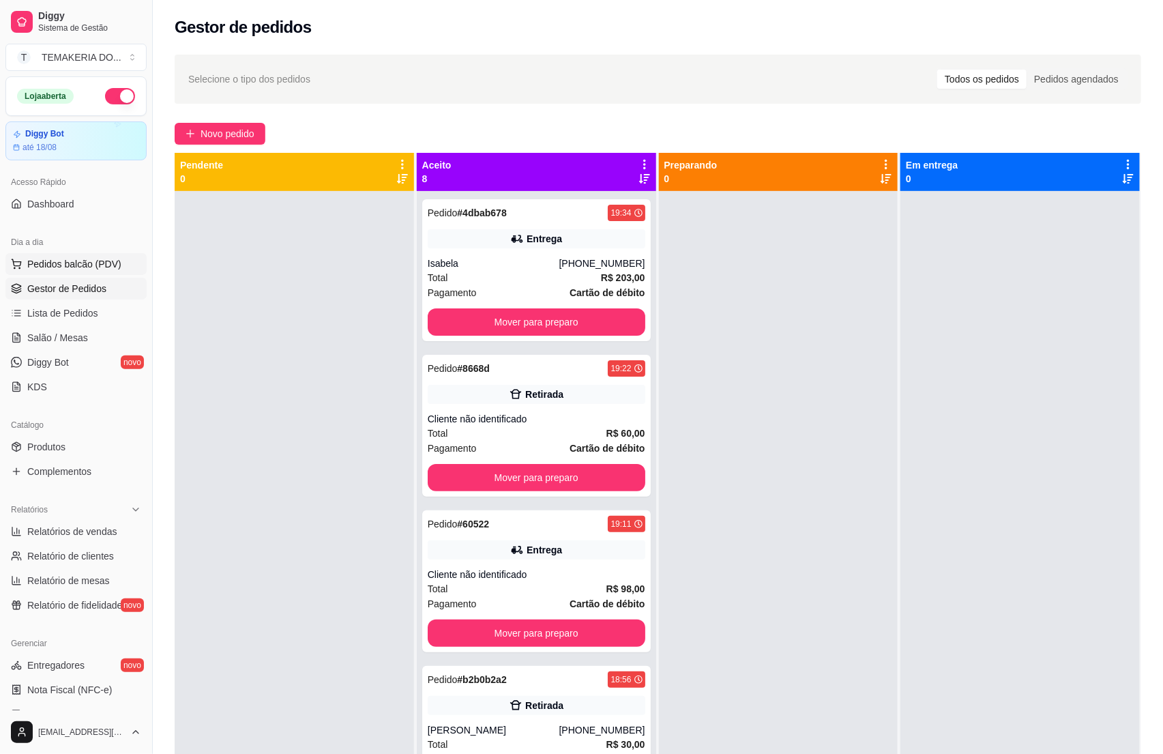
click at [41, 265] on span "Pedidos balcão (PDV)" at bounding box center [74, 264] width 94 height 14
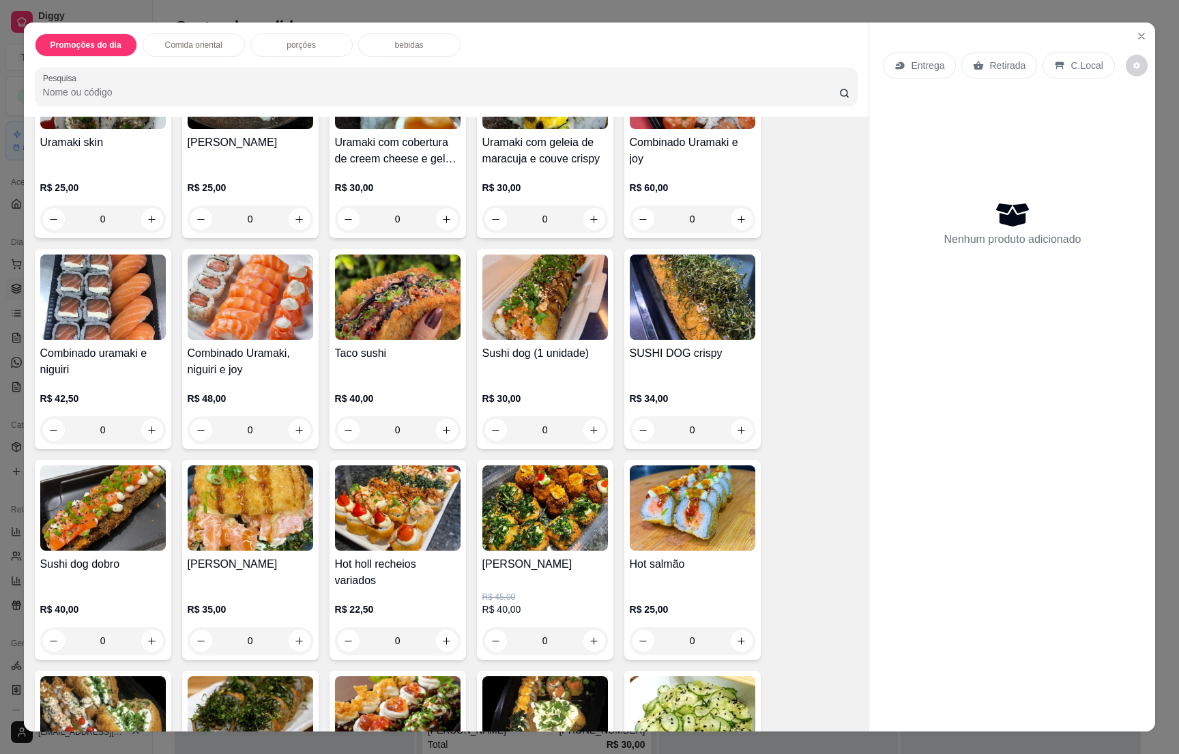
scroll to position [1841, 0]
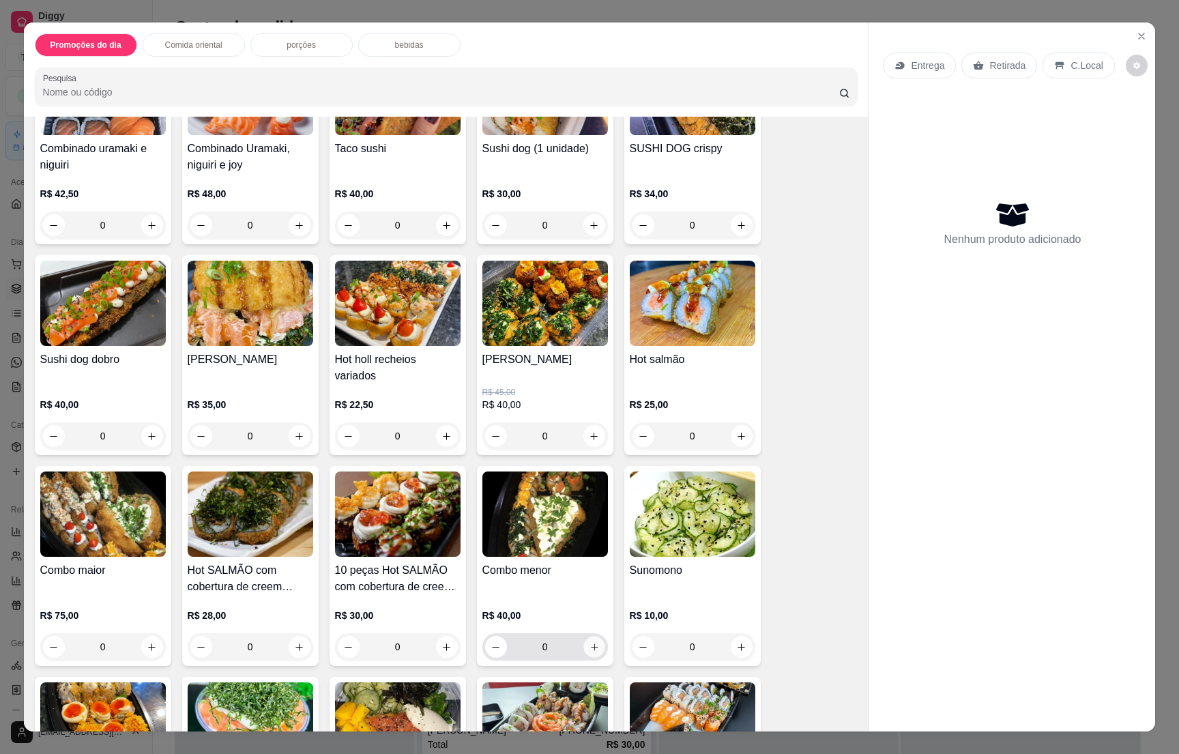
click at [589, 643] on icon "increase-product-quantity" at bounding box center [594, 647] width 10 height 10
type input "1"
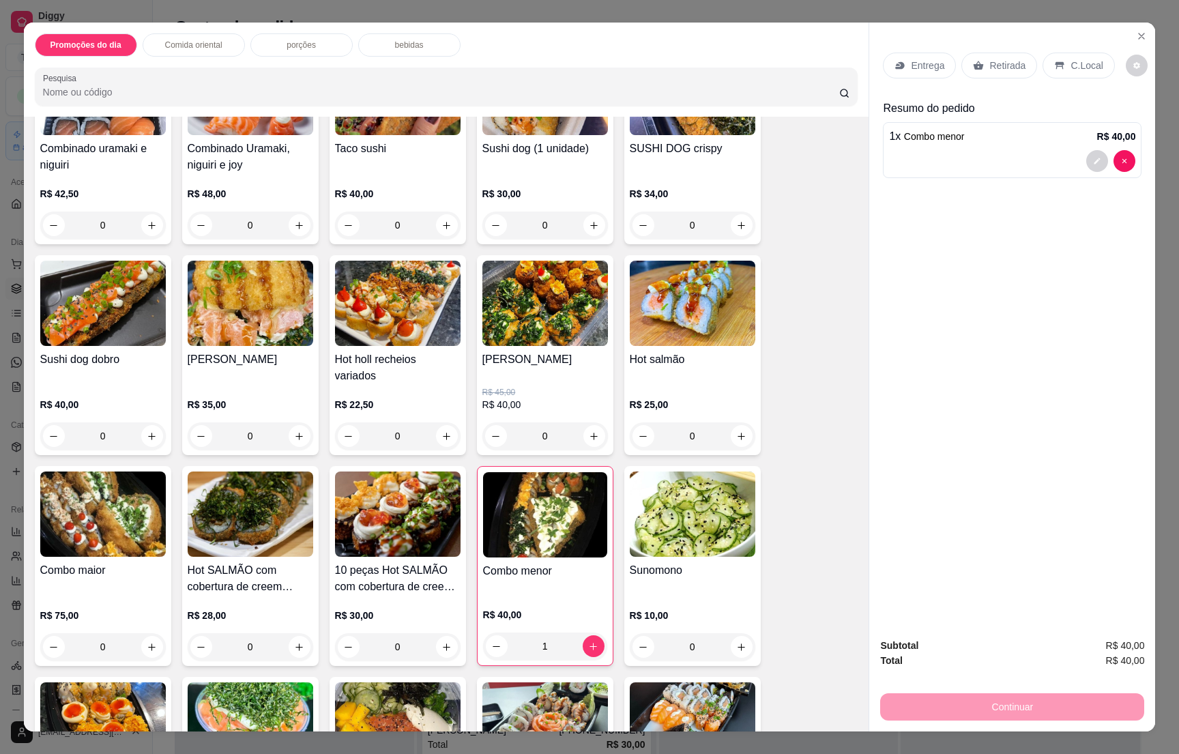
click at [900, 62] on div "Entrega" at bounding box center [919, 66] width 73 height 26
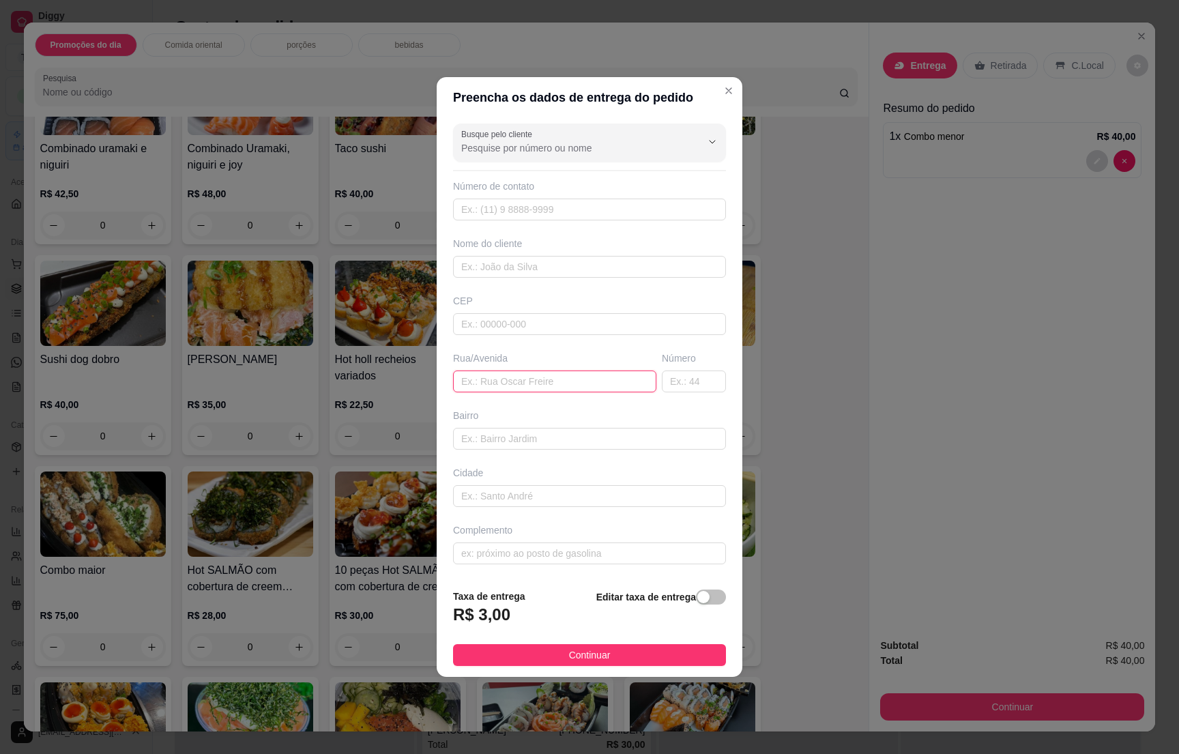
click at [527, 381] on input "text" at bounding box center [554, 381] width 203 height 22
type input "[PERSON_NAME]"
click at [663, 383] on input "text" at bounding box center [694, 381] width 64 height 22
type input "1029"
click at [576, 655] on span "Continuar" at bounding box center [590, 654] width 42 height 15
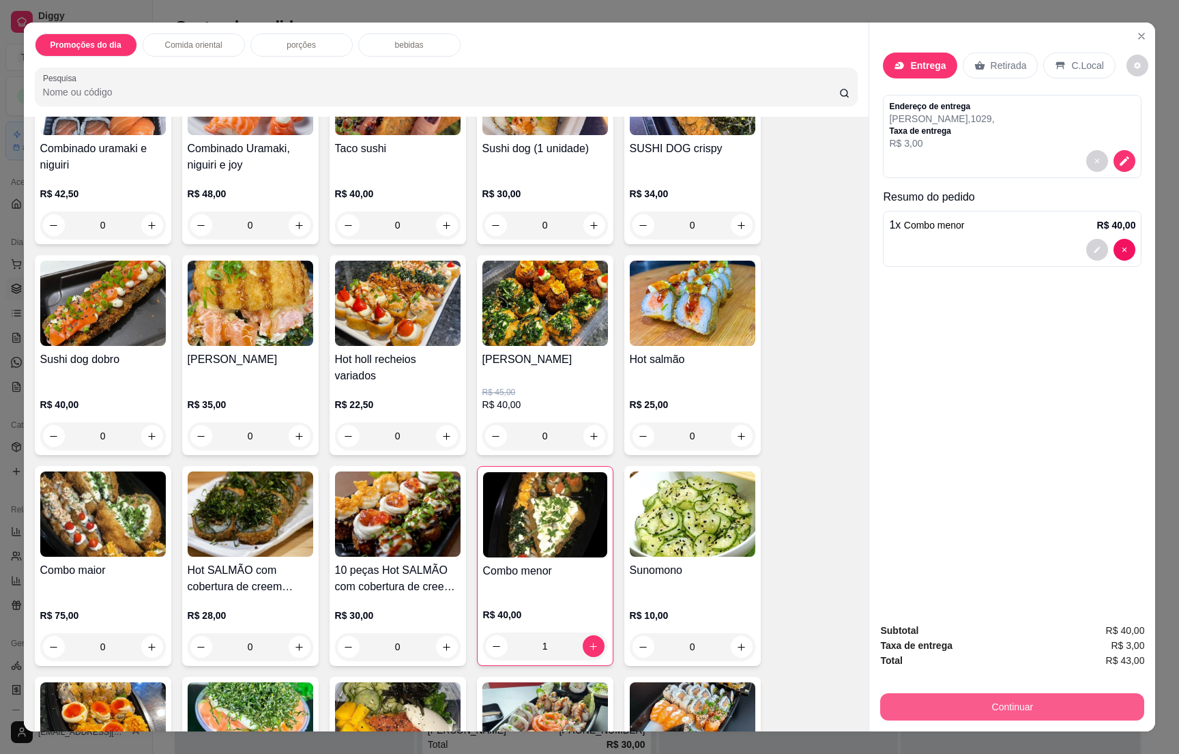
click at [1035, 698] on button "Continuar" at bounding box center [1012, 706] width 264 height 27
click at [993, 702] on button "Continuar" at bounding box center [1012, 706] width 264 height 27
click at [1033, 702] on button "Continuar" at bounding box center [1012, 706] width 256 height 27
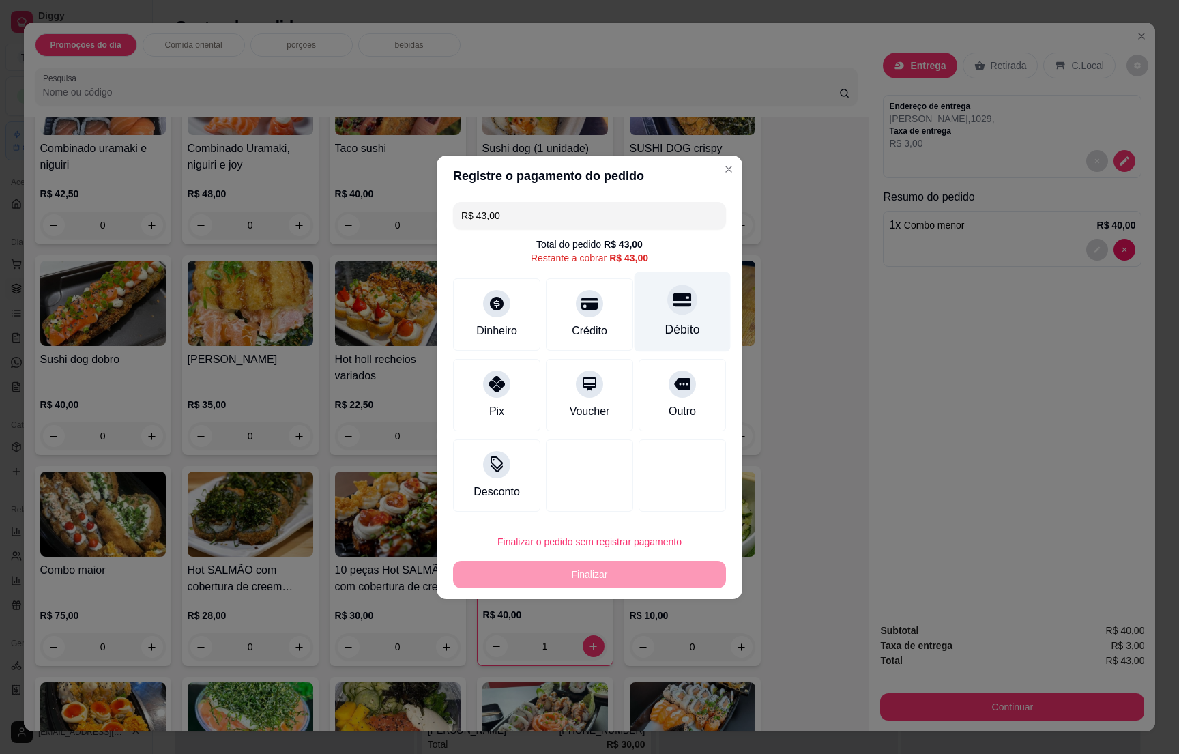
click at [673, 306] on icon at bounding box center [682, 300] width 18 height 14
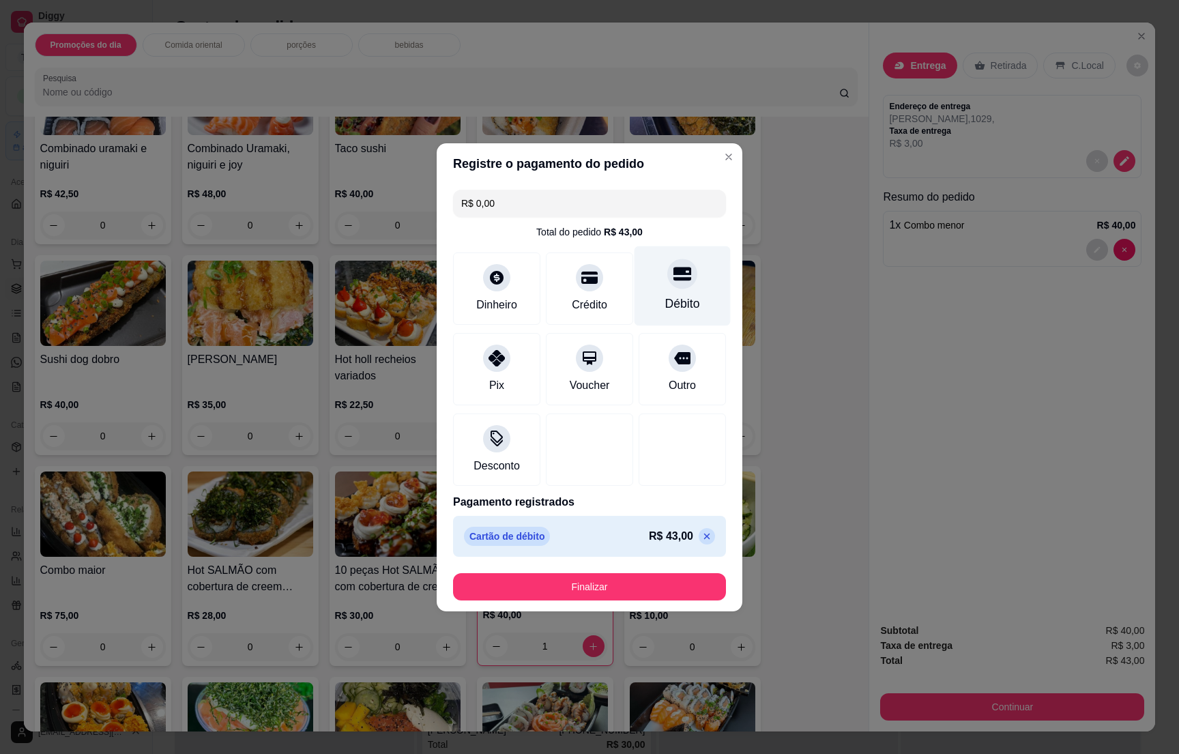
type input "R$ 0,00"
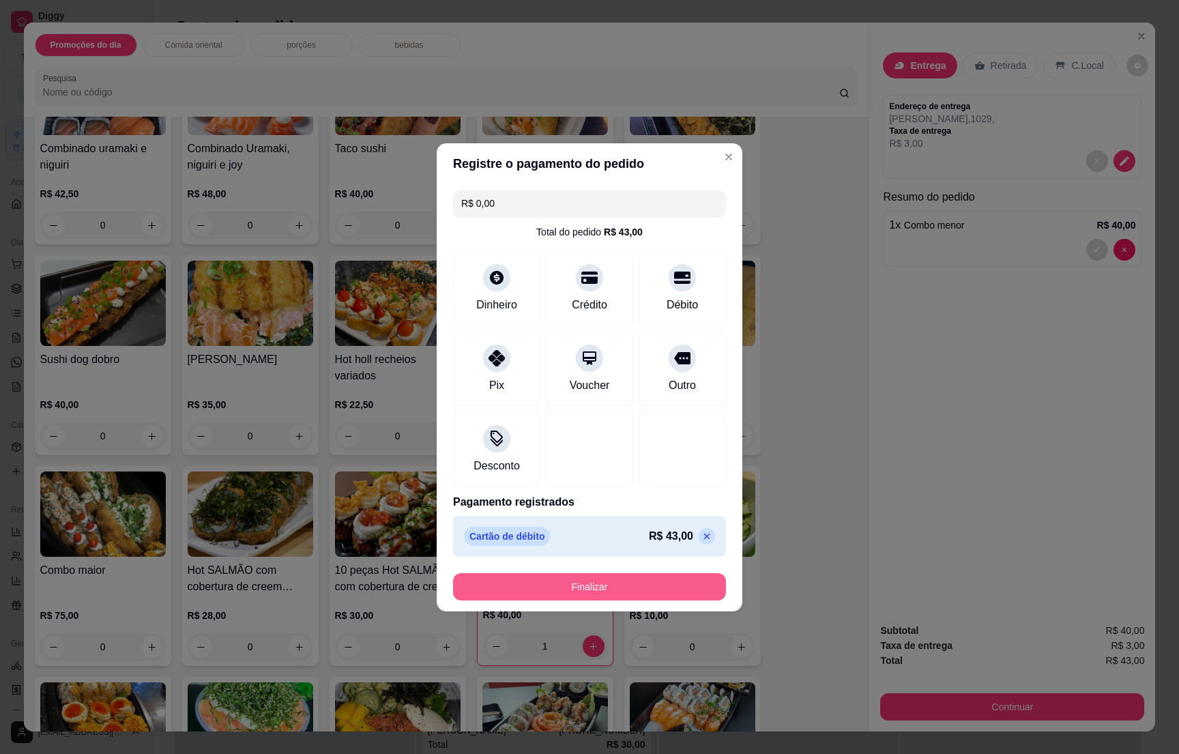
click at [582, 580] on button "Finalizar" at bounding box center [589, 586] width 273 height 27
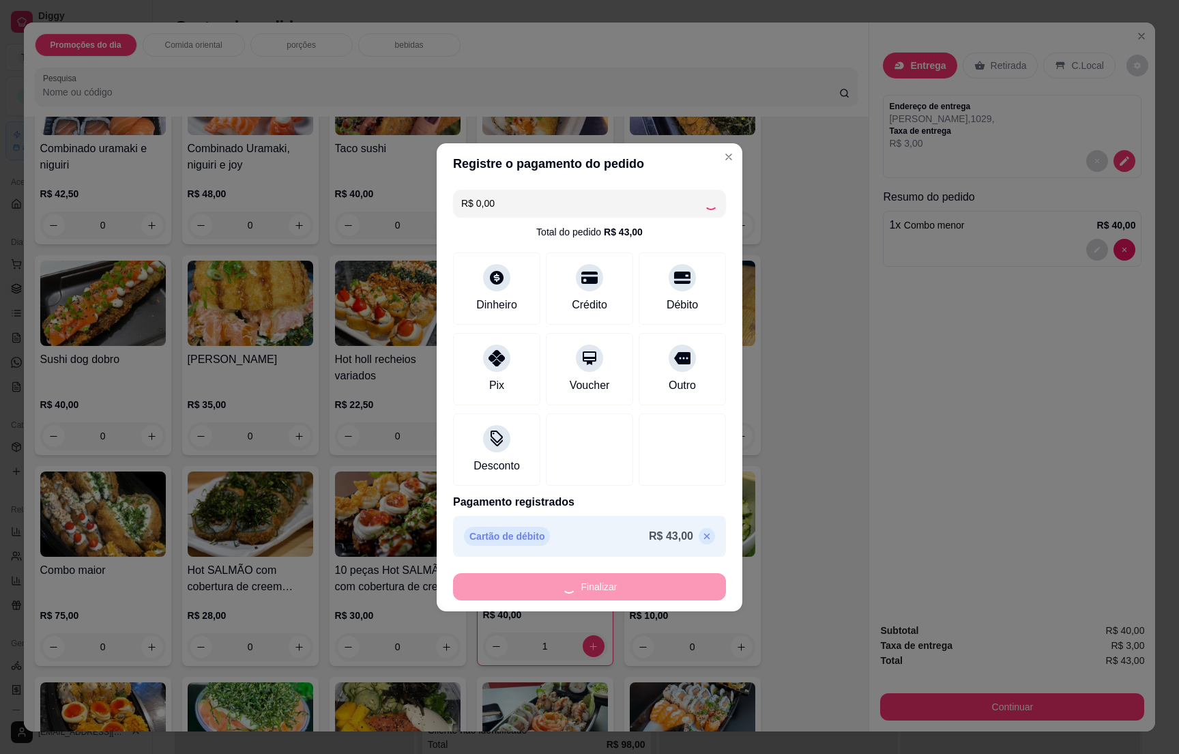
type input "0"
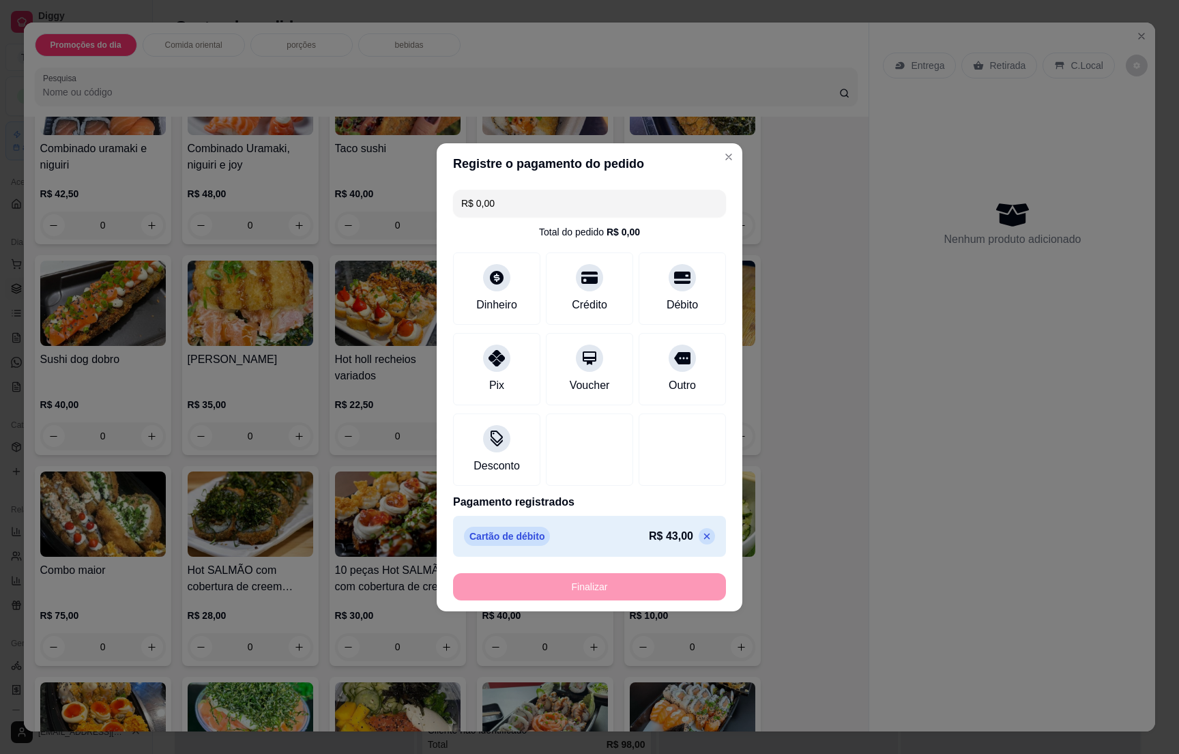
type input "-R$ 43,00"
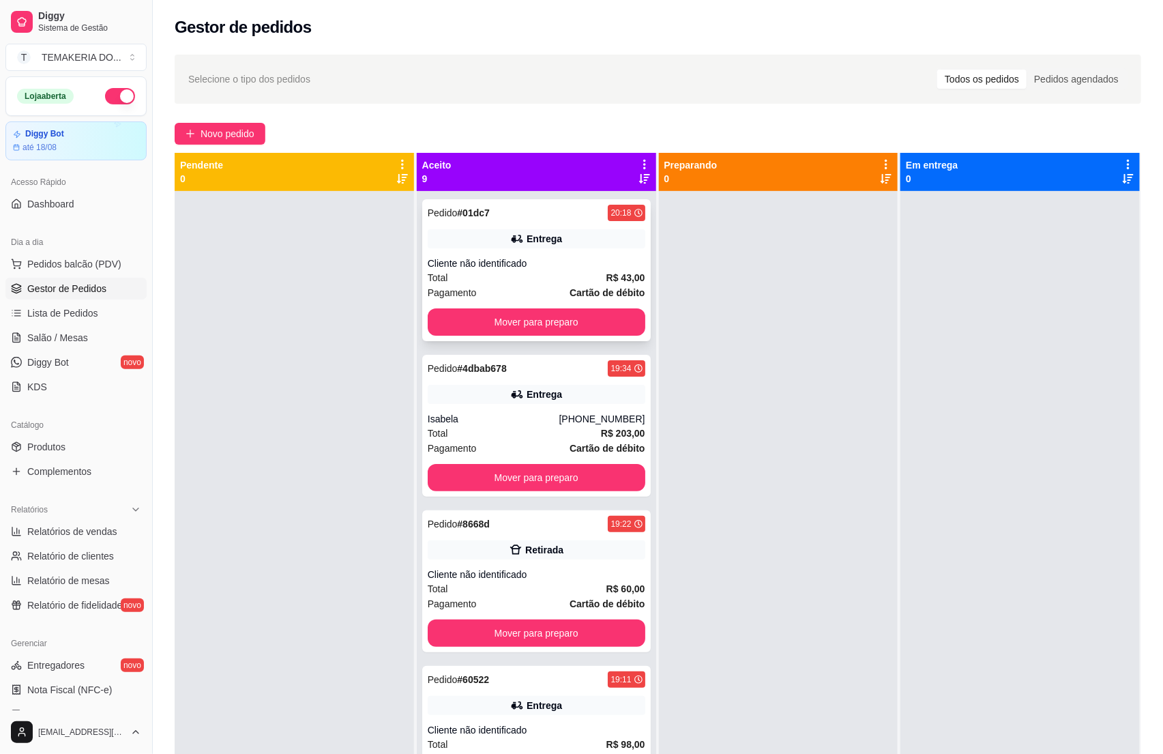
click at [554, 250] on div "Pedido # 01dc7 20:18 Entrega Cliente não identificado Total R$ 43,00 Pagamento …" at bounding box center [536, 270] width 228 height 142
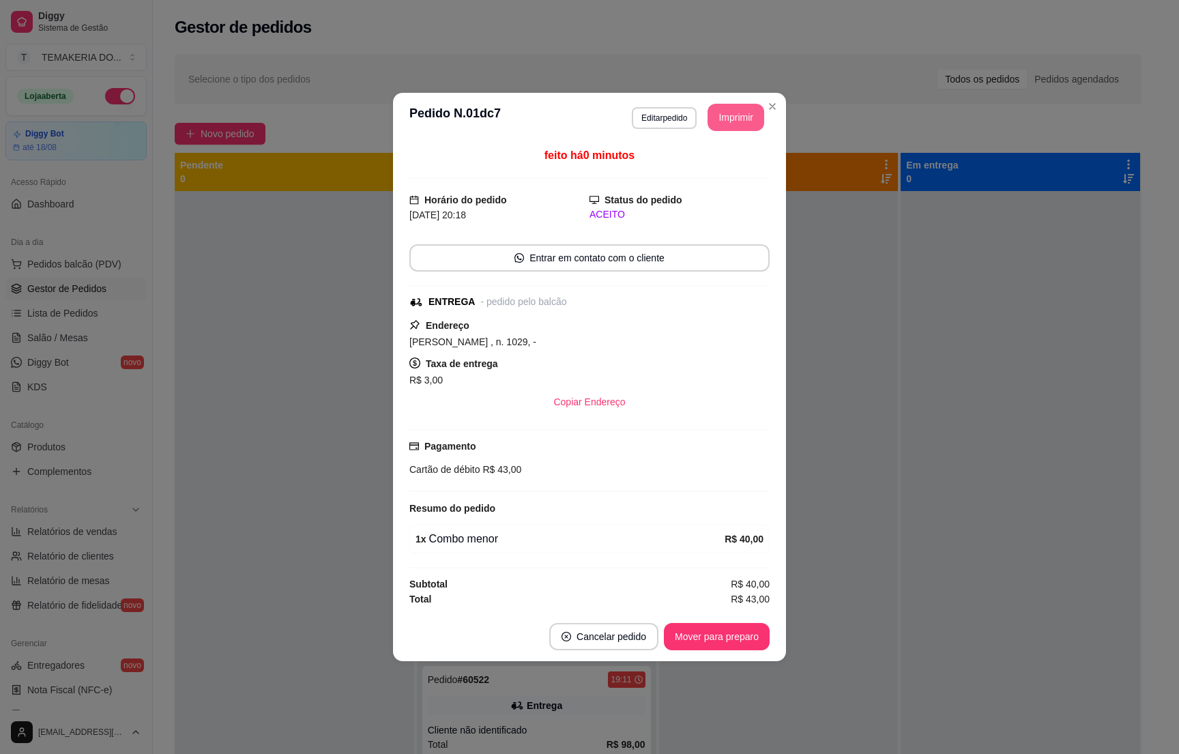
click at [739, 119] on button "Imprimir" at bounding box center [735, 117] width 57 height 27
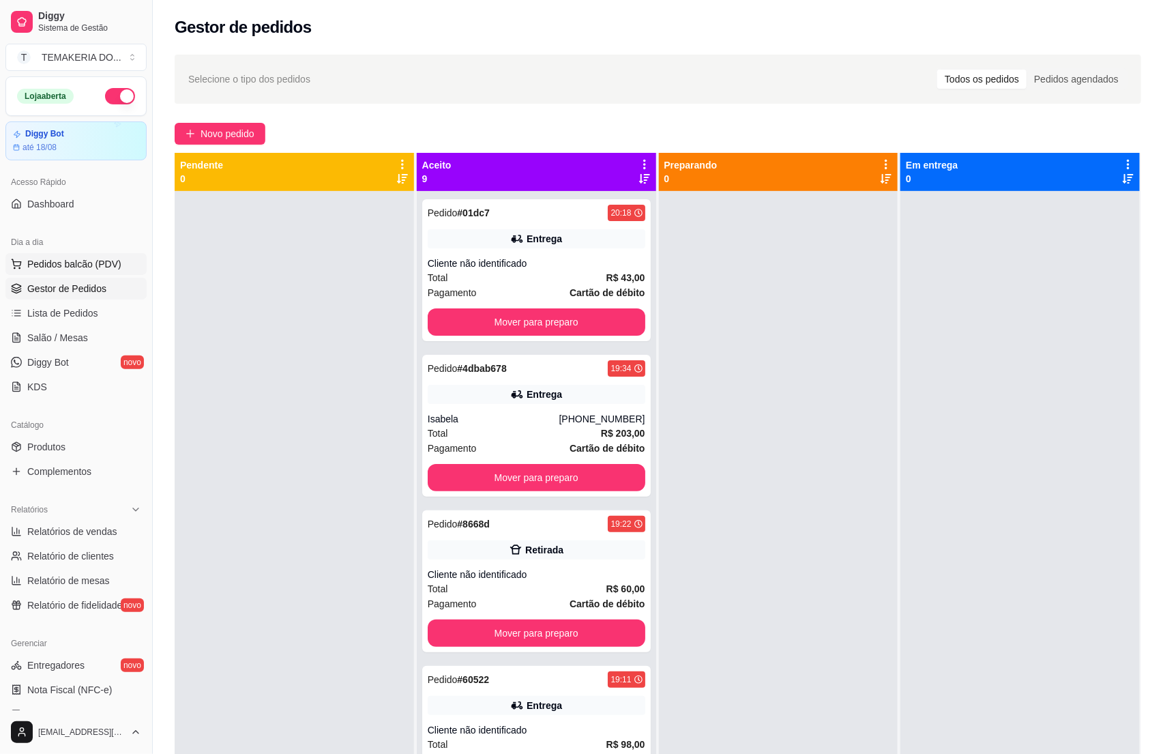
click at [72, 264] on span "Pedidos balcão (PDV)" at bounding box center [74, 264] width 94 height 14
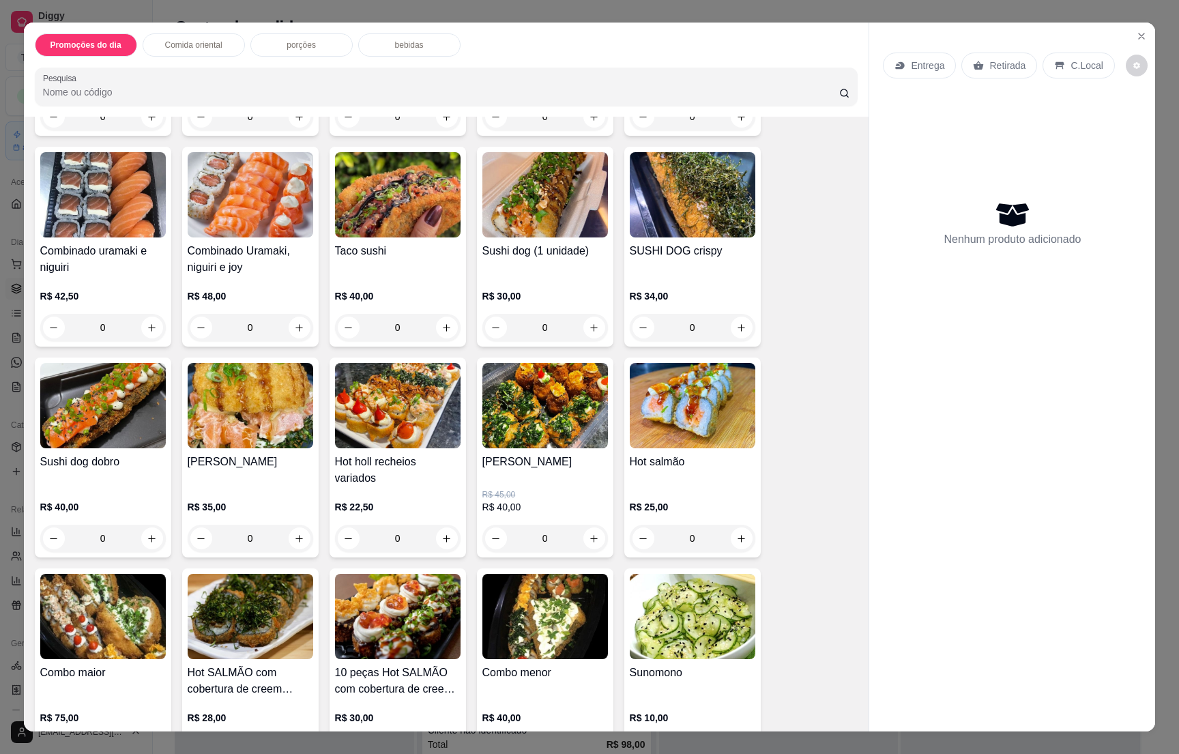
scroll to position [2046, 0]
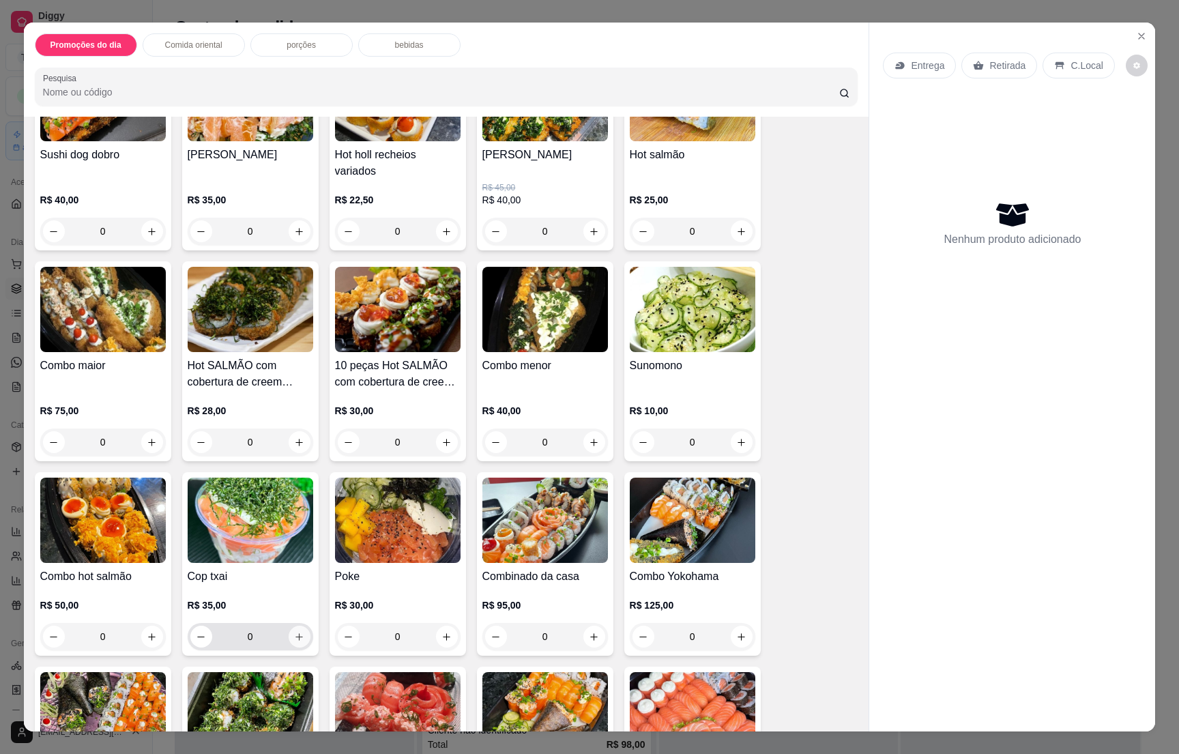
click at [297, 631] on button "increase-product-quantity" at bounding box center [299, 636] width 22 height 22
type input "1"
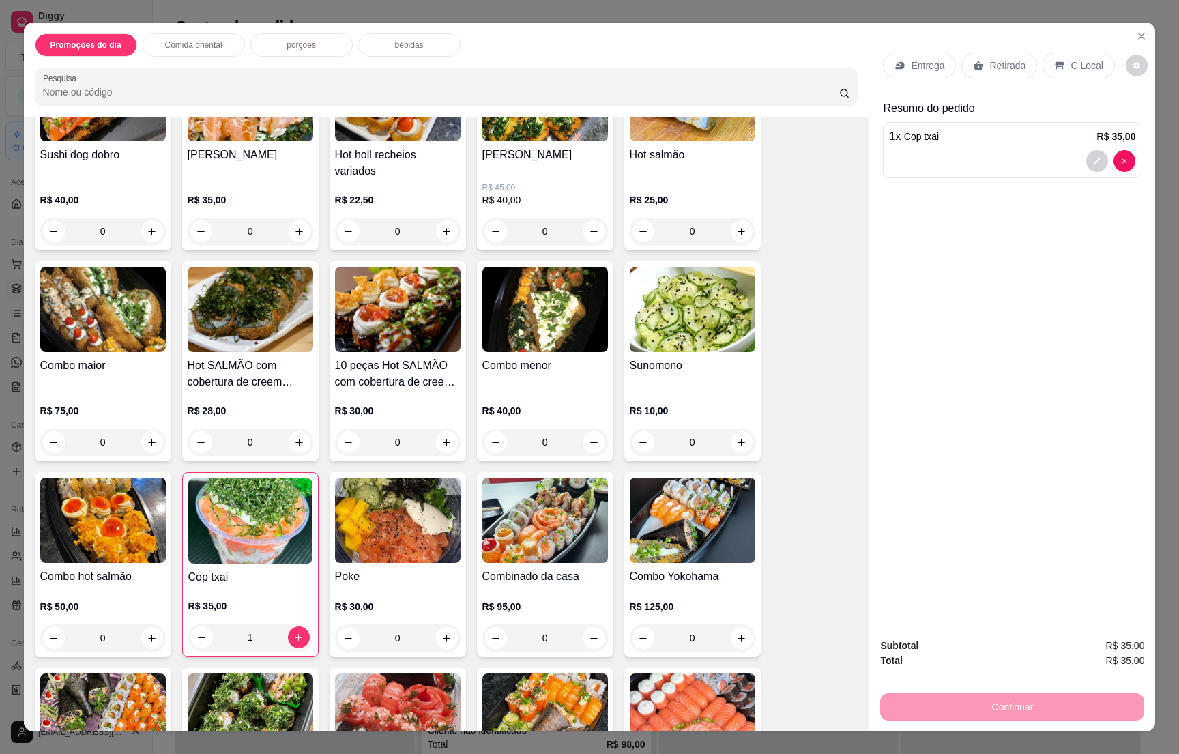
click at [911, 68] on p "Entrega" at bounding box center [927, 66] width 33 height 14
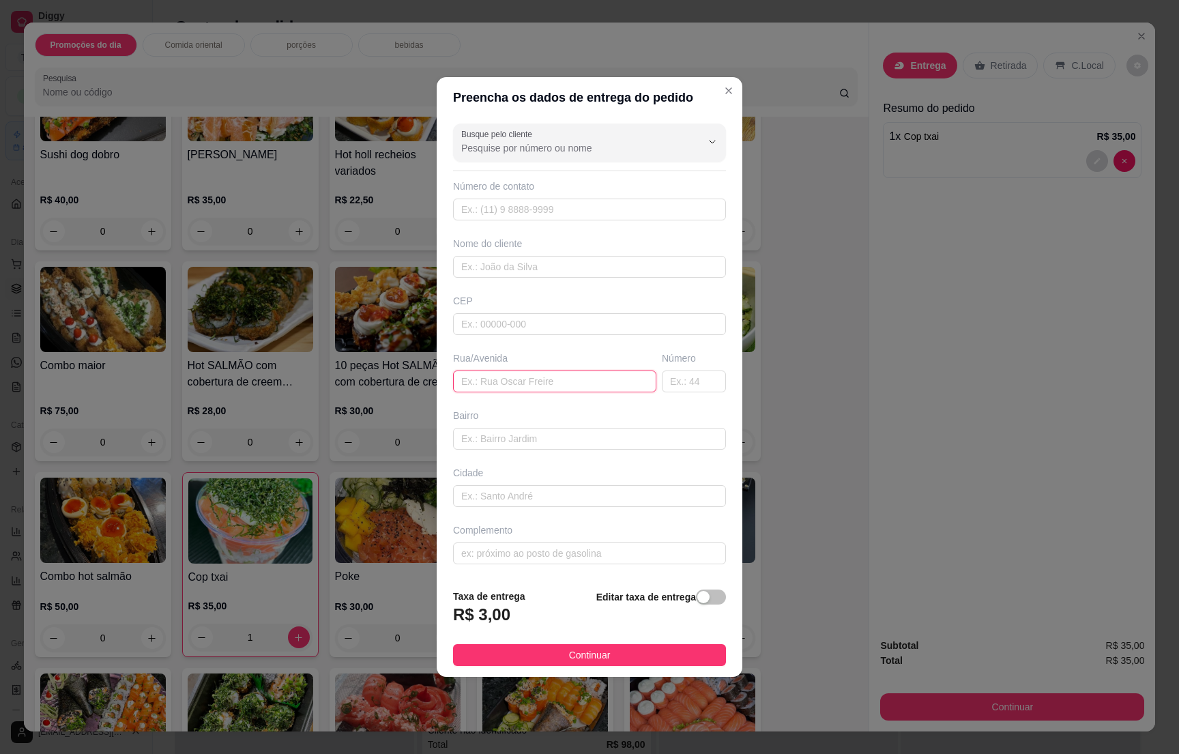
click at [512, 387] on input "text" at bounding box center [554, 381] width 203 height 22
type input "margaridas"
click at [569, 657] on span "Continuar" at bounding box center [590, 654] width 42 height 15
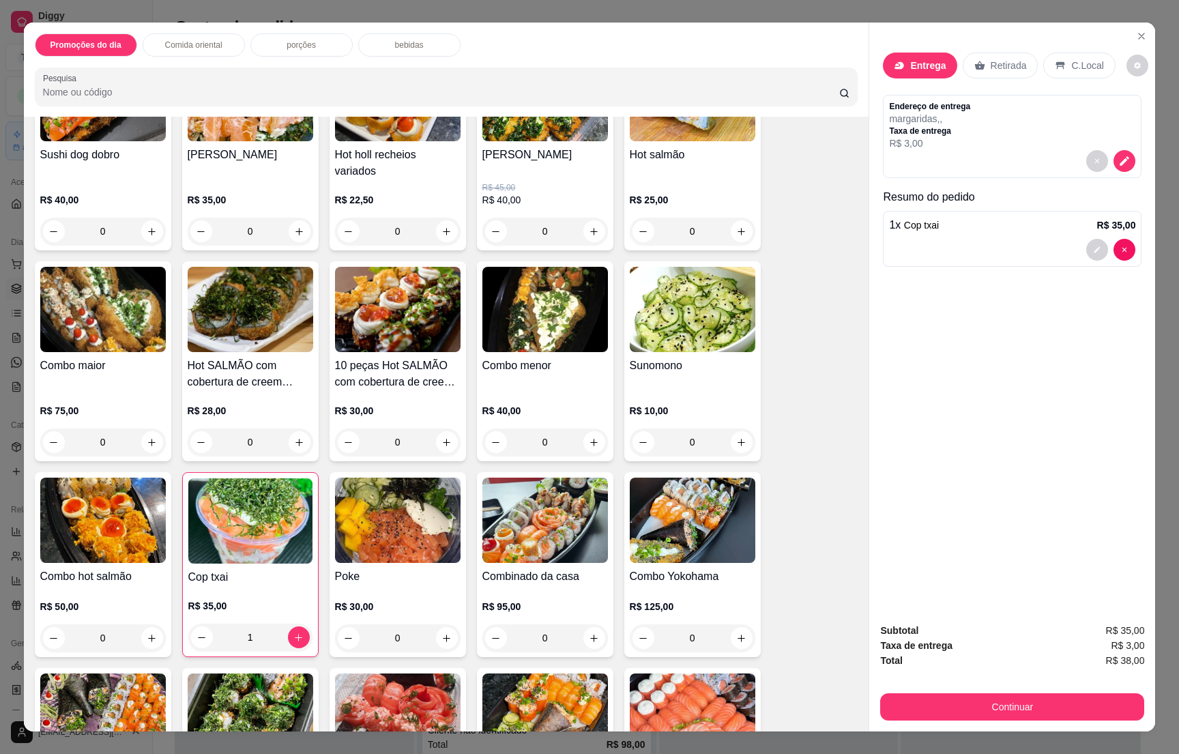
click at [948, 722] on div "Subtotal R$ 35,00 Taxa de entrega R$ 3,00 Total R$ 38,00 Continuar" at bounding box center [1012, 671] width 286 height 119
click at [948, 700] on button "Continuar" at bounding box center [1012, 706] width 264 height 27
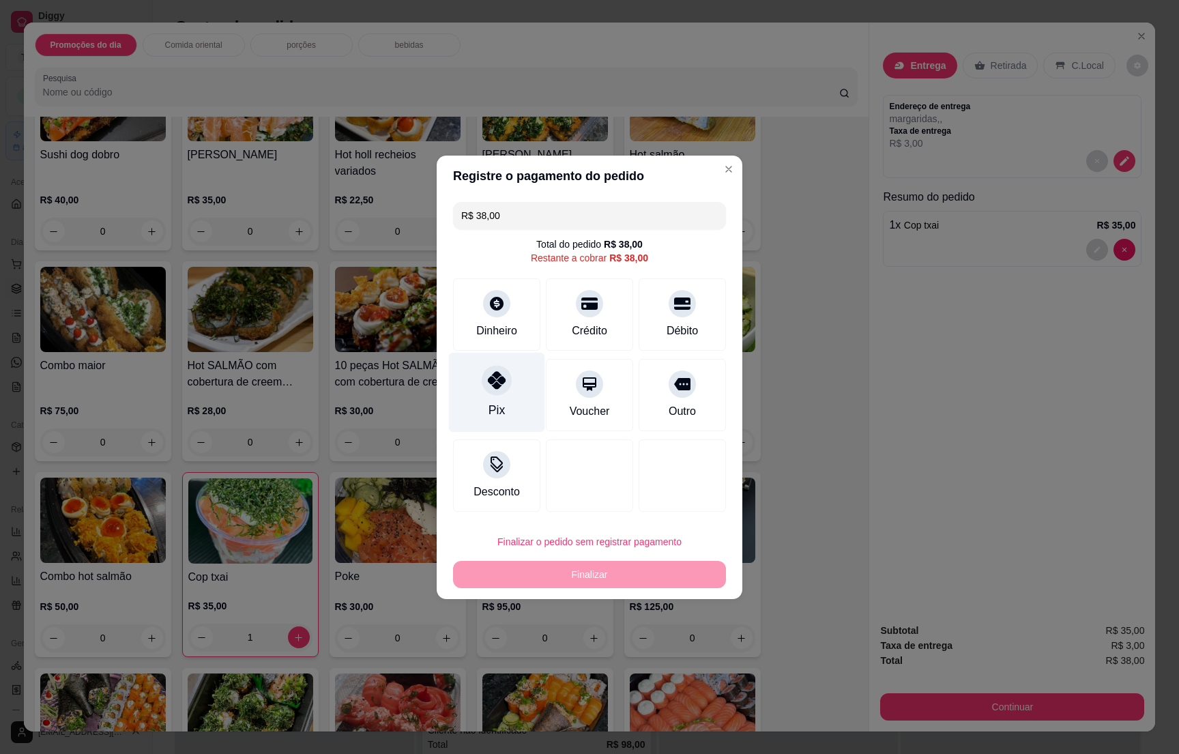
click at [500, 401] on div "Pix" at bounding box center [497, 392] width 96 height 80
type input "R$ 0,00"
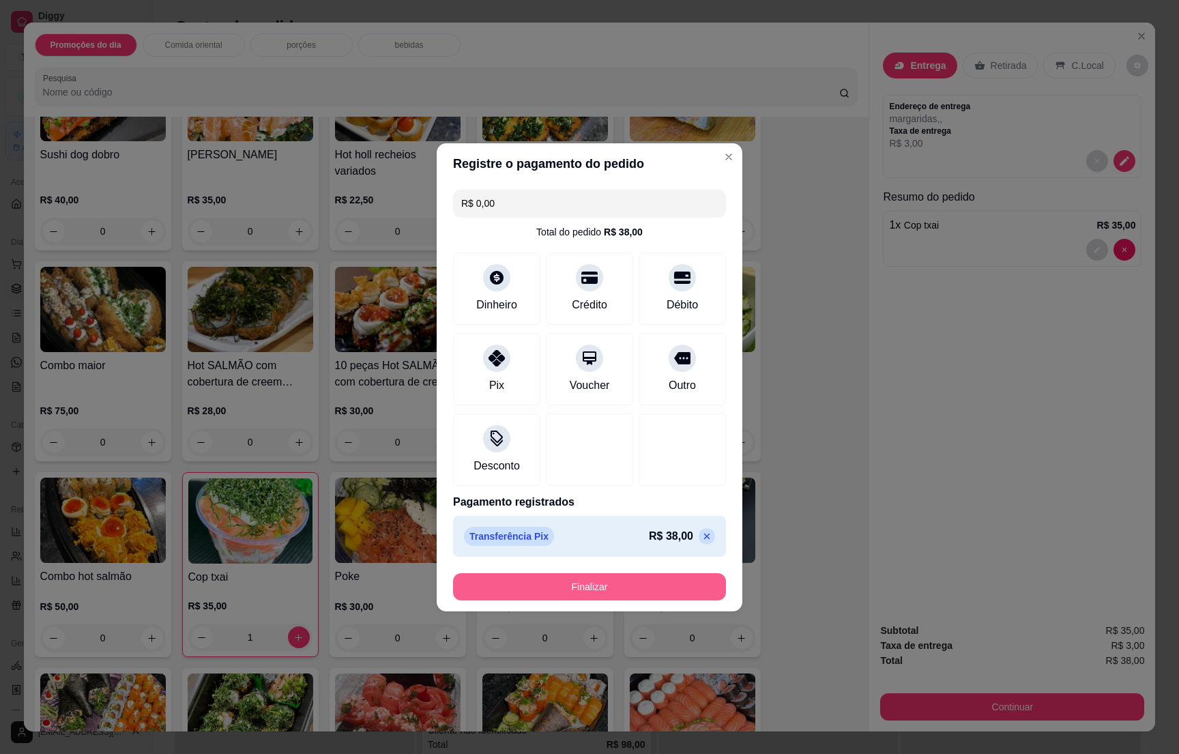
click at [578, 584] on button "Finalizar" at bounding box center [589, 586] width 273 height 27
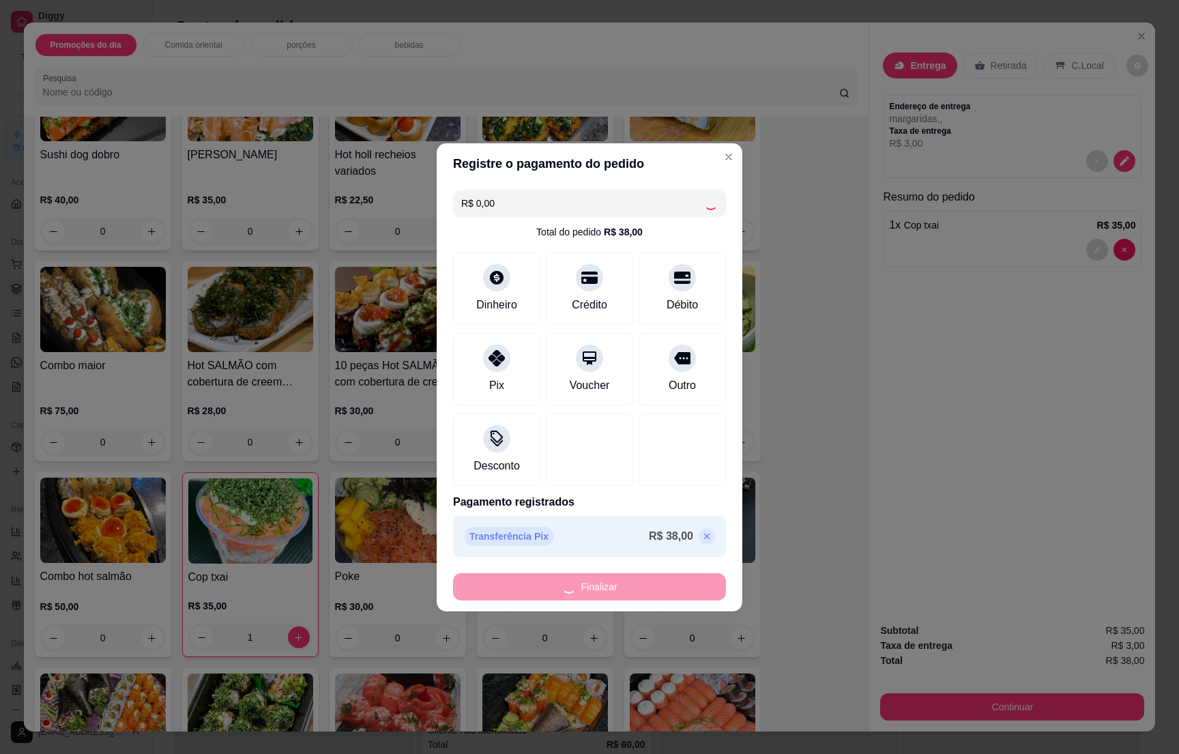
type input "0"
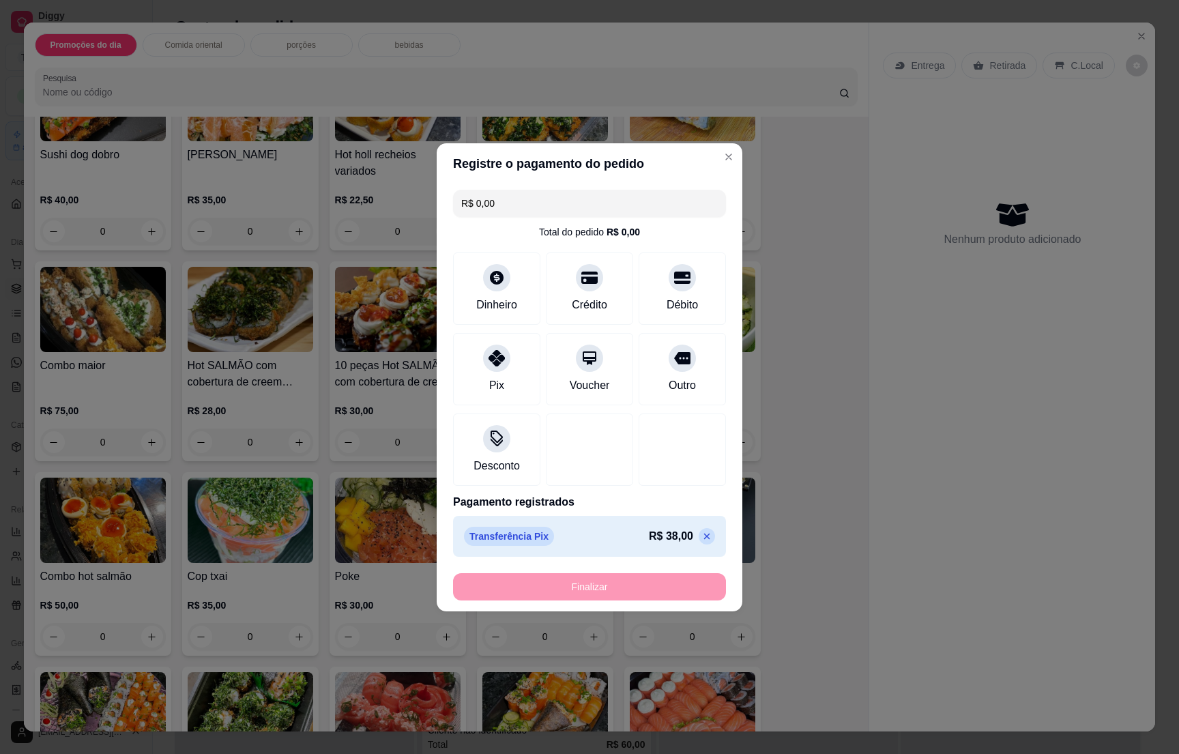
type input "-R$ 38,00"
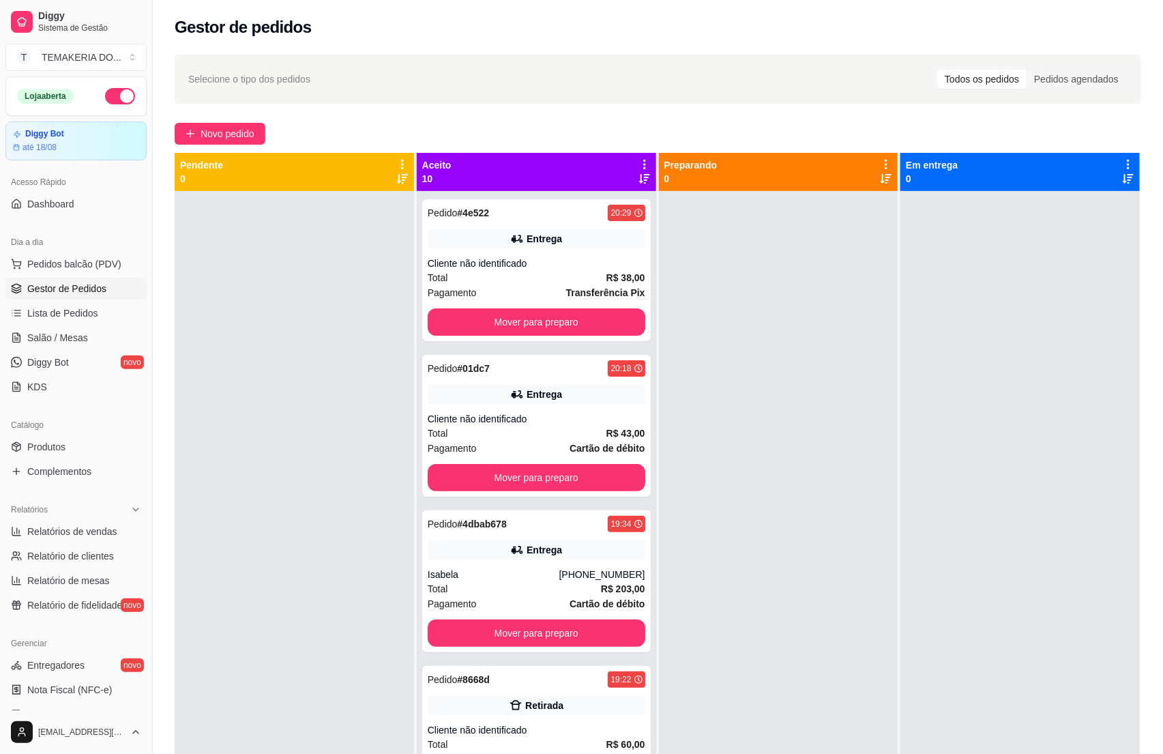
click at [874, 546] on div at bounding box center [778, 568] width 239 height 754
click at [512, 272] on div "Total R$ 38,00" at bounding box center [537, 277] width 218 height 15
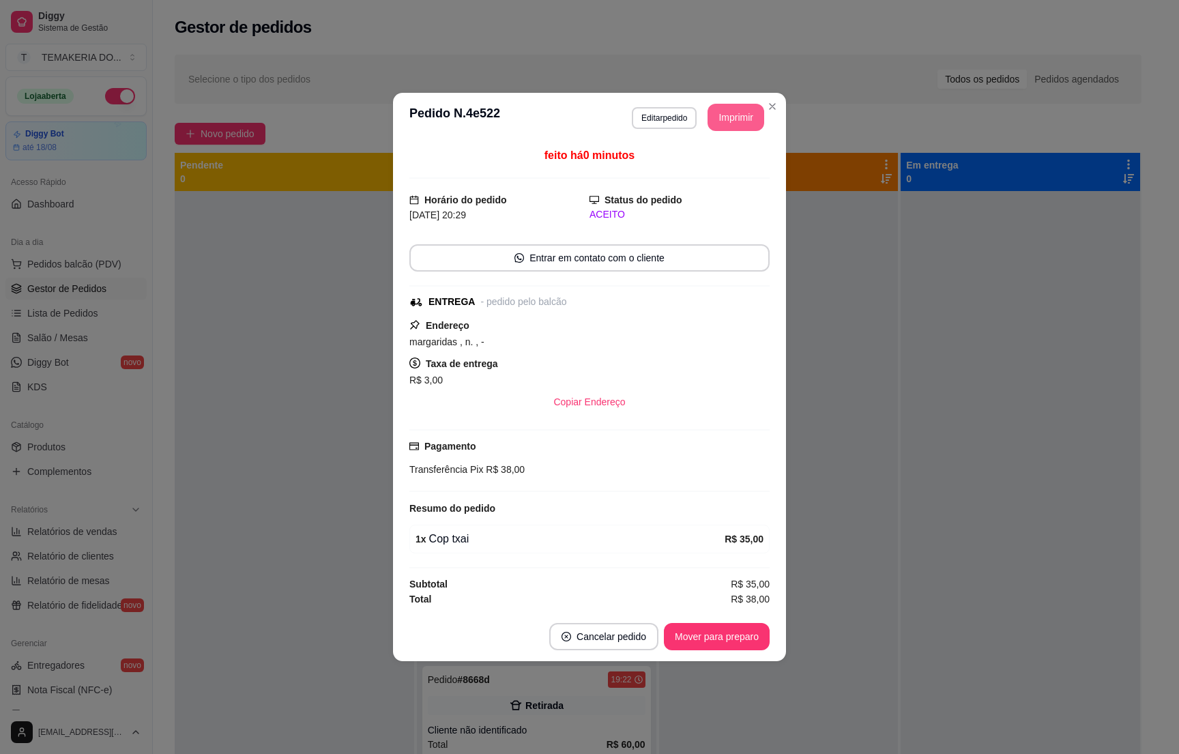
click at [724, 110] on button "Imprimir" at bounding box center [735, 117] width 57 height 27
